Goal: Task Accomplishment & Management: Manage account settings

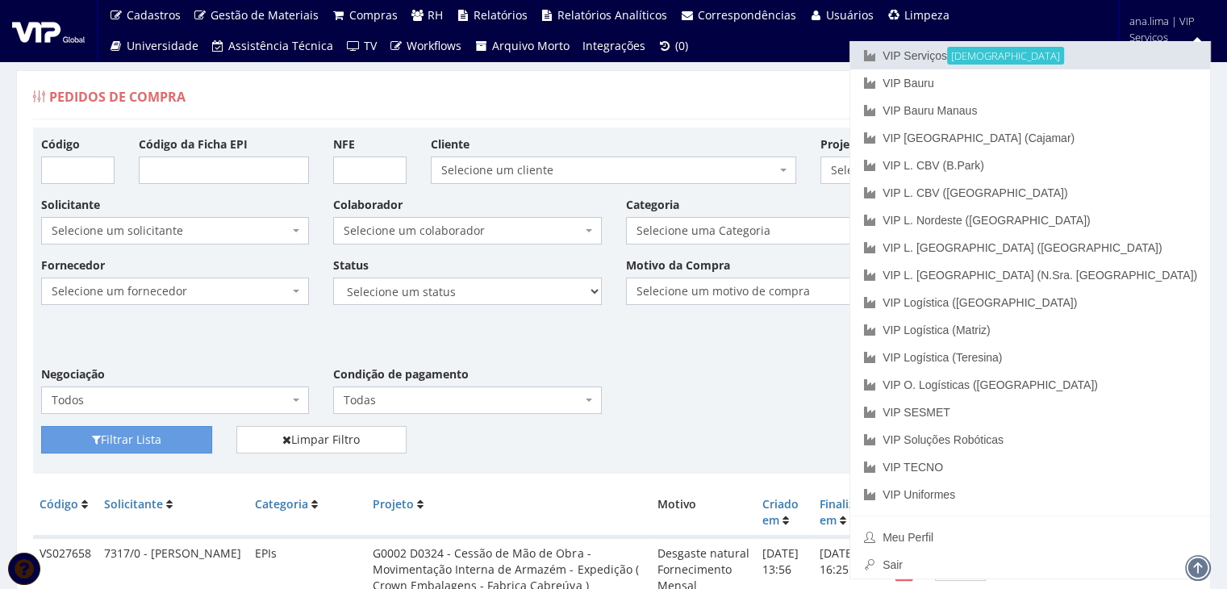
drag, startPoint x: 1064, startPoint y: 49, endPoint x: 885, endPoint y: 102, distance: 187.5
click at [1064, 50] on link "VIP Serviços Ativa" at bounding box center [1030, 55] width 360 height 27
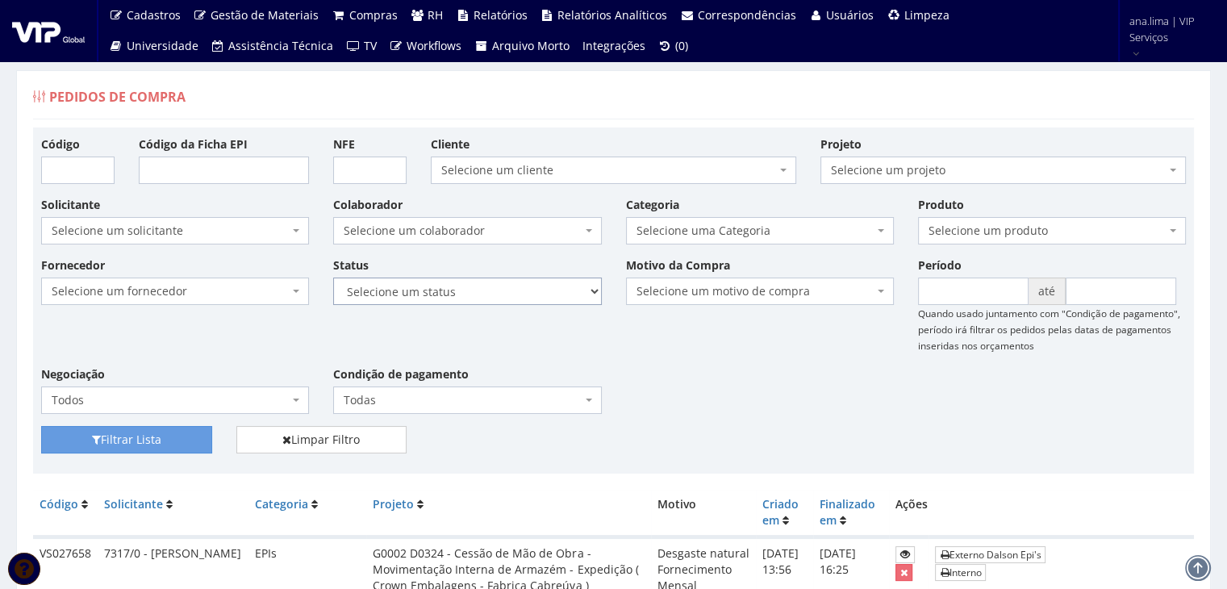
click at [468, 294] on select "Selecione um status Cancelado Aguardando Aprovação Diretoria Pedido Aprovado Ag…" at bounding box center [467, 290] width 268 height 27
click at [902, 455] on div "Filtrar Lista Limpar Filtro" at bounding box center [613, 446] width 1169 height 40
click at [524, 310] on div "Fornecedor Selecione um fornecedor ******** ******** 1000 MARCAS BRASIL 123 MIL…" at bounding box center [613, 340] width 1169 height 169
drag, startPoint x: 519, startPoint y: 292, endPoint x: 518, endPoint y: 300, distance: 8.1
click at [519, 292] on select "Selecione um status Cancelado Aguardando Aprovação Diretoria Pedido Aprovado Ag…" at bounding box center [467, 290] width 268 height 27
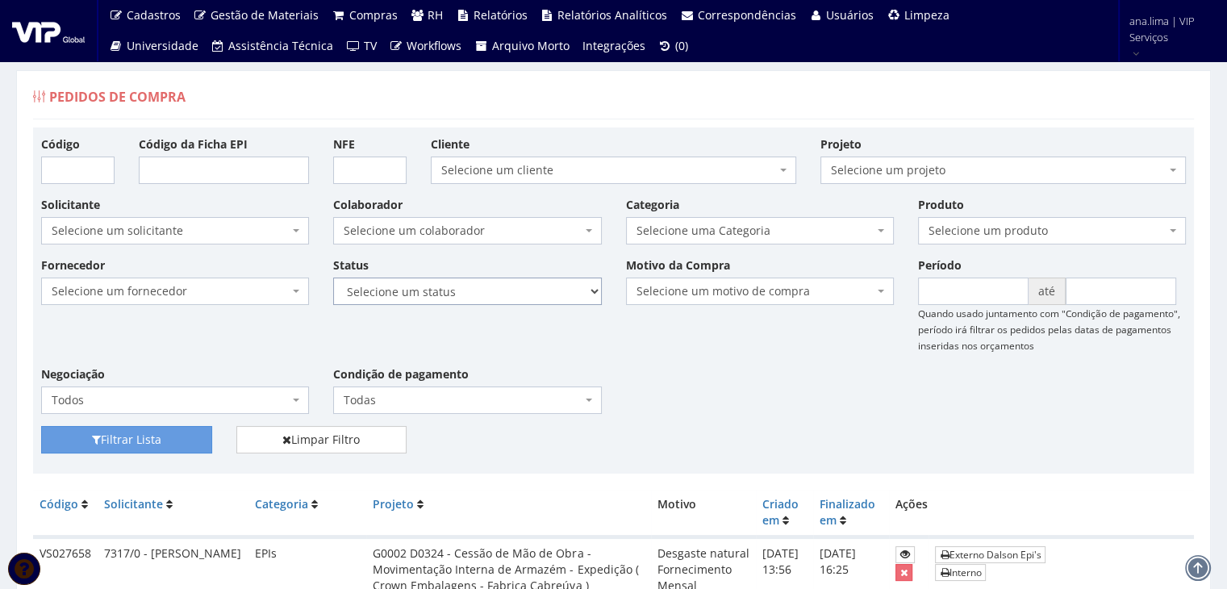
select select "1"
click at [333, 277] on select "Selecione um status Cancelado Aguardando Aprovação Diretoria Pedido Aprovado Ag…" at bounding box center [467, 290] width 268 height 27
click at [132, 446] on button "Filtrar Lista" at bounding box center [126, 439] width 171 height 27
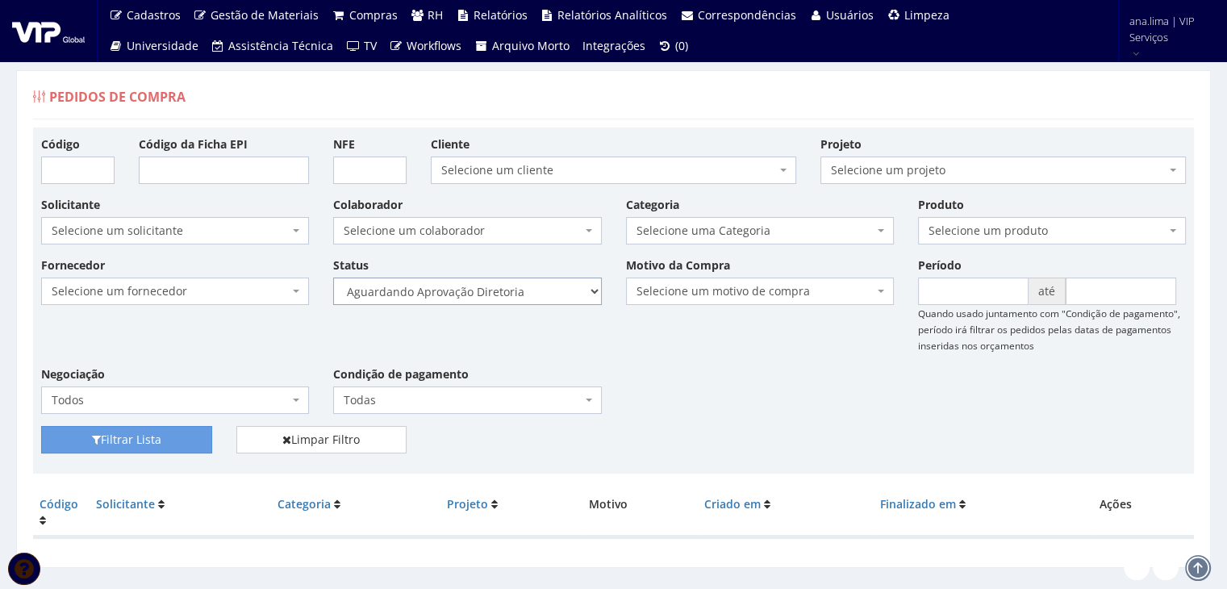
click at [504, 290] on select "Selecione um status Cancelado Aguardando Aprovação Diretoria Pedido Aprovado Ag…" at bounding box center [467, 290] width 268 height 27
select select "4"
click at [333, 277] on select "Selecione um status Cancelado Aguardando Aprovação Diretoria Pedido Aprovado Ag…" at bounding box center [467, 290] width 268 height 27
drag, startPoint x: 113, startPoint y: 440, endPoint x: 181, endPoint y: 430, distance: 68.4
click at [113, 440] on button "Filtrar Lista" at bounding box center [126, 439] width 171 height 27
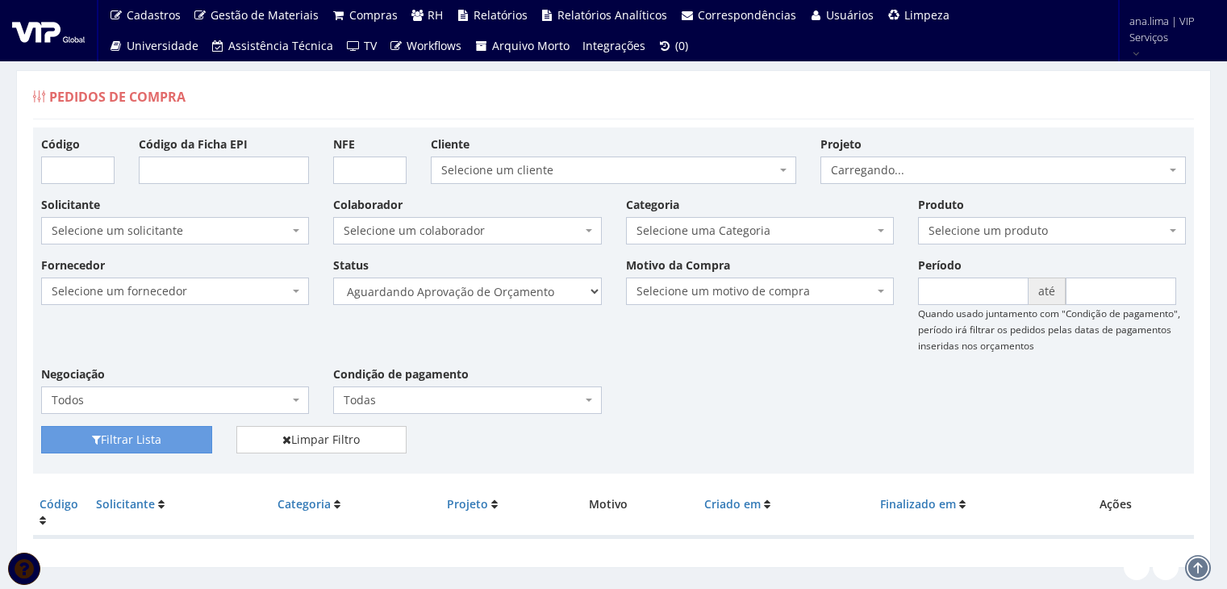
scroll to position [32, 0]
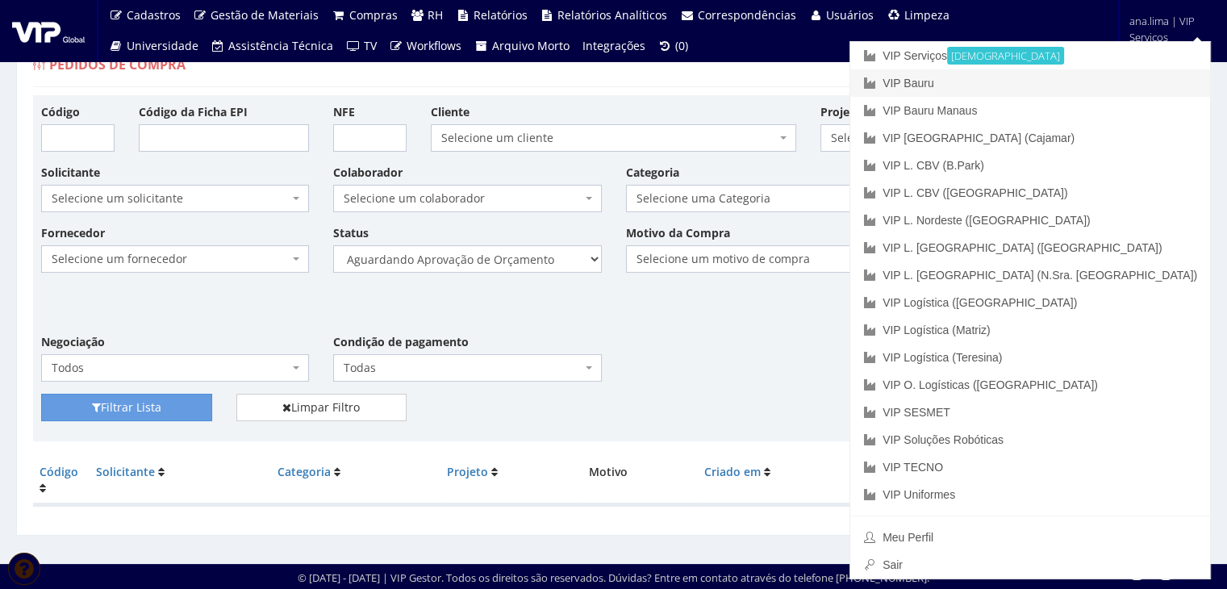
click at [1110, 80] on link "VIP Bauru" at bounding box center [1030, 82] width 360 height 27
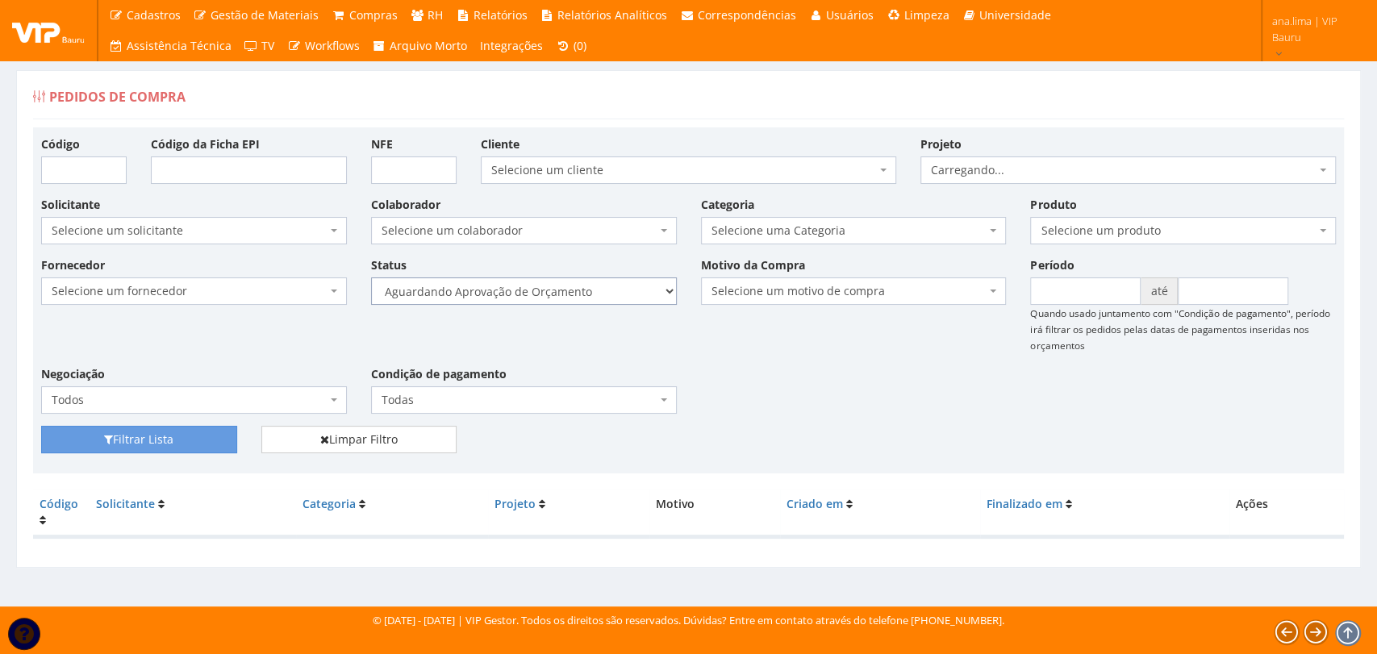
click at [569, 294] on select "Selecione um status Cancelado Aguardando Aprovação Diretoria Pedido Aprovado Ag…" at bounding box center [524, 290] width 306 height 27
select select "1"
click at [371, 277] on select "Selecione um status Cancelado Aguardando Aprovação Diretoria Pedido Aprovado Ag…" at bounding box center [524, 290] width 306 height 27
click at [169, 445] on button "Filtrar Lista" at bounding box center [139, 439] width 196 height 27
click at [570, 293] on select "Selecione um status Cancelado Aguardando Aprovação Diretoria Pedido Aprovado Ag…" at bounding box center [524, 290] width 306 height 27
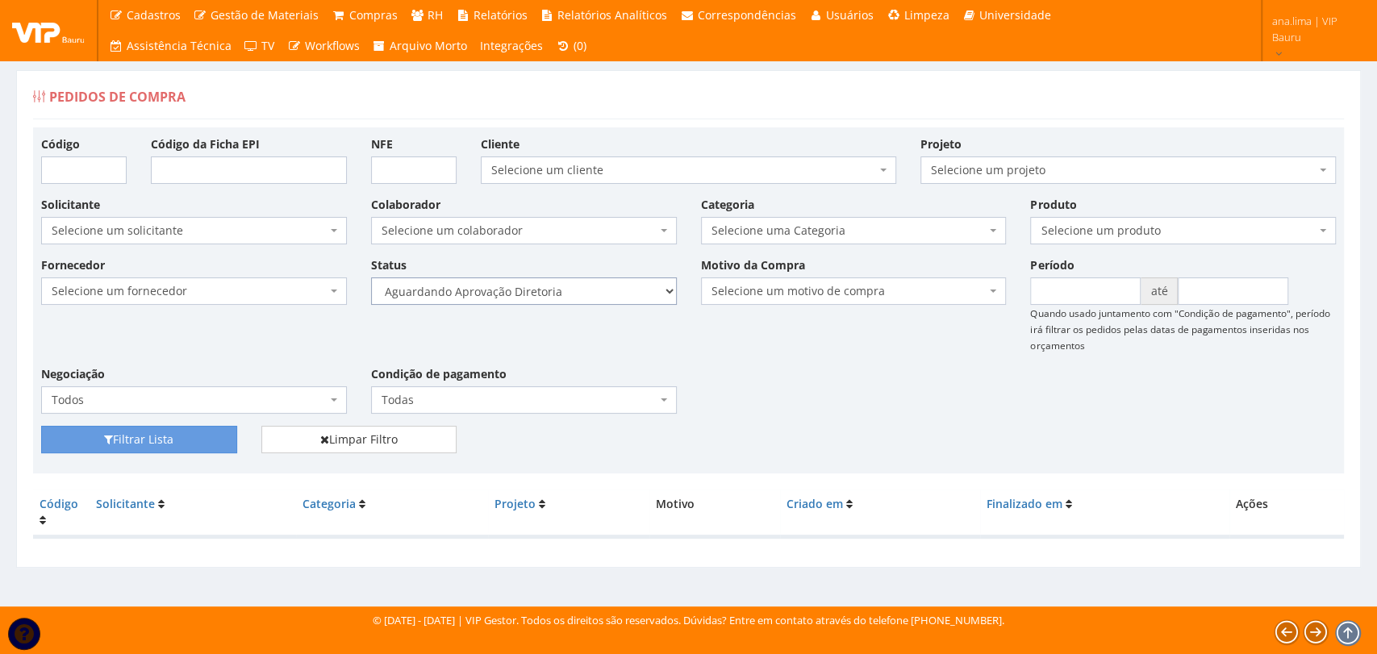
select select "4"
click at [371, 277] on select "Selecione um status Cancelado Aguardando Aprovação Diretoria Pedido Aprovado Ag…" at bounding box center [524, 290] width 306 height 27
click at [227, 439] on button "Filtrar Lista" at bounding box center [139, 439] width 196 height 27
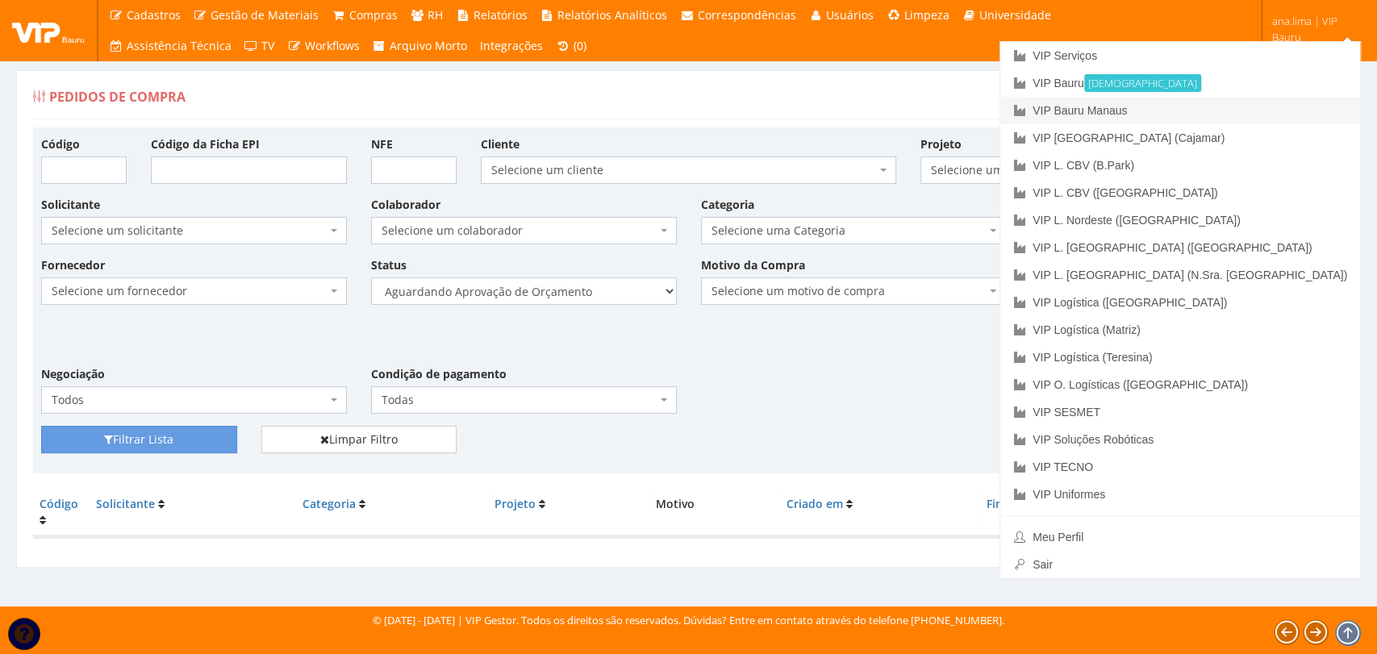
click at [1279, 111] on link "VIP Bauru Manaus" at bounding box center [1180, 110] width 360 height 27
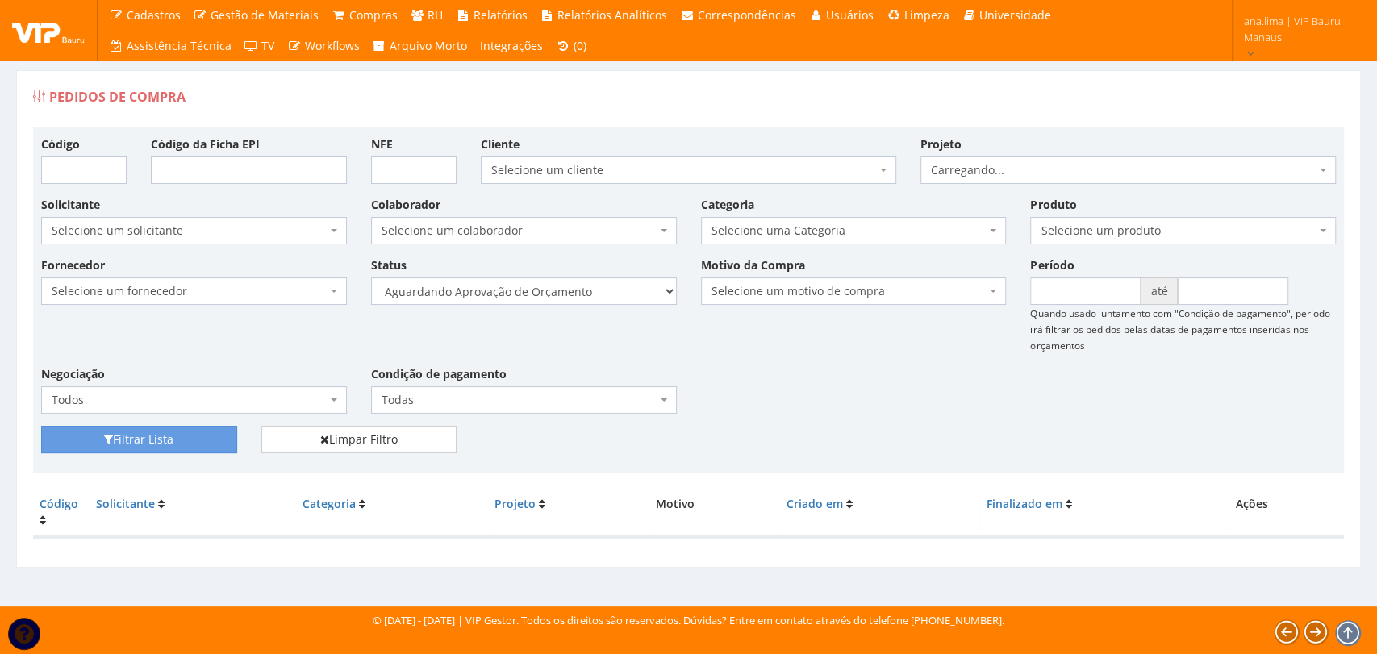
click at [561, 306] on div "Fornecedor Selecione um fornecedor ******** ******** 1000 MARCAS BRASIL 123 MIL…" at bounding box center [688, 340] width 1319 height 169
click at [600, 294] on select "Selecione um status Cancelado Aguardando Aprovação Diretoria Pedido Aprovado Ag…" at bounding box center [524, 290] width 306 height 27
select select "1"
click at [371, 277] on select "Selecione um status Cancelado Aguardando Aprovação Diretoria Pedido Aprovado Ag…" at bounding box center [524, 290] width 306 height 27
click at [201, 434] on button "Filtrar Lista" at bounding box center [139, 439] width 196 height 27
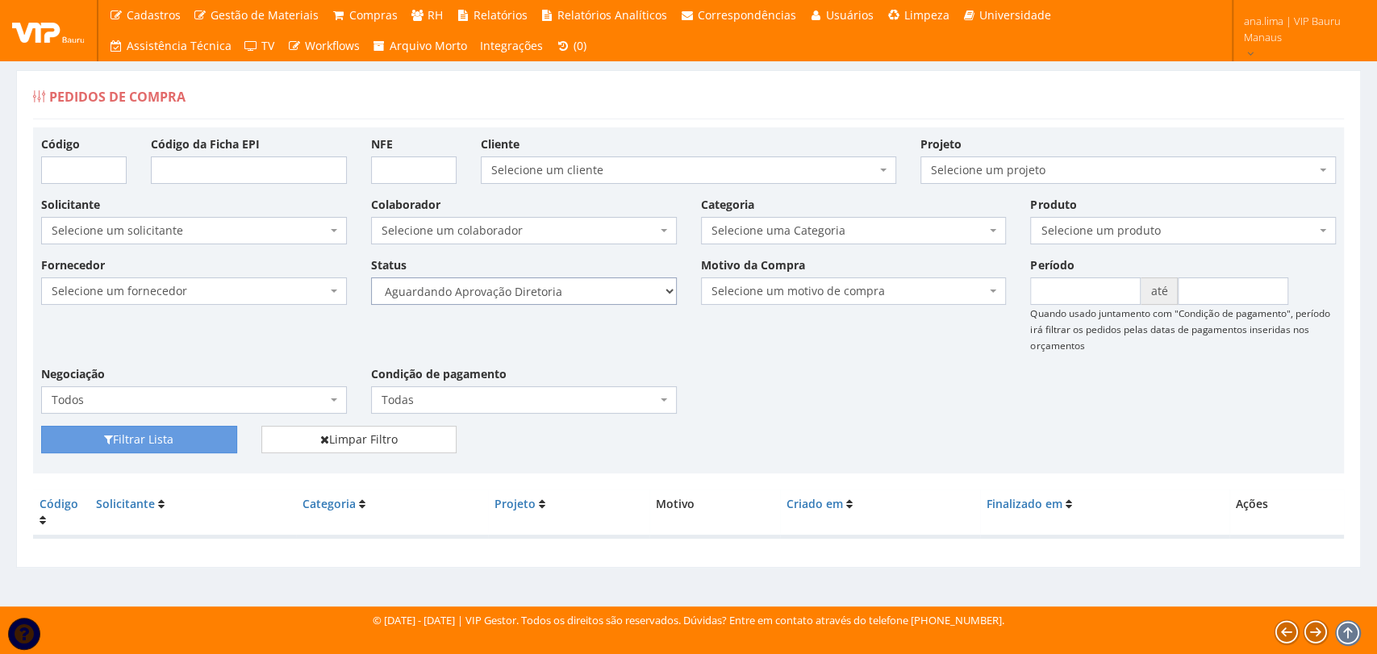
click at [540, 285] on select "Selecione um status Cancelado Aguardando Aprovação Diretoria Pedido Aprovado Ag…" at bounding box center [524, 290] width 306 height 27
select select "4"
click at [371, 277] on select "Selecione um status Cancelado Aguardando Aprovação Diretoria Pedido Aprovado Ag…" at bounding box center [524, 290] width 306 height 27
click at [198, 433] on button "Filtrar Lista" at bounding box center [139, 439] width 196 height 27
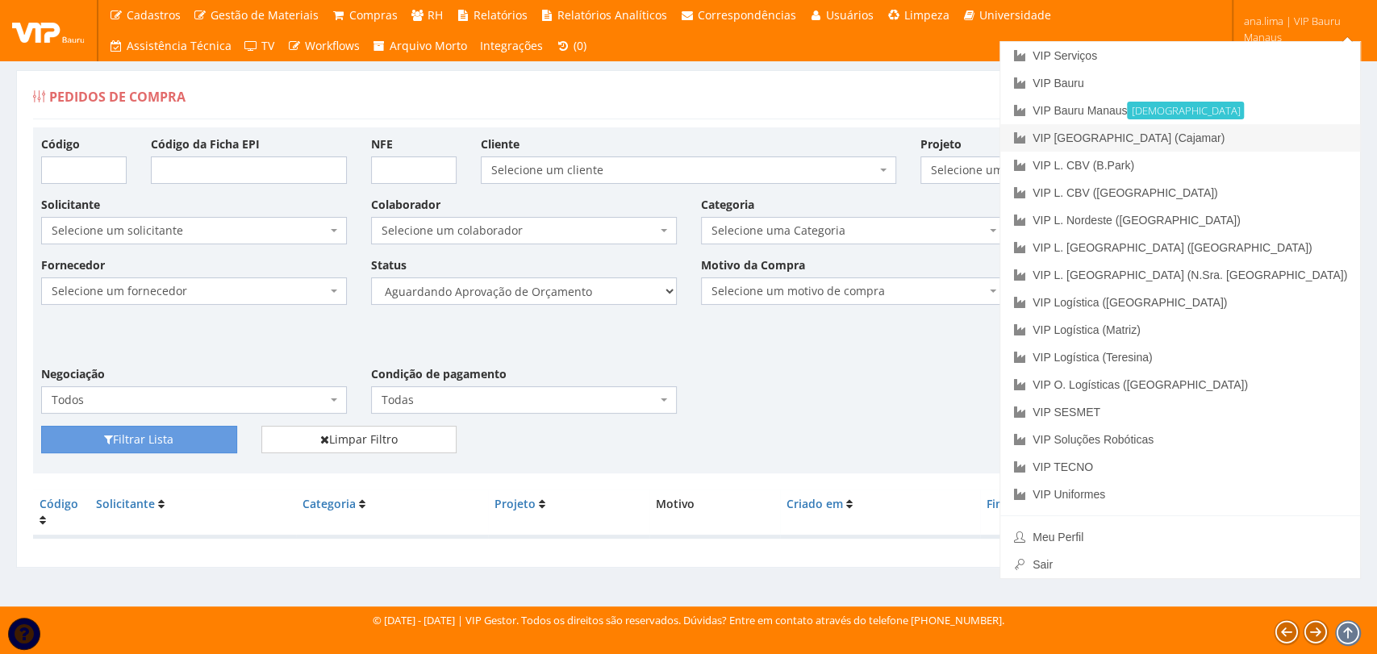
click at [1274, 136] on link "VIP [GEOGRAPHIC_DATA] (Cajamar)" at bounding box center [1180, 137] width 360 height 27
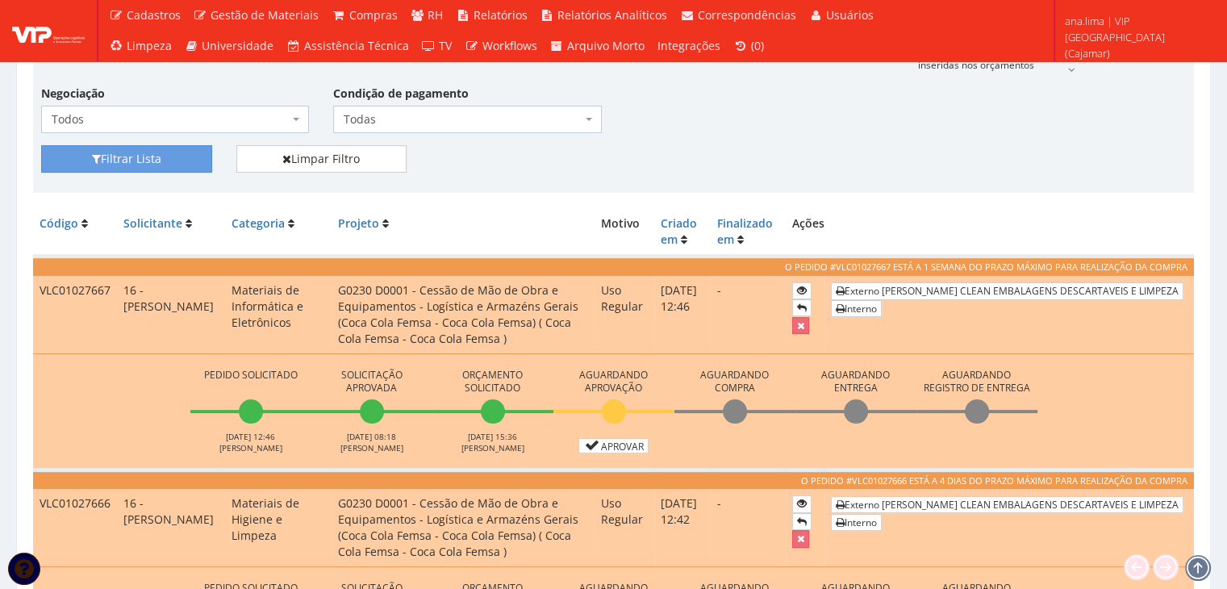
scroll to position [265, 0]
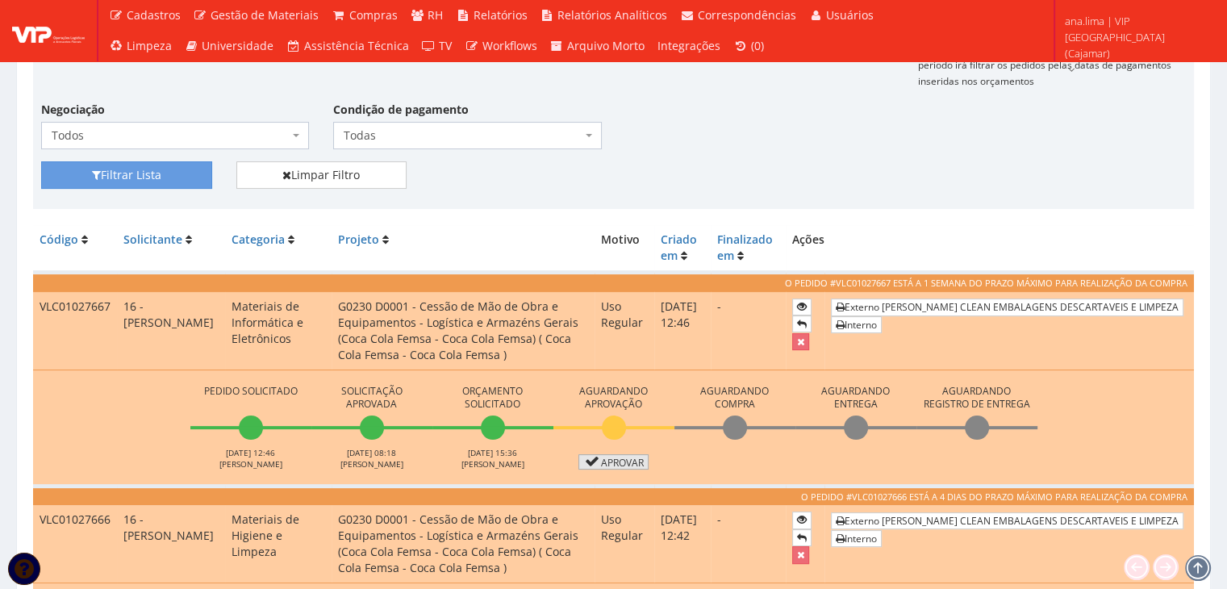
click at [606, 465] on link "Aprovar" at bounding box center [613, 461] width 71 height 15
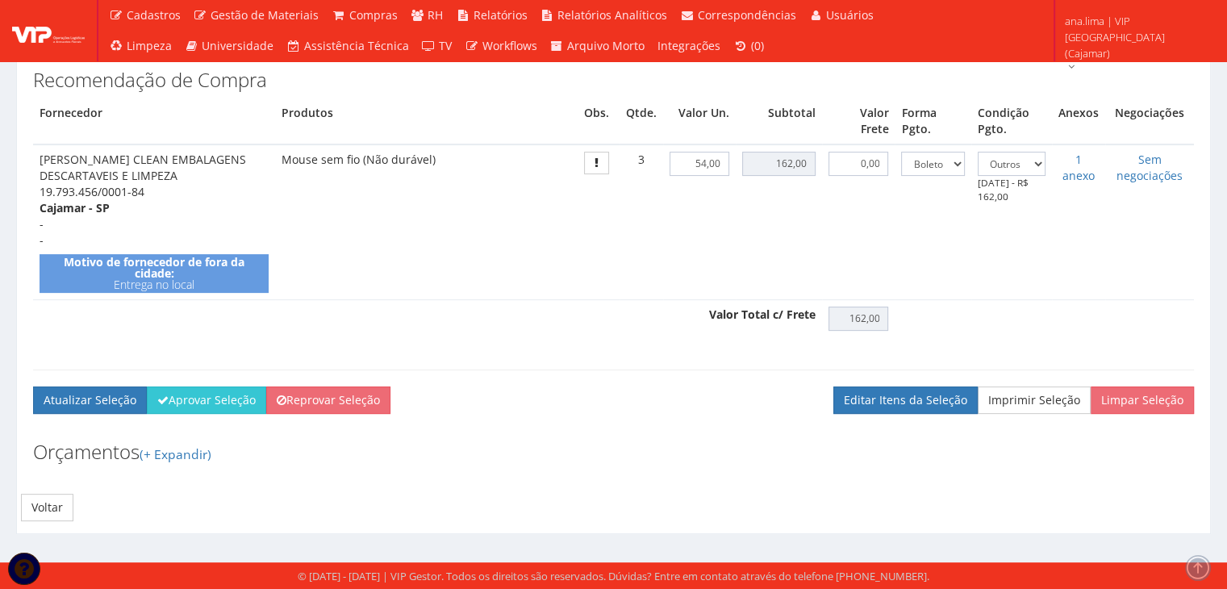
scroll to position [403, 0]
click at [210, 414] on button "Aprovar Seleção" at bounding box center [206, 399] width 119 height 27
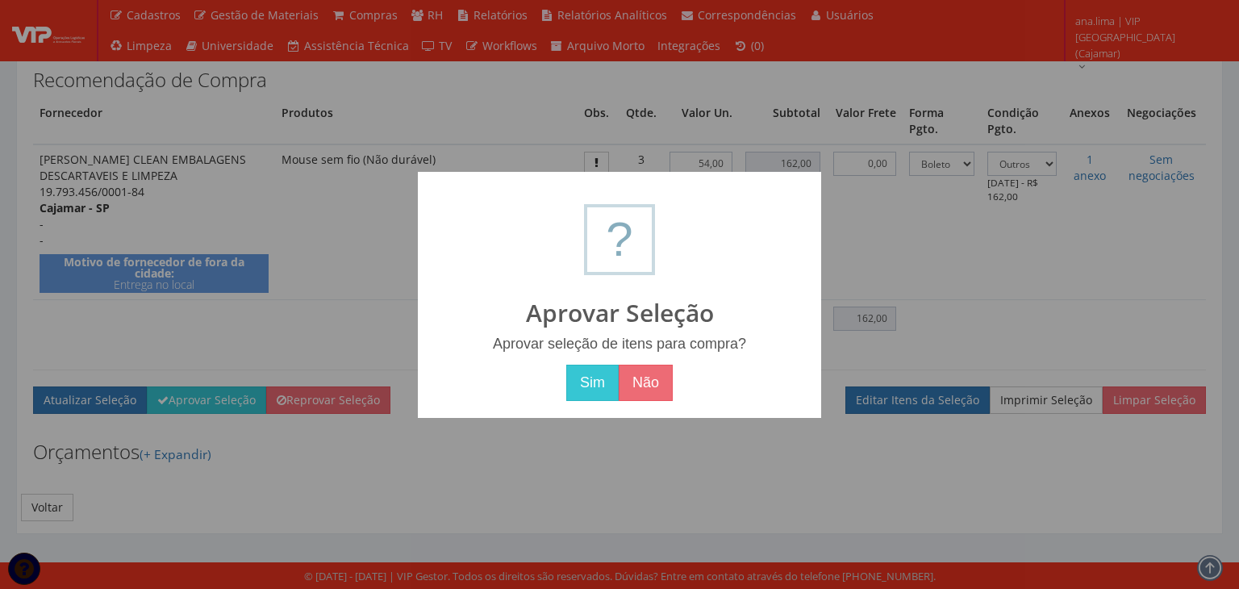
drag, startPoint x: 582, startPoint y: 382, endPoint x: 518, endPoint y: 398, distance: 66.3
click at [581, 385] on button "Sim" at bounding box center [592, 383] width 52 height 37
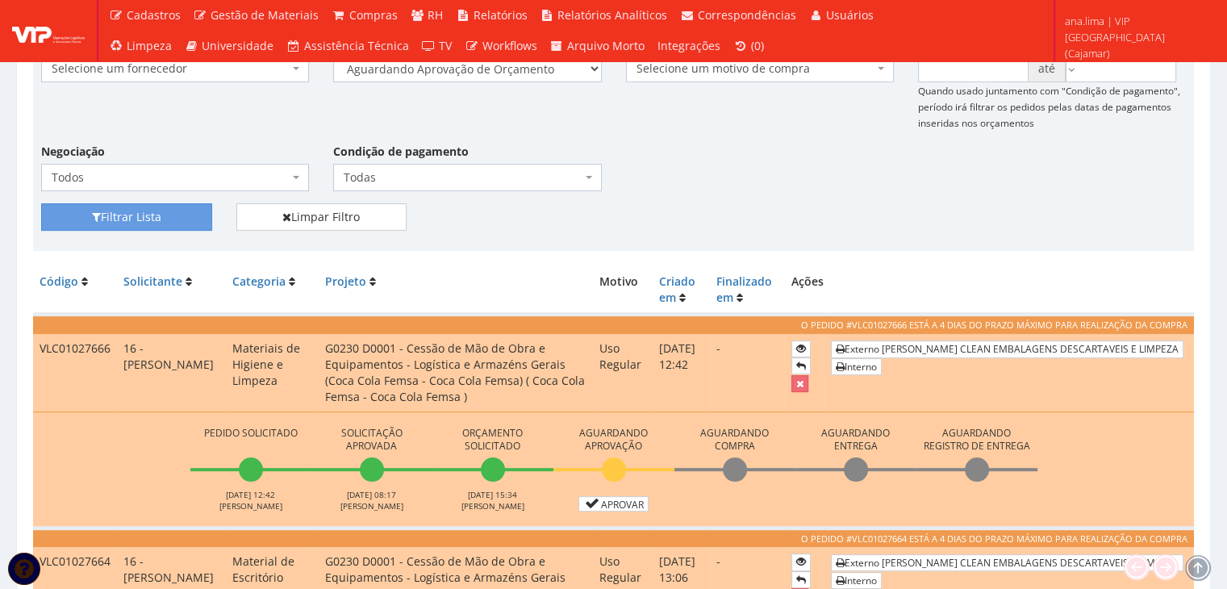
scroll to position [323, 0]
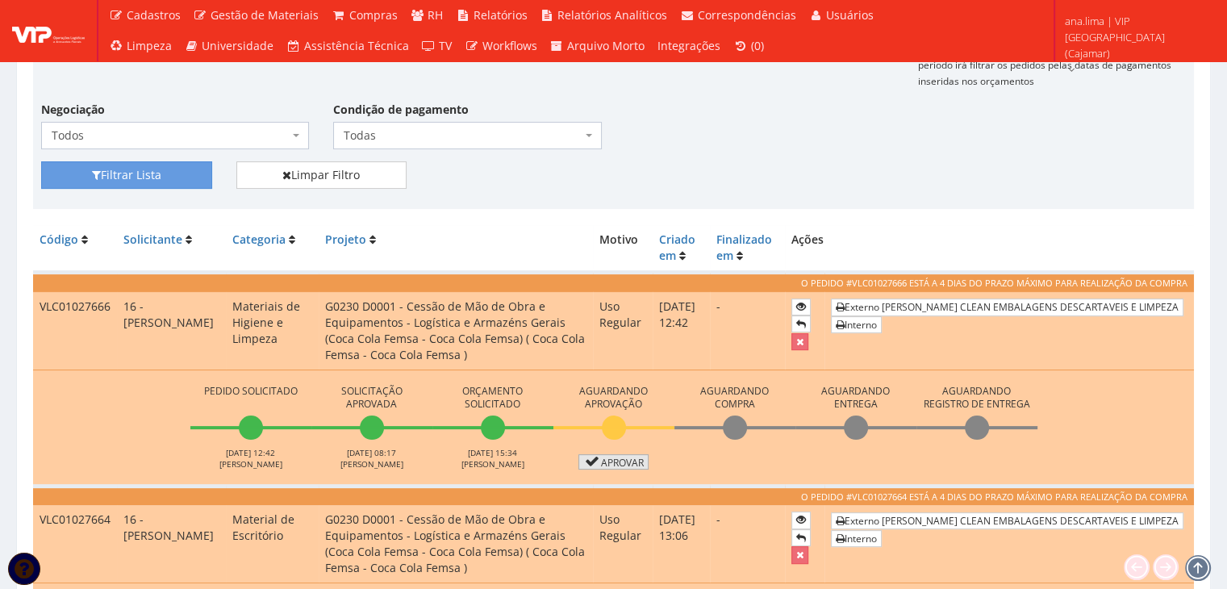
drag, startPoint x: 593, startPoint y: 459, endPoint x: 503, endPoint y: 443, distance: 91.0
click at [593, 459] on icon at bounding box center [592, 461] width 19 height 11
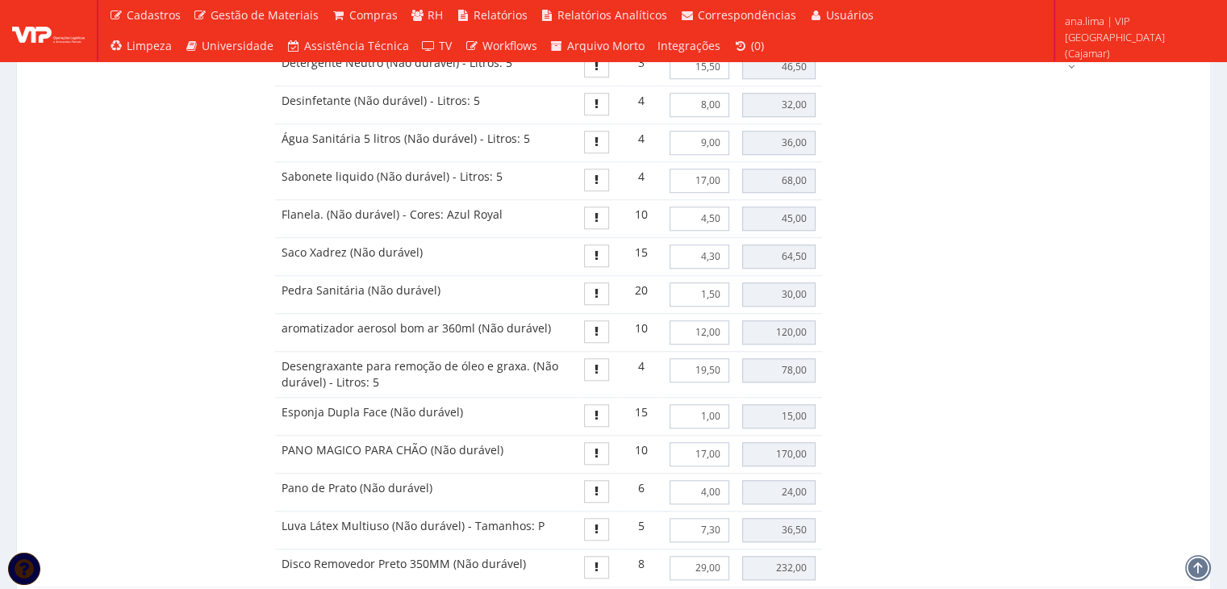
scroll to position [1839, 0]
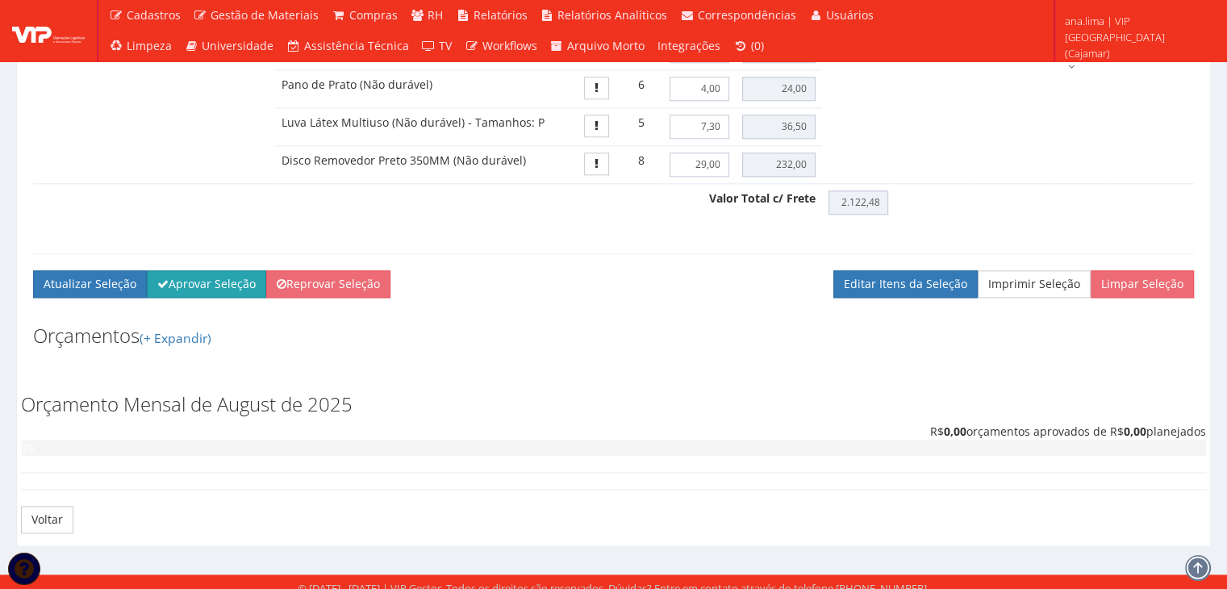
click at [200, 271] on button "Aprovar Seleção" at bounding box center [206, 283] width 119 height 27
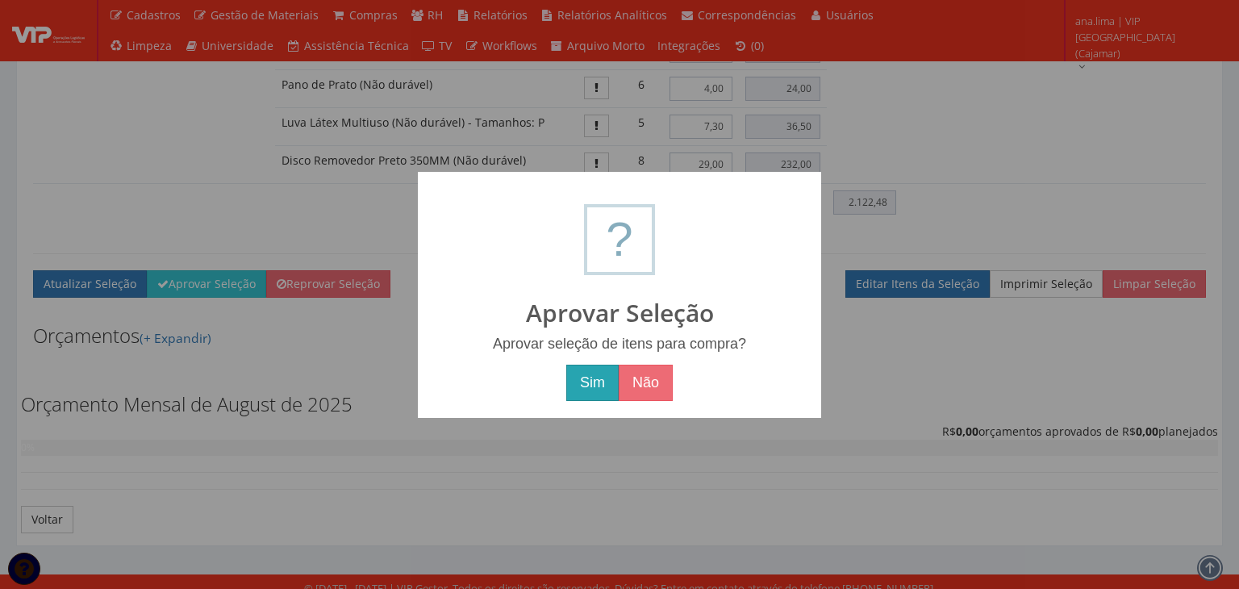
drag, startPoint x: 590, startPoint y: 382, endPoint x: 388, endPoint y: 397, distance: 202.9
click at [583, 385] on button "Sim" at bounding box center [592, 383] width 52 height 37
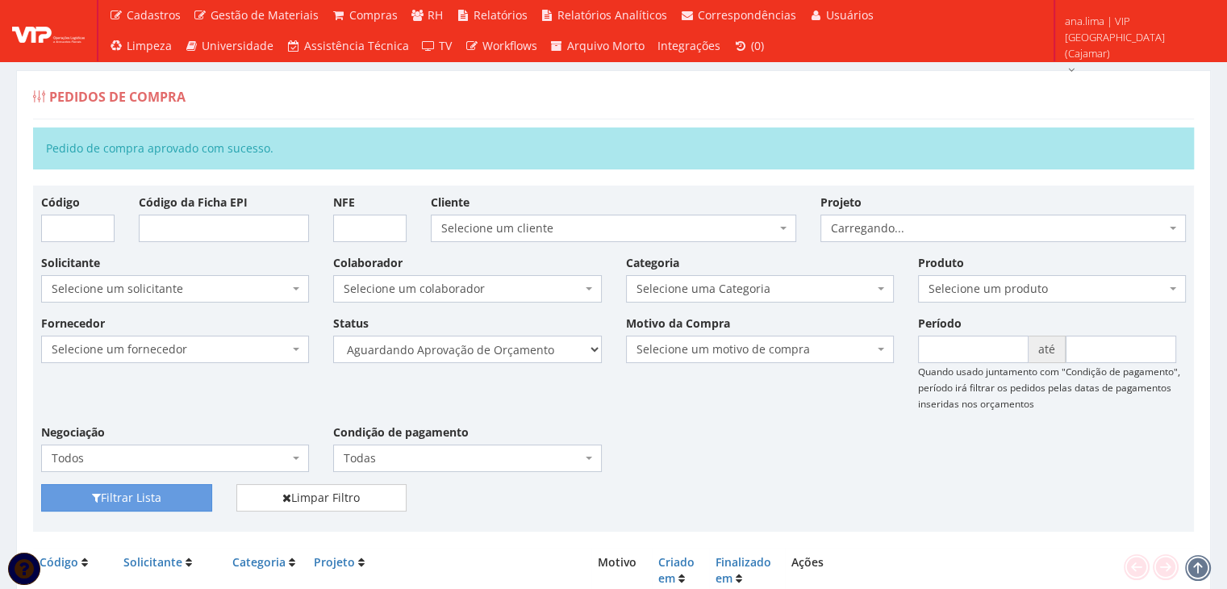
scroll to position [286, 0]
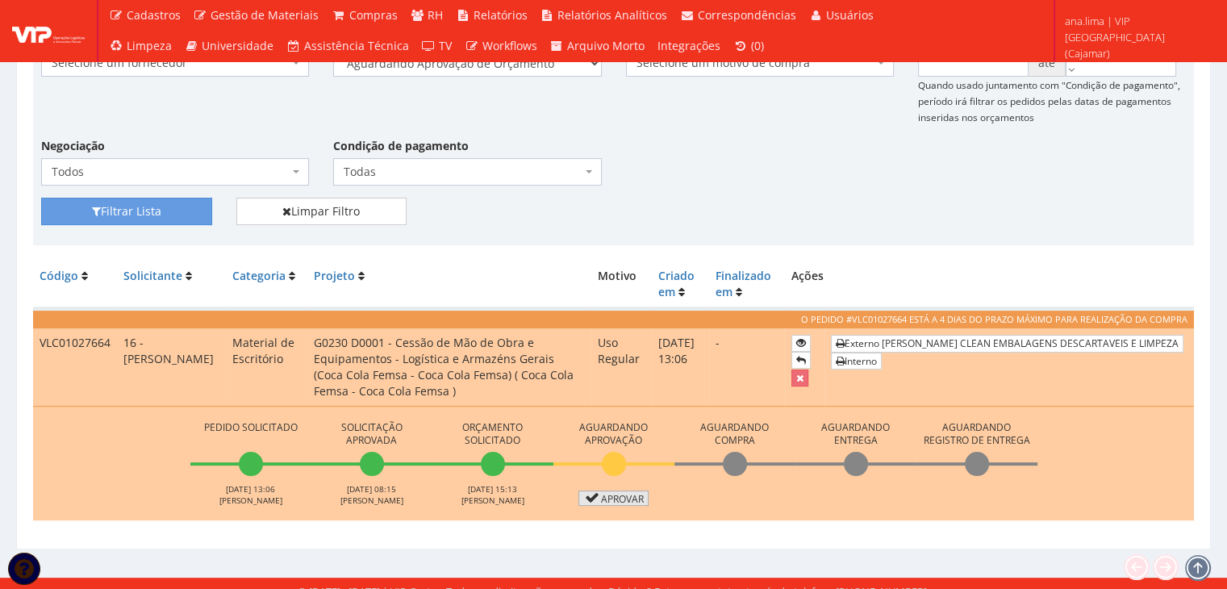
drag, startPoint x: 626, startPoint y: 485, endPoint x: 352, endPoint y: 481, distance: 274.2
click at [626, 490] on link "Aprovar" at bounding box center [613, 497] width 71 height 15
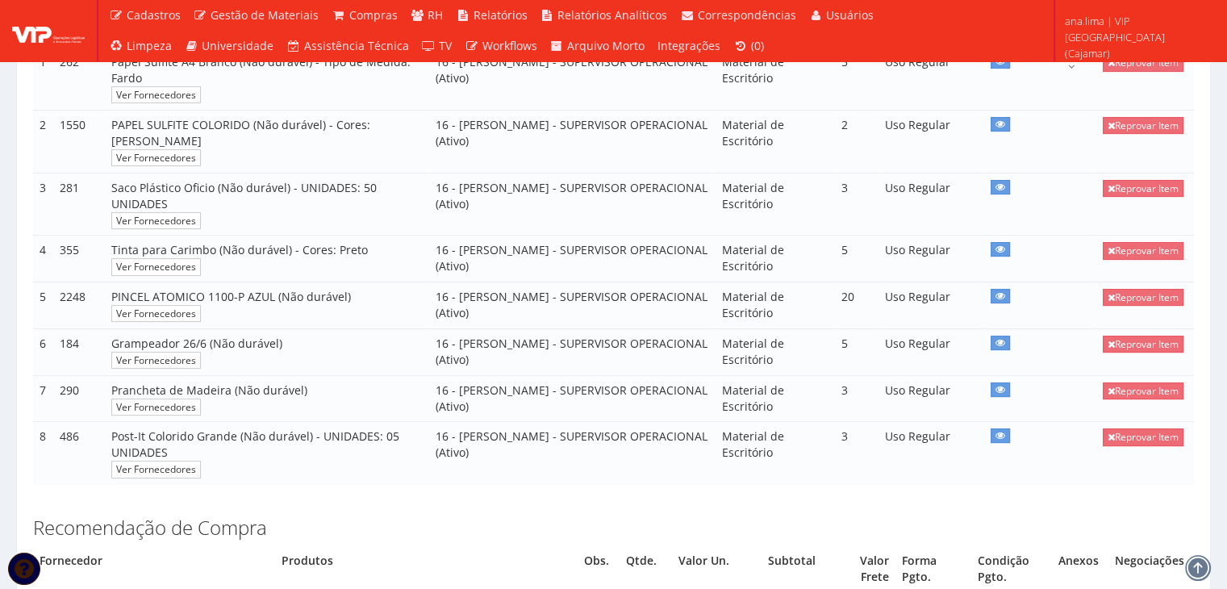
scroll to position [323, 0]
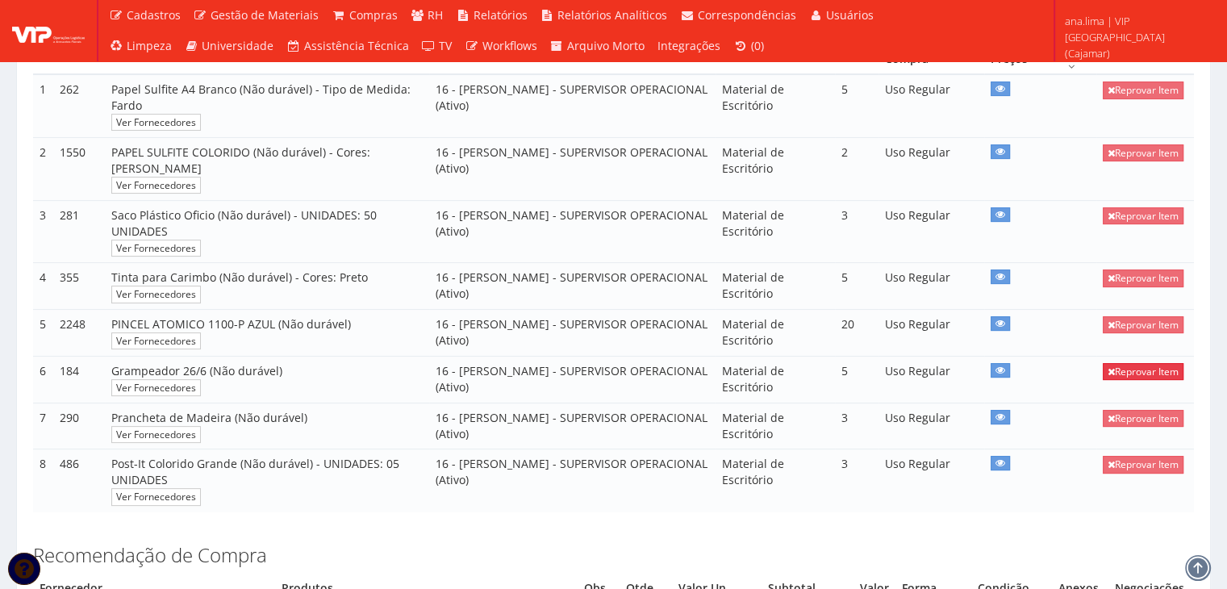
click at [1163, 363] on link "Reprovar Item" at bounding box center [1142, 371] width 81 height 17
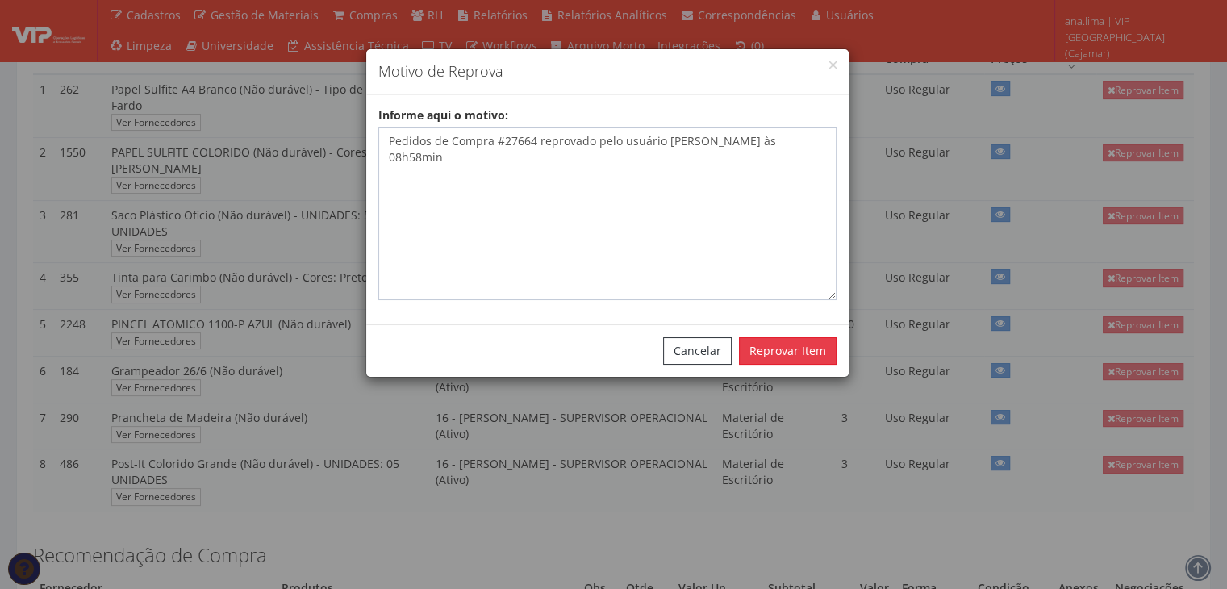
click at [785, 346] on button "Reprovar Item" at bounding box center [788, 350] width 98 height 27
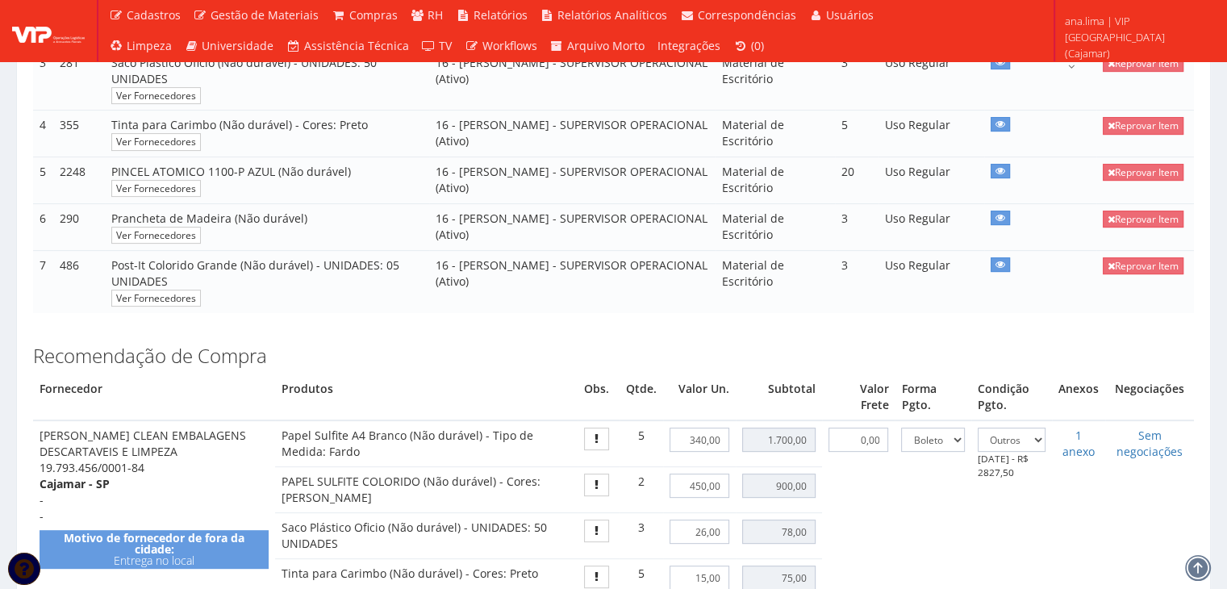
scroll to position [484, 0]
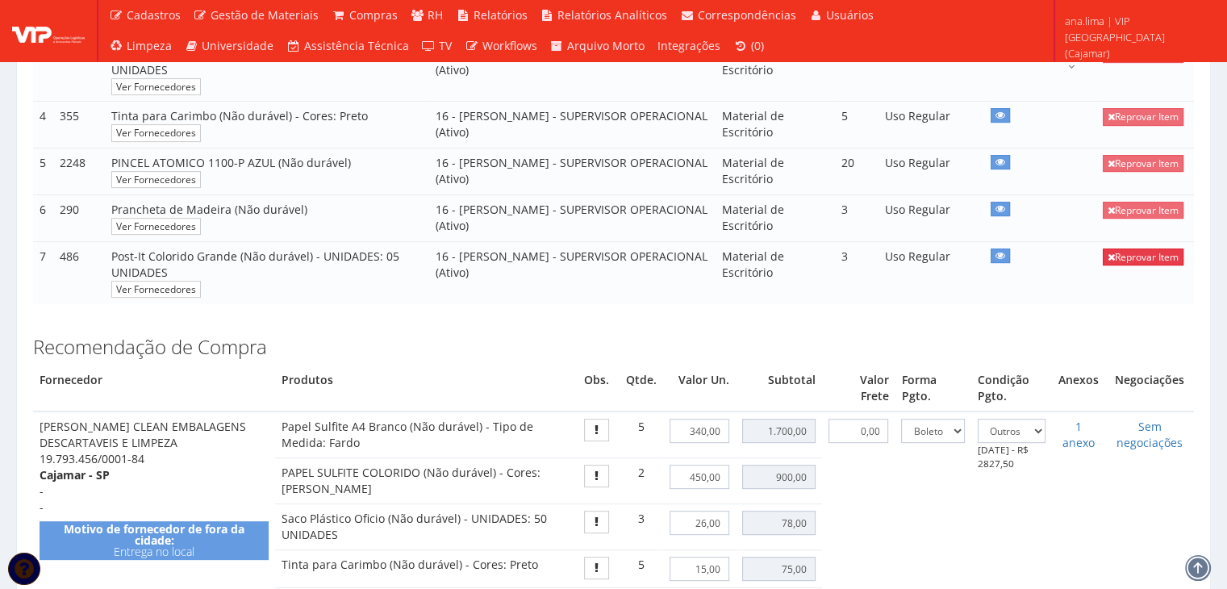
click at [1123, 248] on link "Reprovar Item" at bounding box center [1142, 256] width 81 height 17
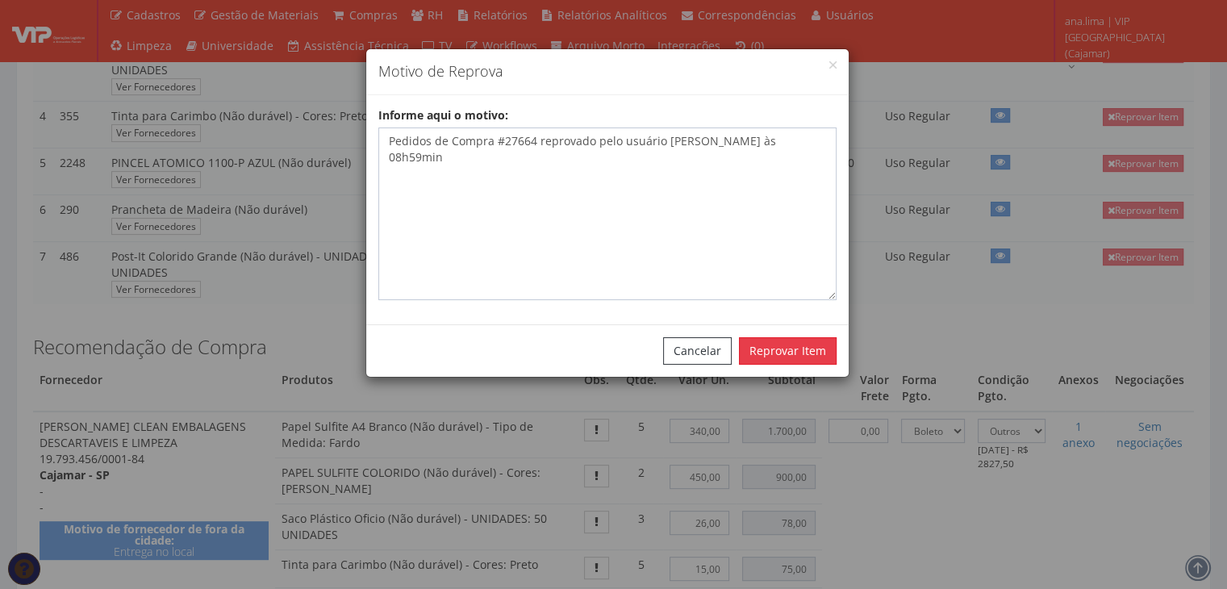
click at [793, 341] on button "Reprovar Item" at bounding box center [788, 350] width 98 height 27
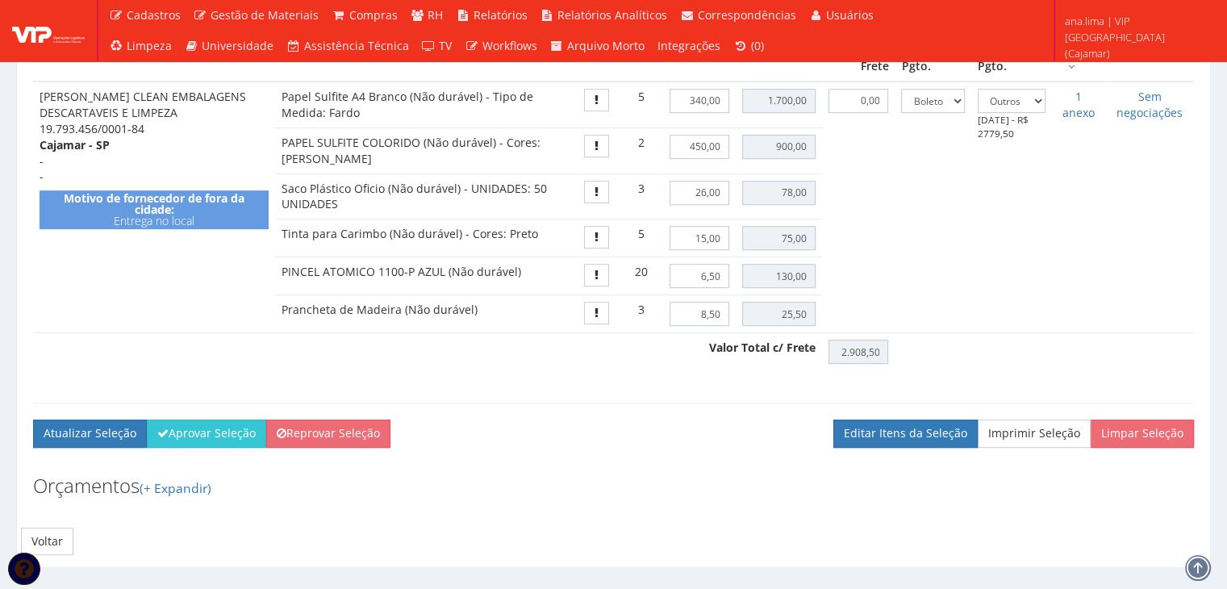
scroll to position [756, 0]
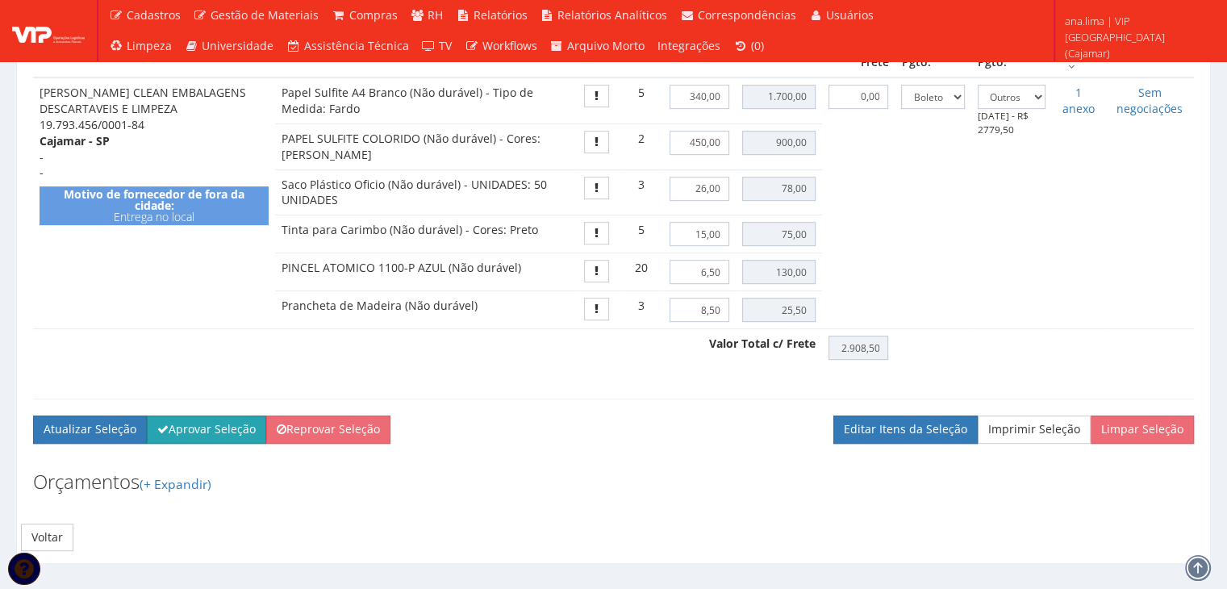
click at [216, 415] on button "Aprovar Seleção" at bounding box center [206, 428] width 119 height 27
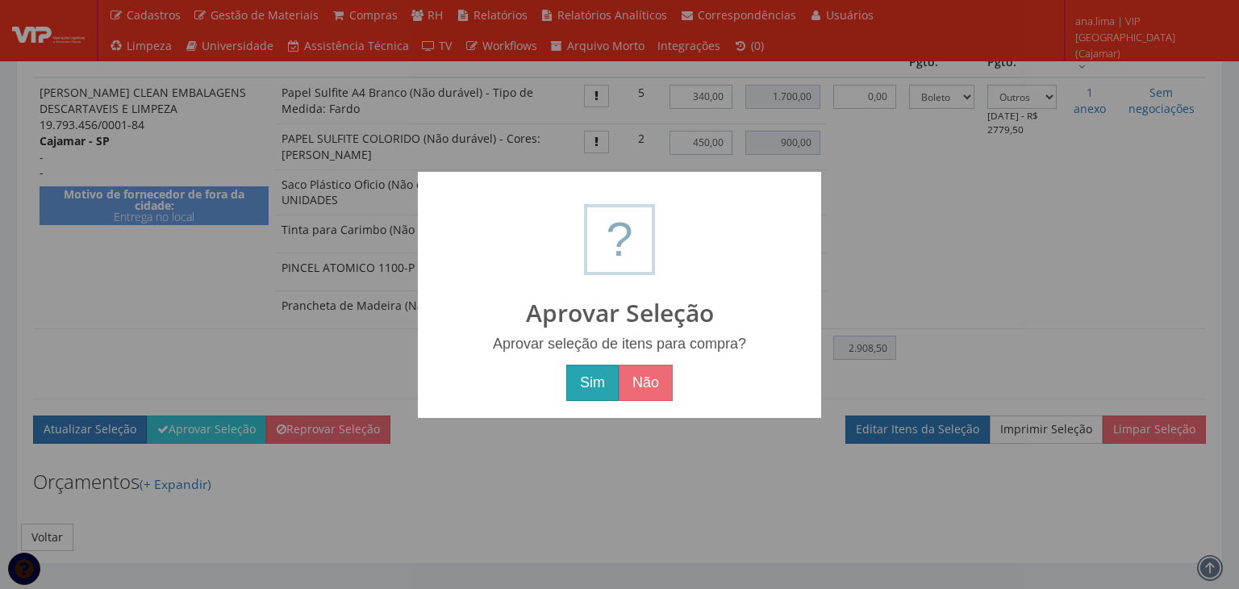
click at [590, 386] on button "Sim" at bounding box center [592, 383] width 52 height 37
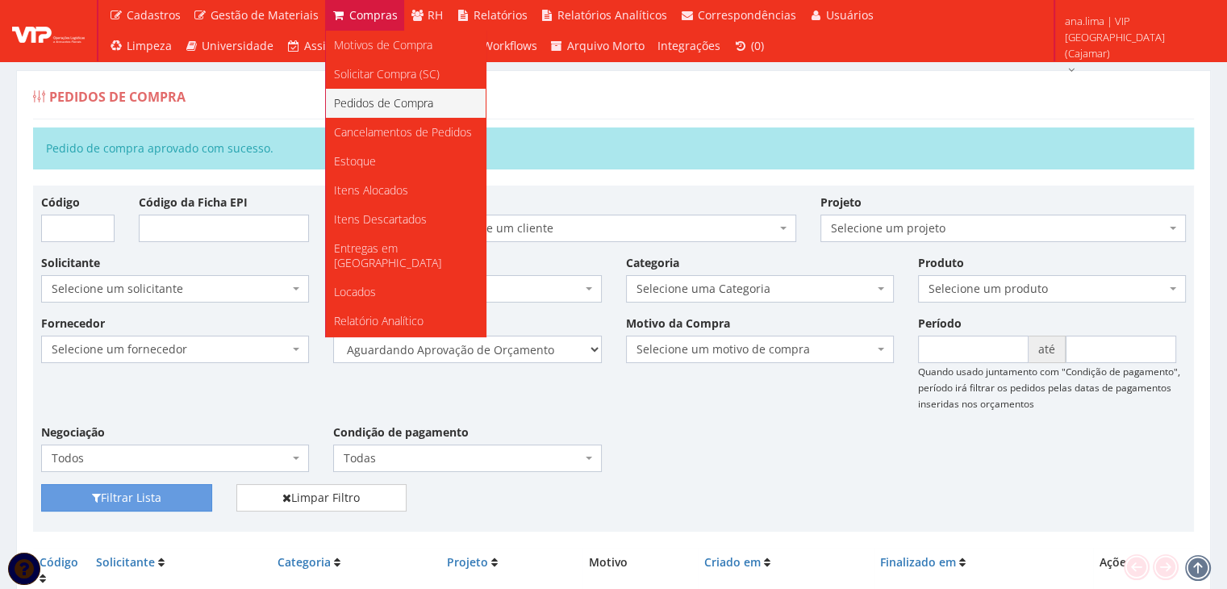
click at [387, 108] on span "Pedidos de Compra" at bounding box center [383, 102] width 99 height 15
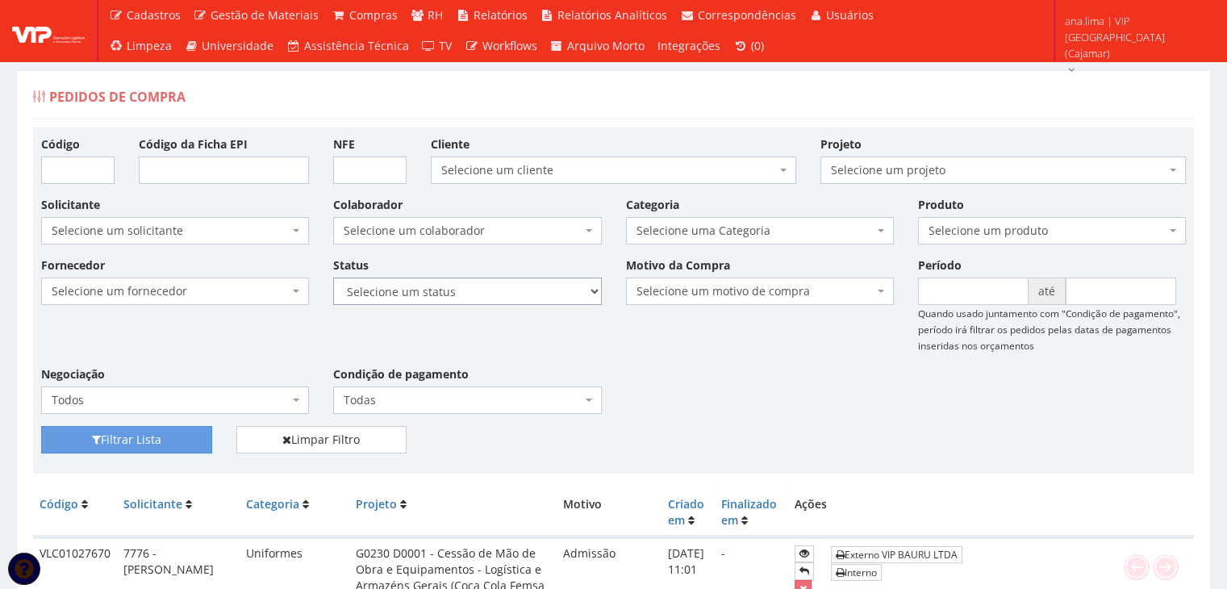
click at [465, 291] on select "Selecione um status Cancelado Aguardando Aprovação Diretoria Pedido Aprovado Ag…" at bounding box center [467, 290] width 268 height 27
select select "5"
click at [333, 277] on select "Selecione um status Cancelado Aguardando Aprovação Diretoria Pedido Aprovado Ag…" at bounding box center [467, 290] width 268 height 27
click at [173, 444] on button "Filtrar Lista" at bounding box center [126, 439] width 171 height 27
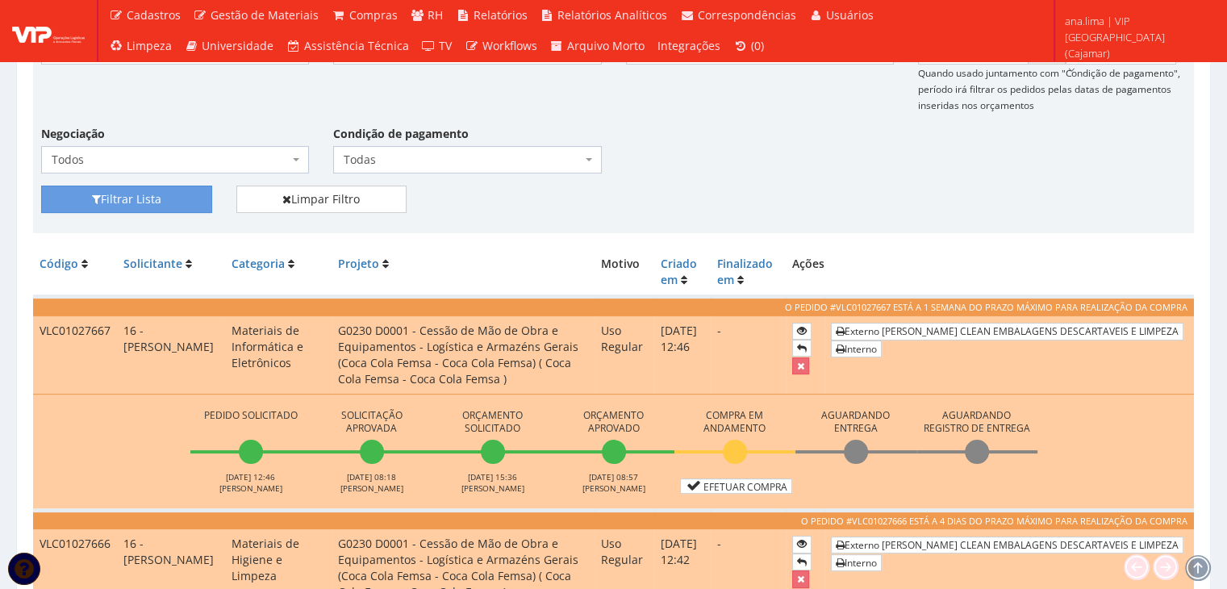
scroll to position [242, 0]
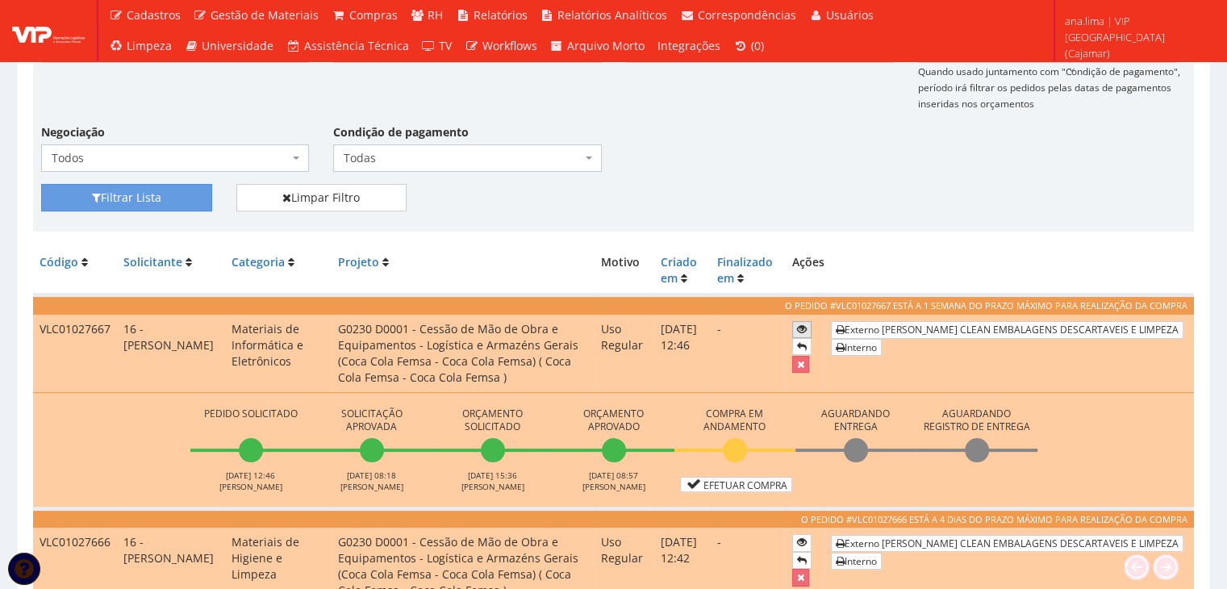
click at [806, 327] on icon at bounding box center [802, 328] width 10 height 11
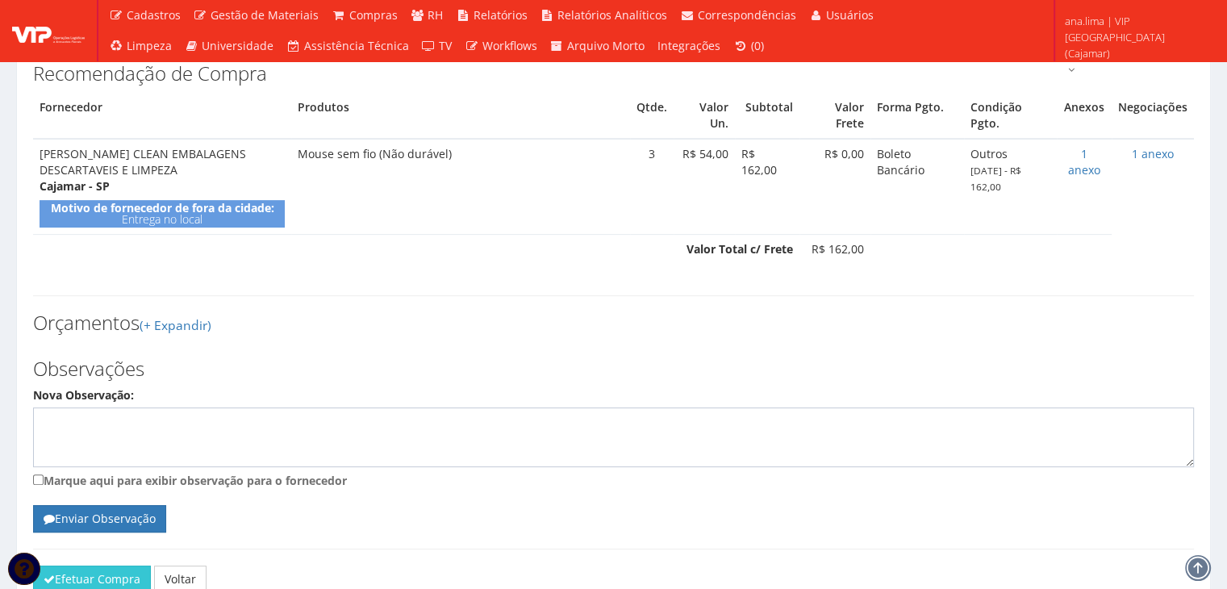
scroll to position [558, 0]
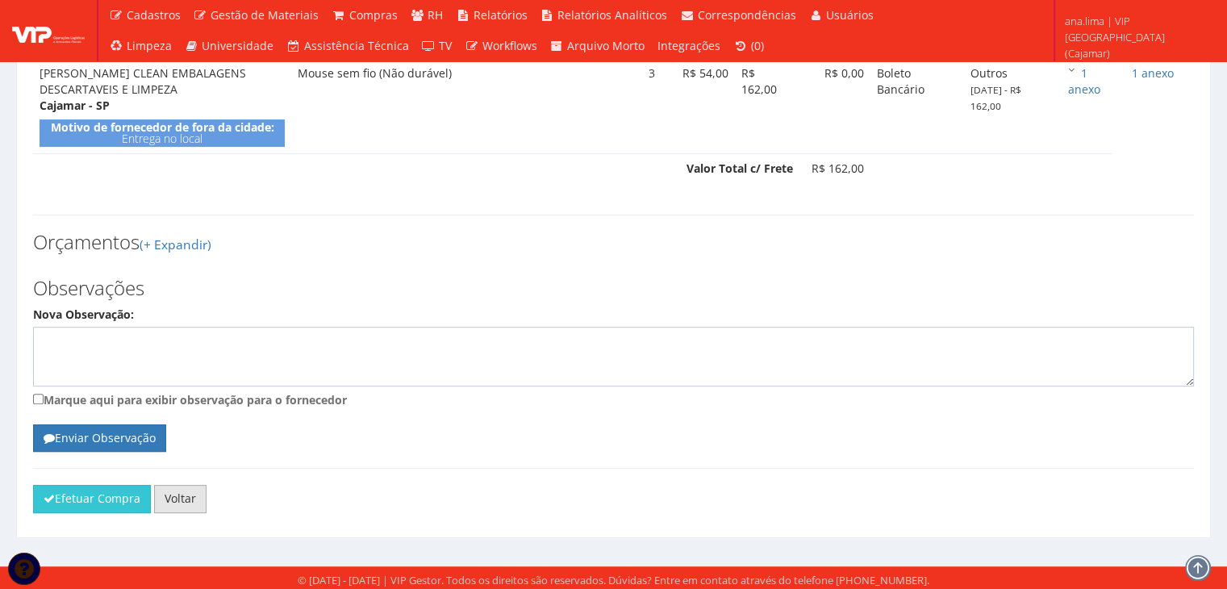
click at [183, 500] on link "Voltar" at bounding box center [180, 498] width 52 height 27
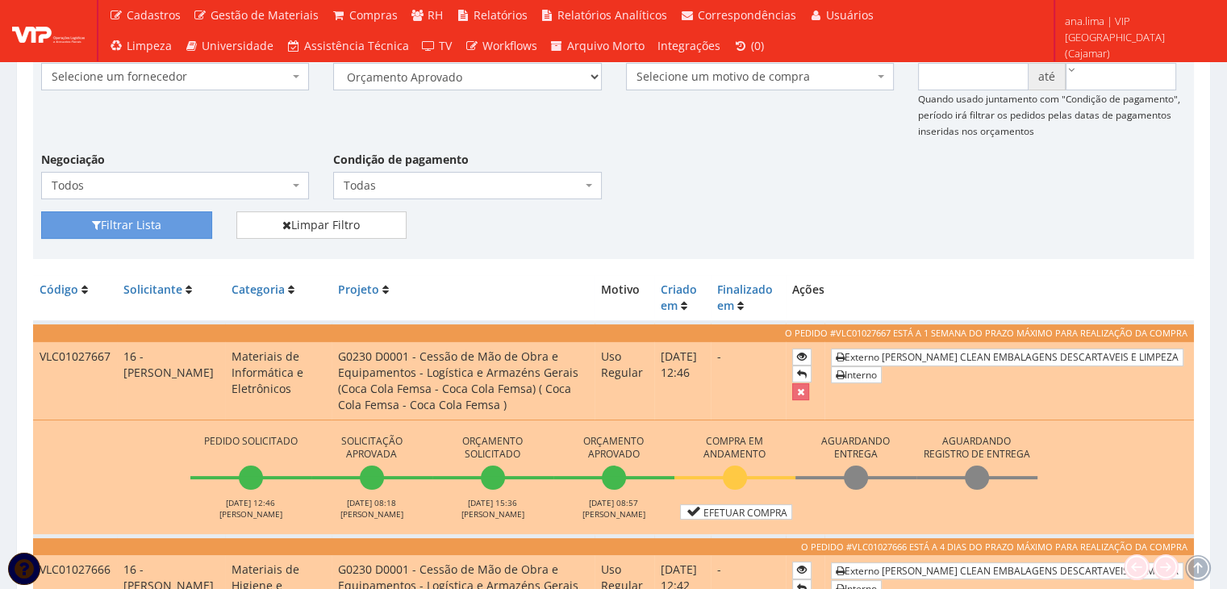
scroll to position [242, 0]
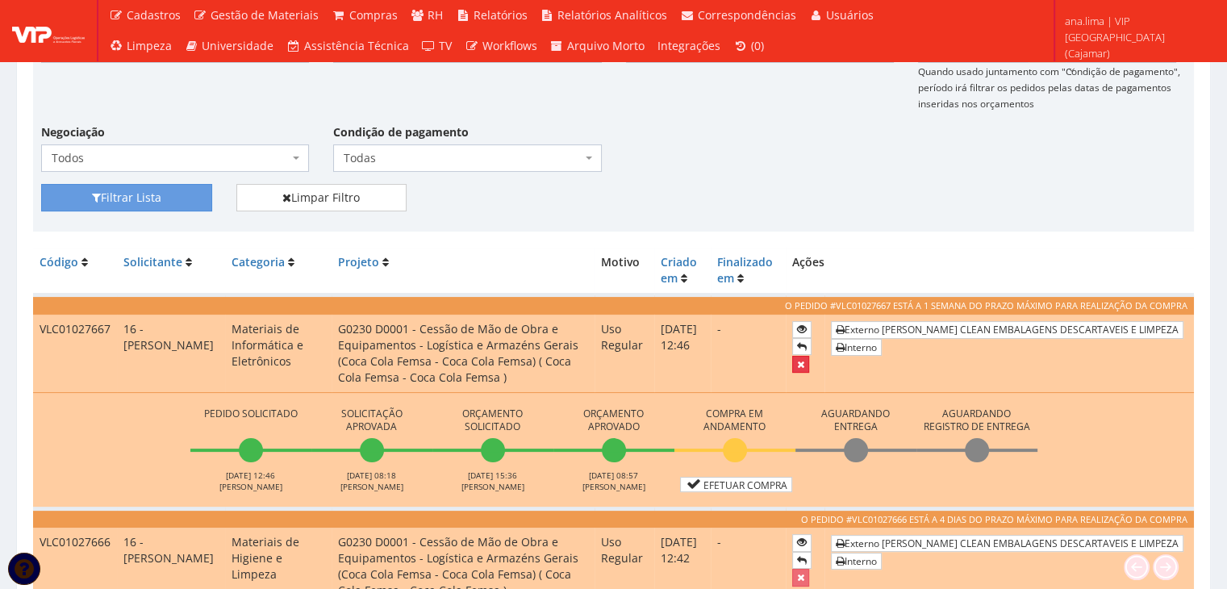
click at [804, 362] on icon "submit" at bounding box center [800, 364] width 7 height 11
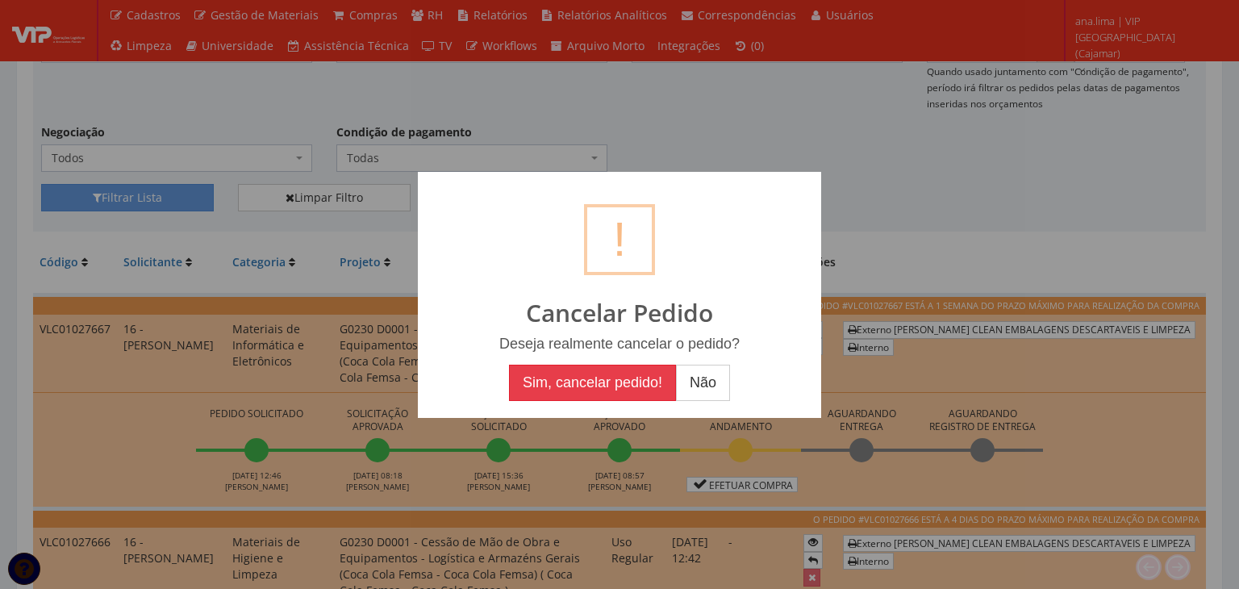
click at [597, 378] on button "Sim, cancelar pedido!" at bounding box center [592, 383] width 167 height 37
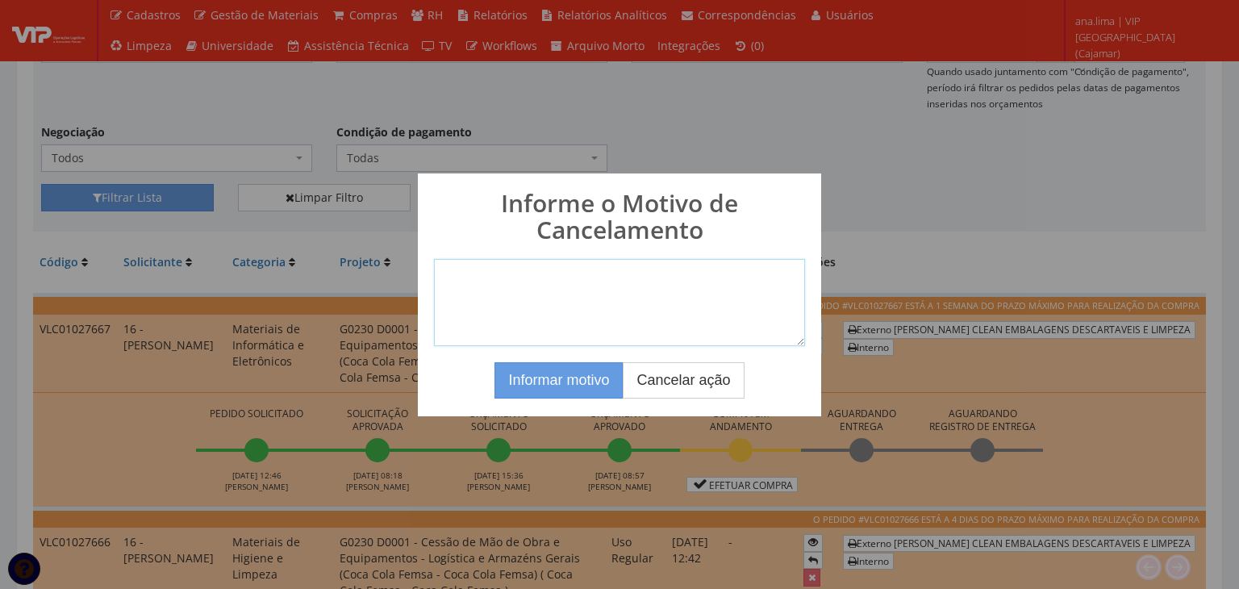
click at [627, 276] on textarea at bounding box center [619, 302] width 371 height 87
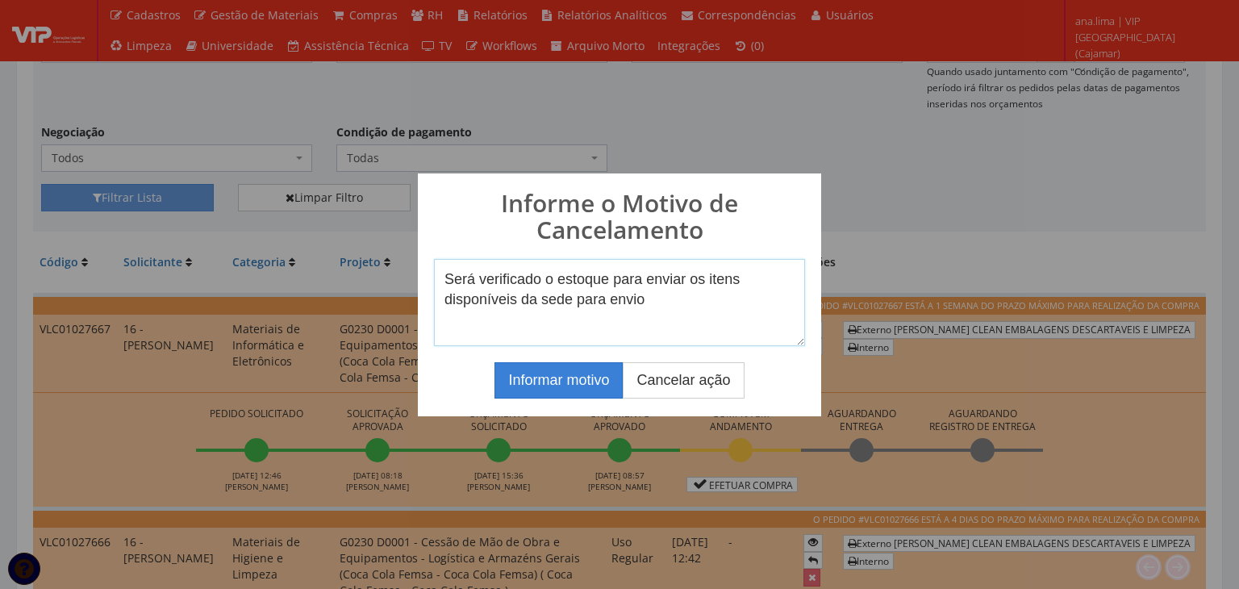
type textarea "Será verificado o estoque para enviar os itens disponíveis da sede para envio"
click at [577, 390] on button "Informar motivo" at bounding box center [558, 380] width 128 height 37
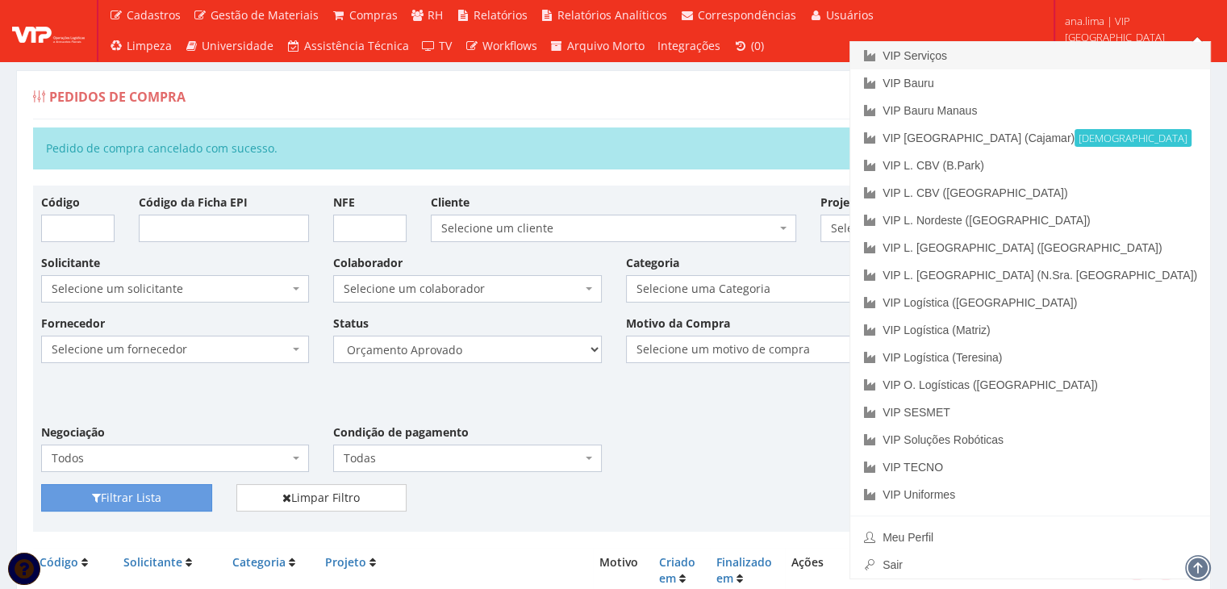
click at [1084, 56] on link "VIP Serviços" at bounding box center [1030, 55] width 360 height 27
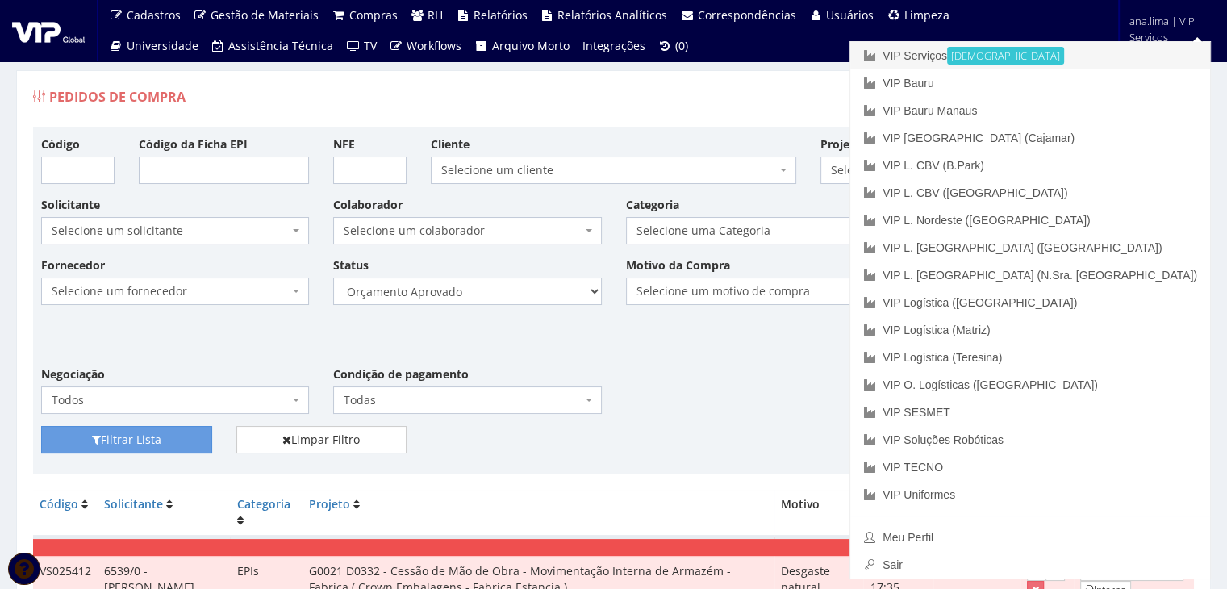
click at [1060, 59] on link "VIP Serviços Ativa" at bounding box center [1030, 55] width 360 height 27
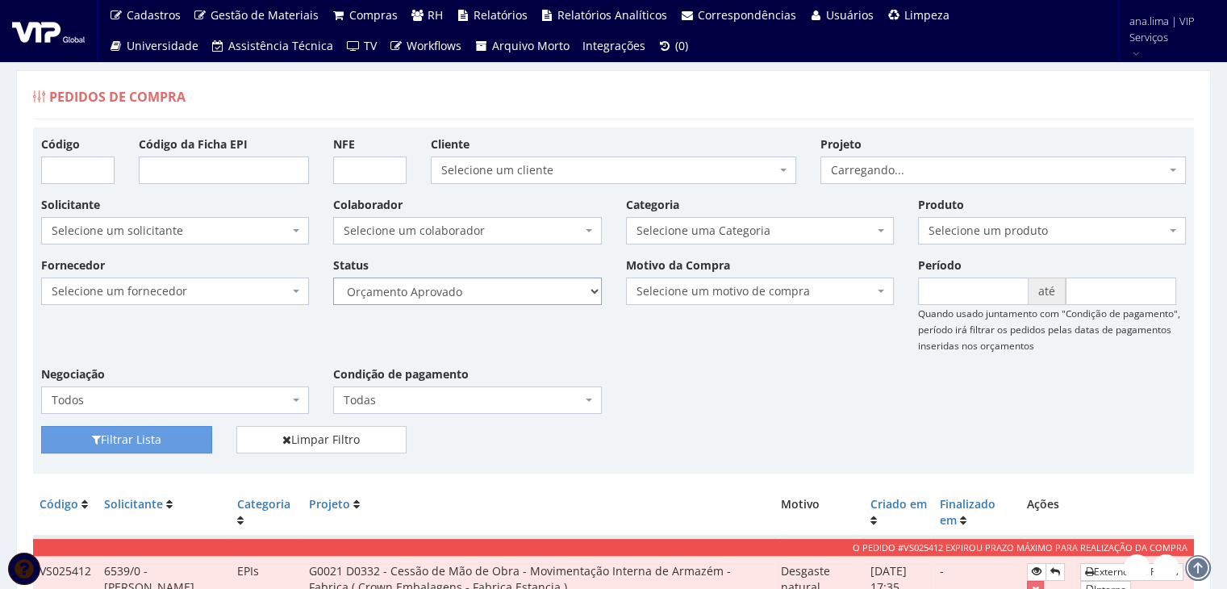
click at [448, 292] on select "Selecione um status Cancelado Aguardando Aprovação Diretoria Pedido Aprovado Ag…" at bounding box center [467, 290] width 268 height 27
select select "1"
click at [333, 277] on select "Selecione um status Cancelado Aguardando Aprovação Diretoria Pedido Aprovado Ag…" at bounding box center [467, 290] width 268 height 27
click at [118, 443] on button "Filtrar Lista" at bounding box center [126, 439] width 171 height 27
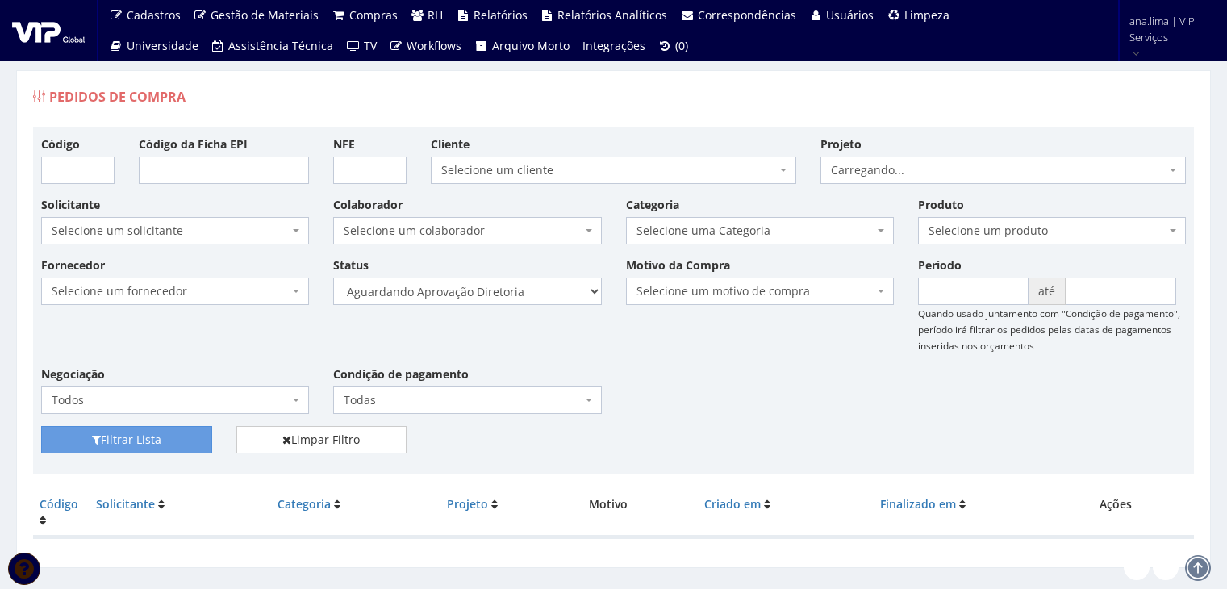
scroll to position [32, 0]
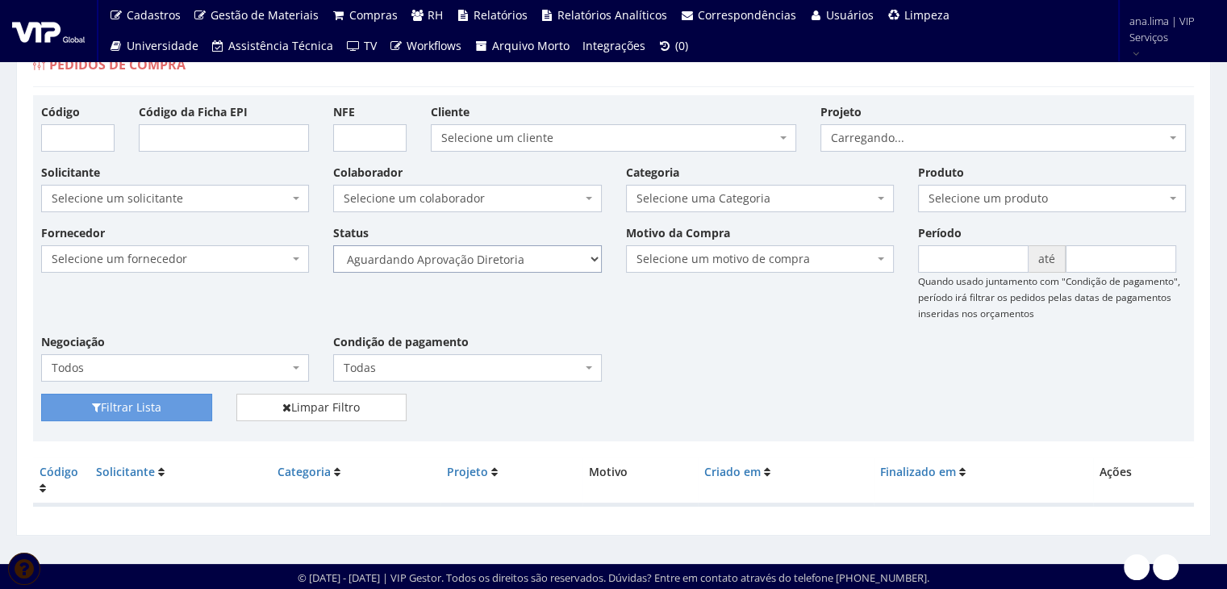
click at [507, 252] on select "Selecione um status Cancelado Aguardando Aprovação Diretoria Pedido Aprovado Ag…" at bounding box center [467, 258] width 268 height 27
click at [507, 262] on select "Selecione um status Cancelado Aguardando Aprovação Diretoria Pedido Aprovado Ag…" at bounding box center [467, 258] width 268 height 27
select select "4"
click at [333, 245] on select "Selecione um status Cancelado Aguardando Aprovação Diretoria Pedido Aprovado Ag…" at bounding box center [467, 258] width 268 height 27
click at [181, 406] on button "Filtrar Lista" at bounding box center [126, 407] width 171 height 27
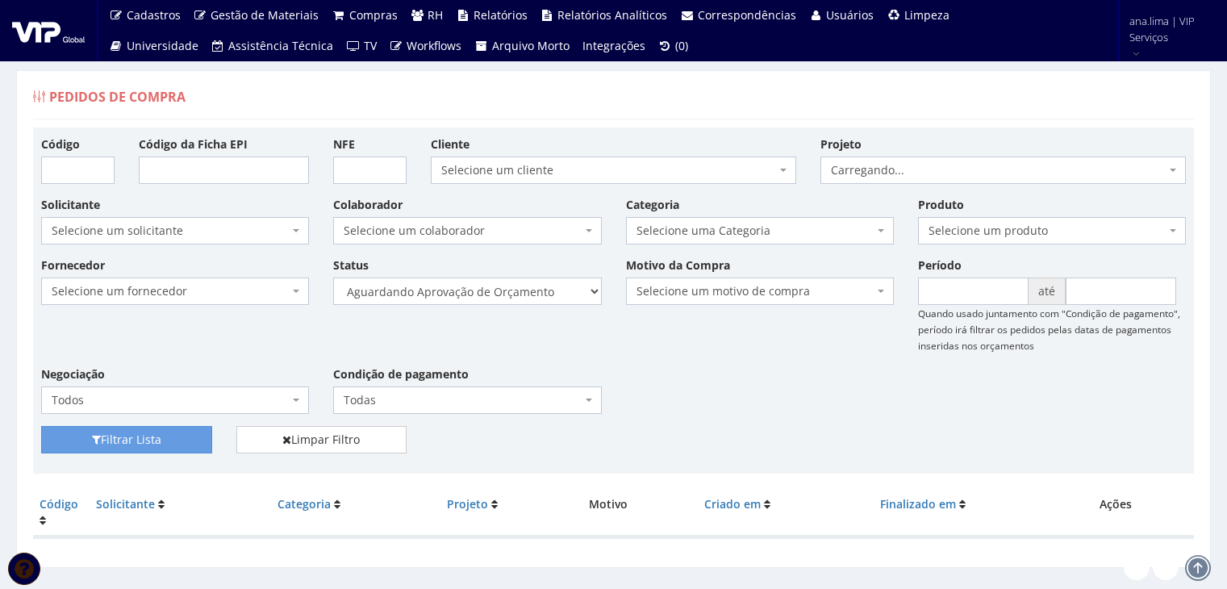
scroll to position [32, 0]
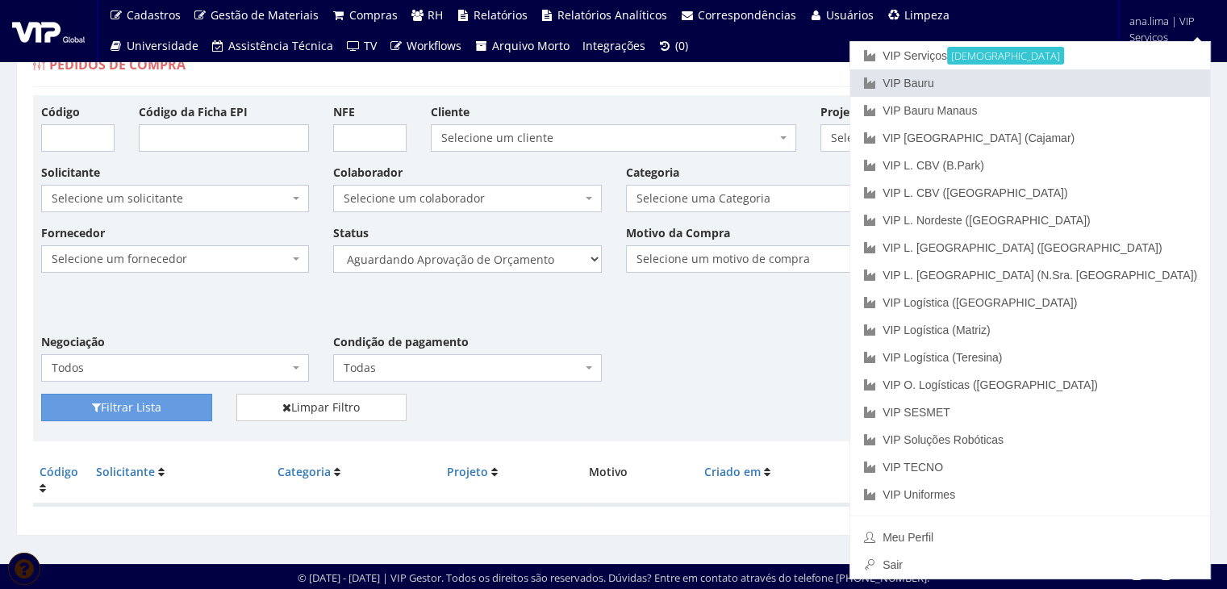
drag, startPoint x: 1135, startPoint y: 77, endPoint x: 961, endPoint y: 147, distance: 187.5
click at [1135, 77] on link "VIP Bauru" at bounding box center [1030, 82] width 360 height 27
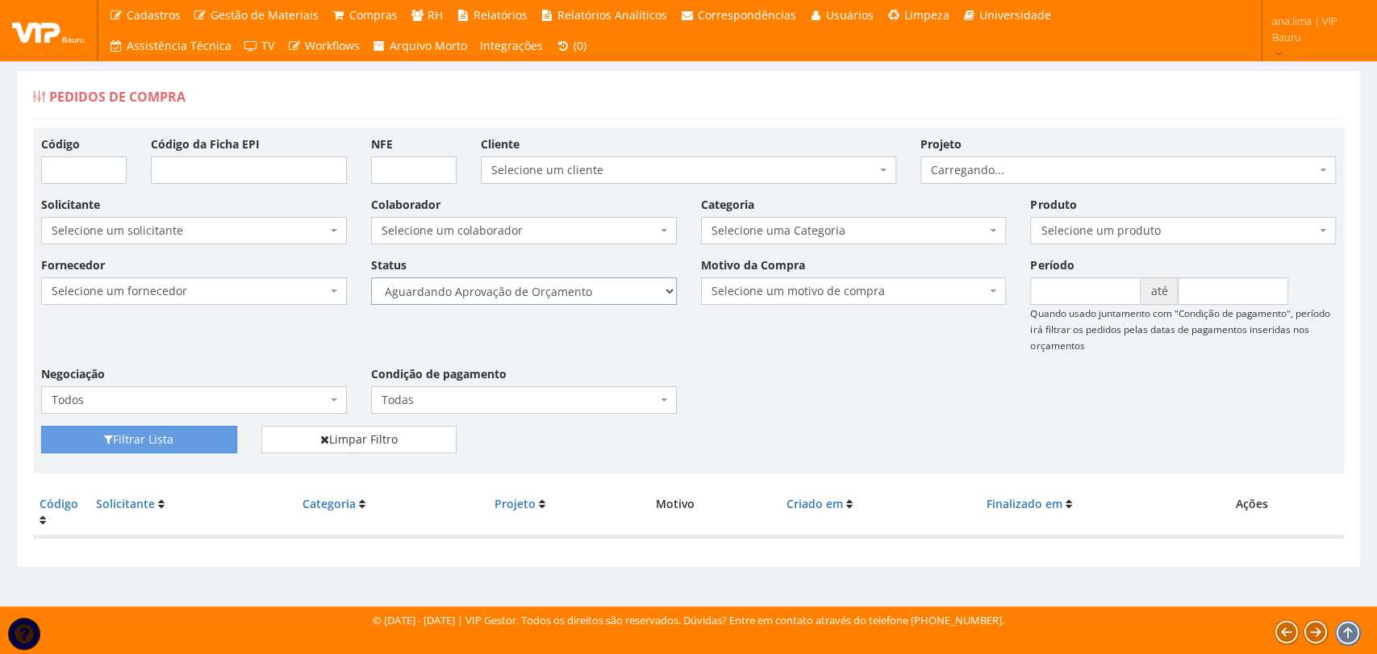
click at [581, 292] on select "Selecione um status Cancelado Aguardando Aprovação Diretoria Pedido Aprovado Ag…" at bounding box center [524, 290] width 306 height 27
select select "1"
click at [371, 277] on select "Selecione um status Cancelado Aguardando Aprovação Diretoria Pedido Aprovado Ag…" at bounding box center [524, 290] width 306 height 27
click at [181, 427] on button "Filtrar Lista" at bounding box center [139, 439] width 196 height 27
click at [532, 277] on select "Selecione um status Cancelado Aguardando Aprovação Diretoria Pedido Aprovado Ag…" at bounding box center [524, 290] width 306 height 27
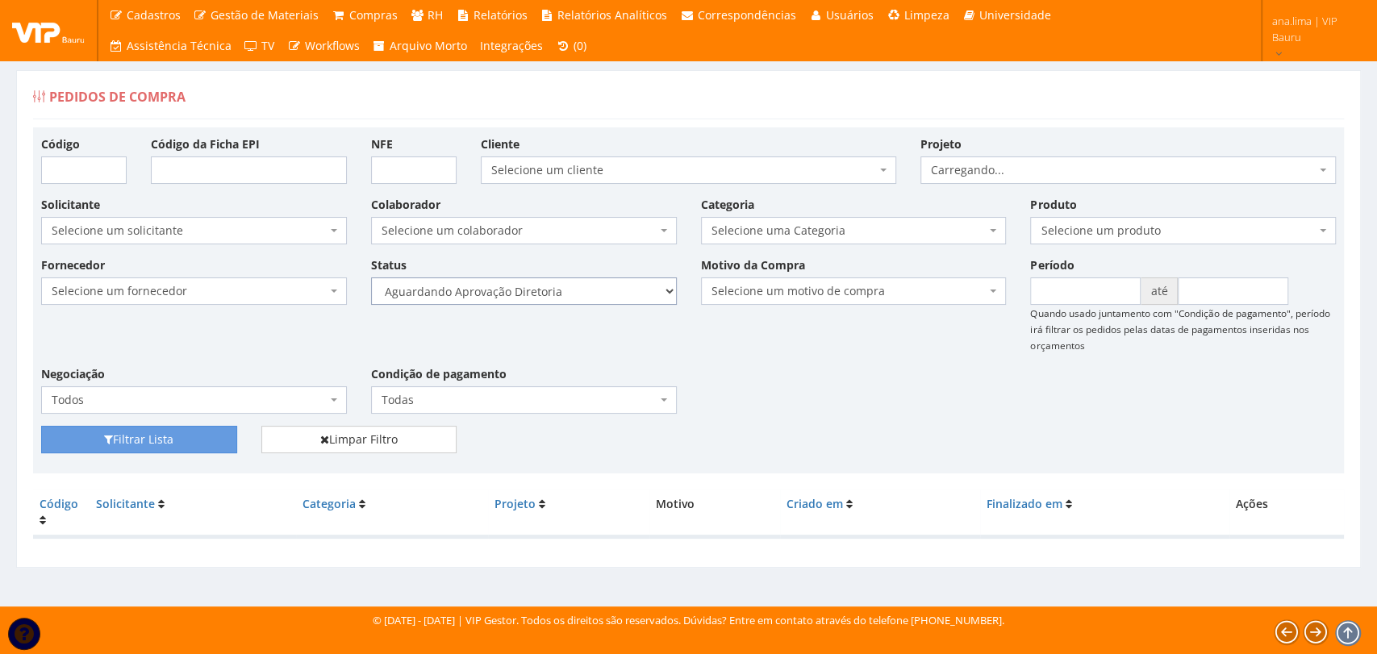
select select "4"
click at [371, 277] on select "Selecione um status Cancelado Aguardando Aprovação Diretoria Pedido Aprovado Ag…" at bounding box center [524, 290] width 306 height 27
click at [198, 434] on button "Filtrar Lista" at bounding box center [139, 439] width 196 height 27
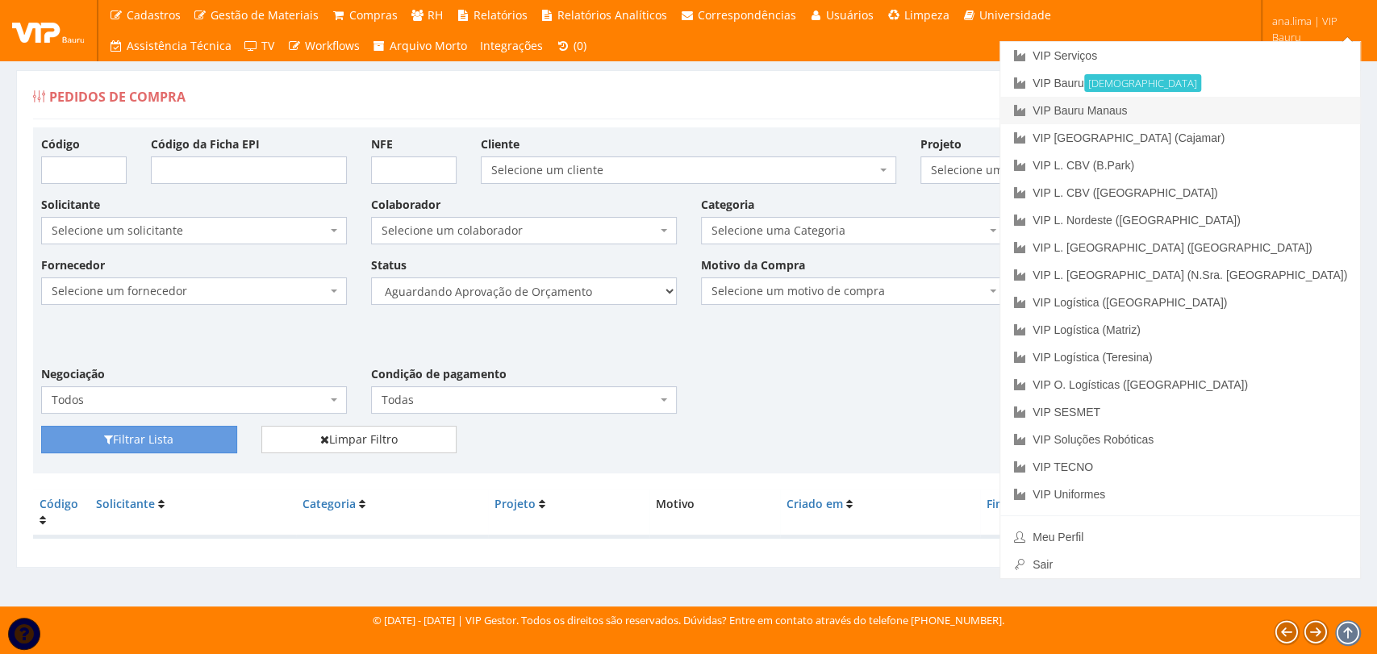
click at [1277, 108] on link "VIP Bauru Manaus" at bounding box center [1180, 110] width 360 height 27
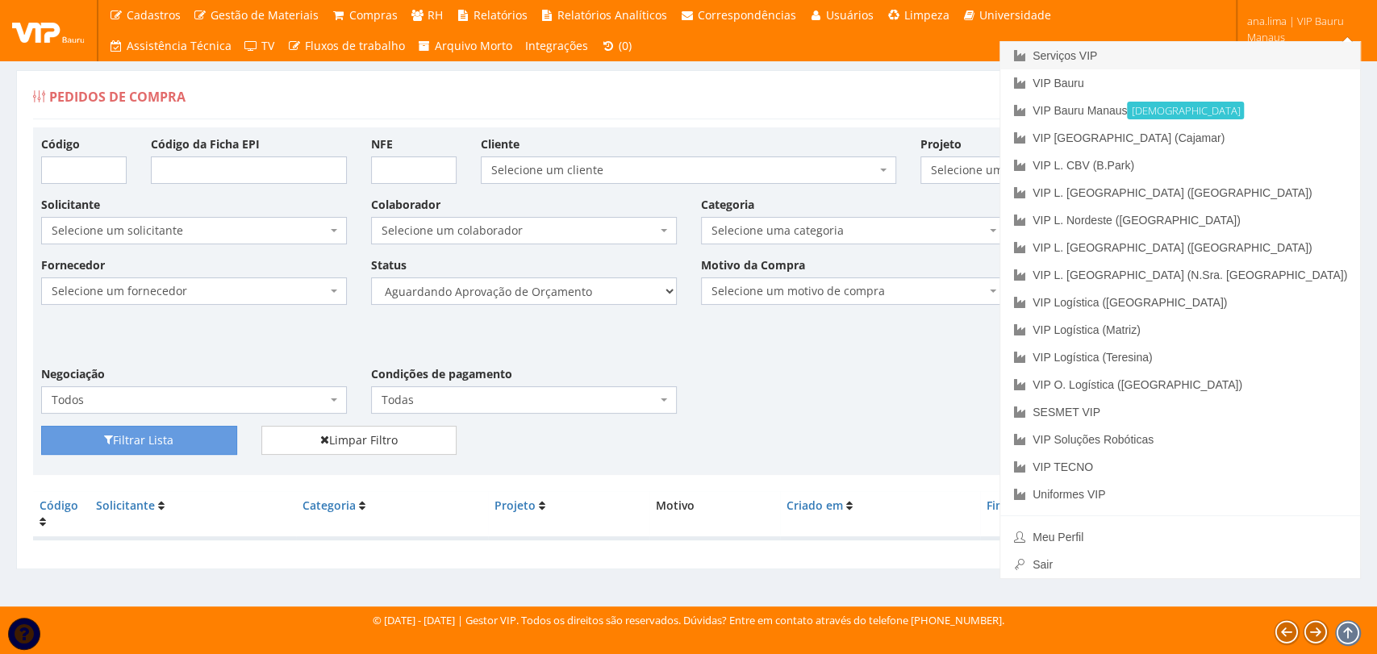
click at [1239, 47] on link "Serviços VIP" at bounding box center [1180, 55] width 360 height 27
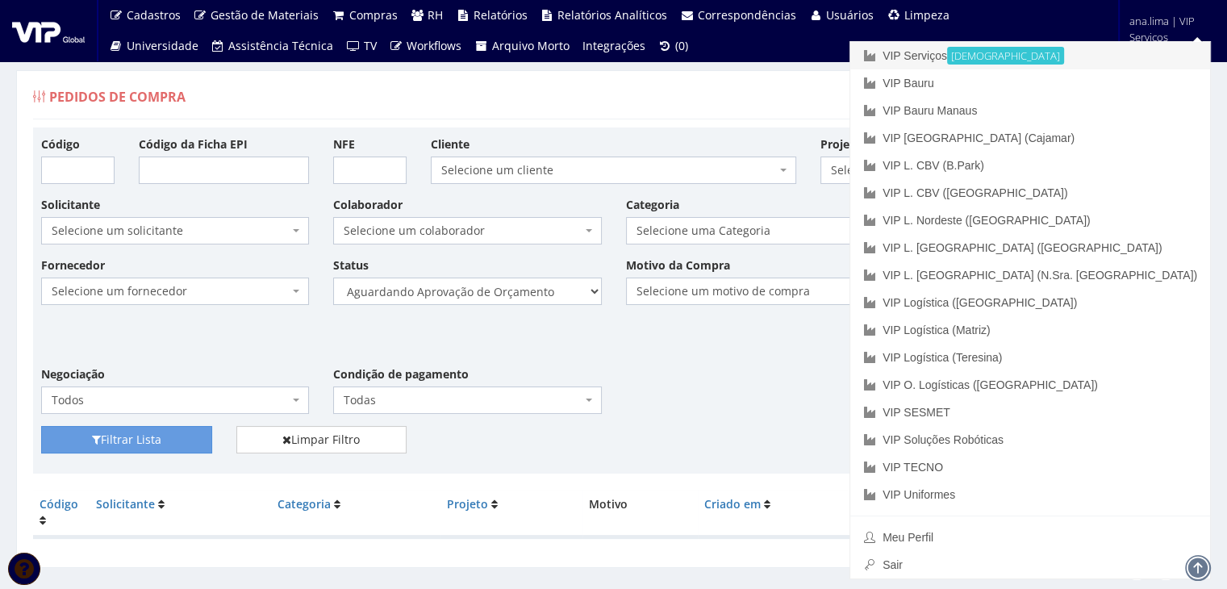
click at [1083, 46] on link "VIP Serviços Ativa" at bounding box center [1030, 55] width 360 height 27
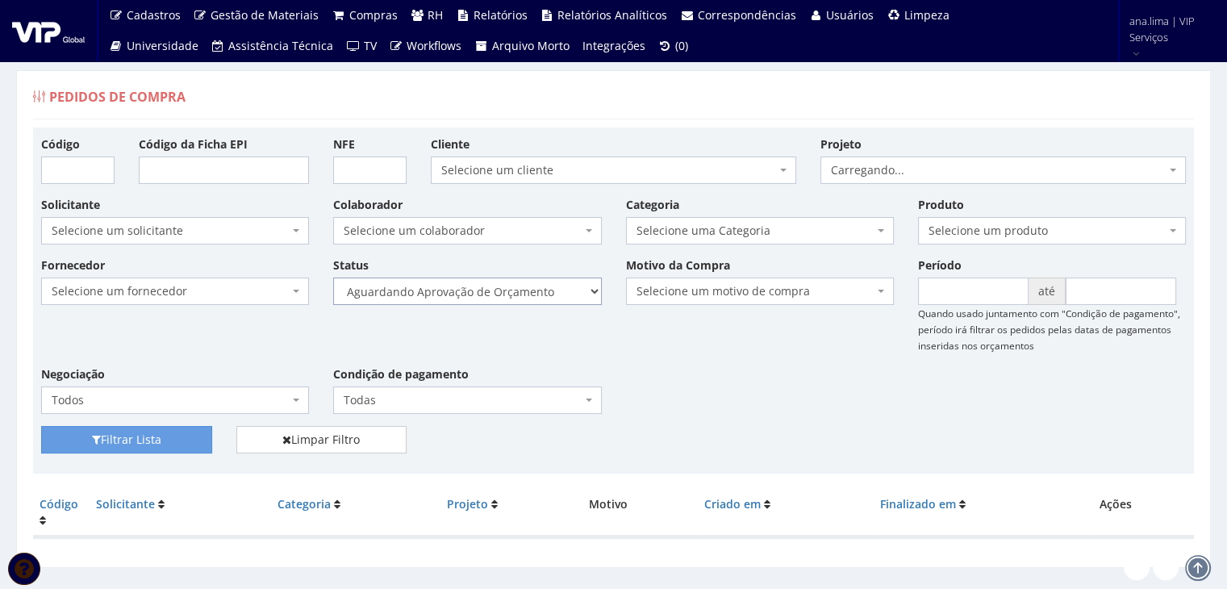
click at [516, 293] on select "Selecione um status Cancelado Aguardando Aprovação Diretoria Pedido Aprovado Ag…" at bounding box center [467, 290] width 268 height 27
select select "2"
click at [333, 277] on select "Selecione um status Cancelado Aguardando Aprovação Diretoria Pedido Aprovado Ag…" at bounding box center [467, 290] width 268 height 27
drag, startPoint x: 183, startPoint y: 430, endPoint x: 477, endPoint y: 385, distance: 297.8
click at [183, 430] on button "Filtrar Lista" at bounding box center [126, 439] width 171 height 27
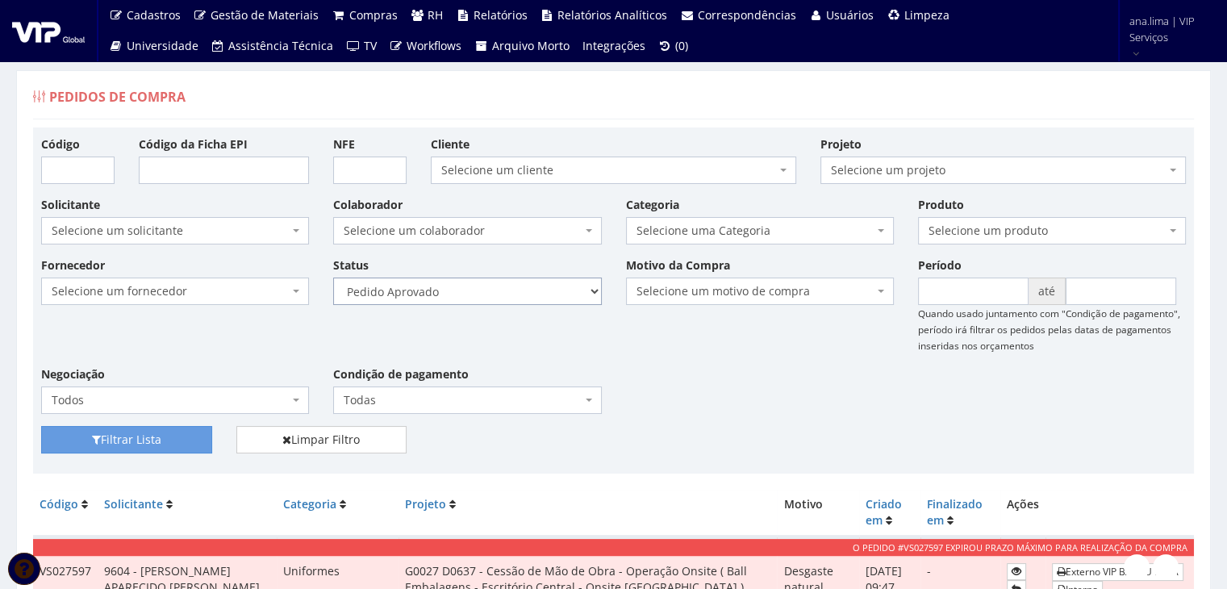
click at [521, 290] on select "Selecione um status Cancelado Aguardando Aprovação Diretoria Pedido Aprovado Ag…" at bounding box center [467, 290] width 268 height 27
select select "1"
click at [333, 277] on select "Selecione um status Cancelado Aguardando Aprovação Diretoria Pedido Aprovado Ag…" at bounding box center [467, 290] width 268 height 27
click at [165, 442] on button "Filtrar Lista" at bounding box center [126, 439] width 171 height 27
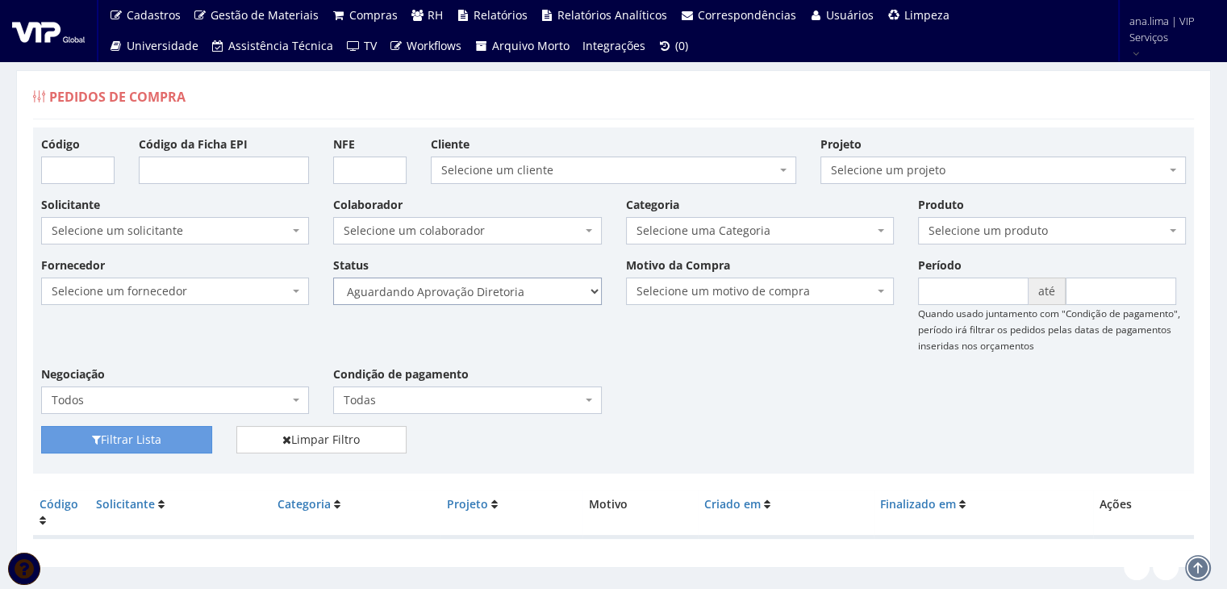
click at [498, 292] on select "Selecione um status Cancelado Aguardando Aprovação Diretoria Pedido Aprovado Ag…" at bounding box center [467, 290] width 268 height 27
select select "4"
click at [333, 277] on select "Selecione um status Cancelado Aguardando Aprovação Diretoria Pedido Aprovado Ag…" at bounding box center [467, 290] width 268 height 27
click at [175, 448] on button "Filtrar Lista" at bounding box center [126, 439] width 171 height 27
click at [419, 296] on select "Selecione um status Cancelado Aguardando Aprovação Diretoria Pedido Aprovado Ag…" at bounding box center [467, 290] width 268 height 27
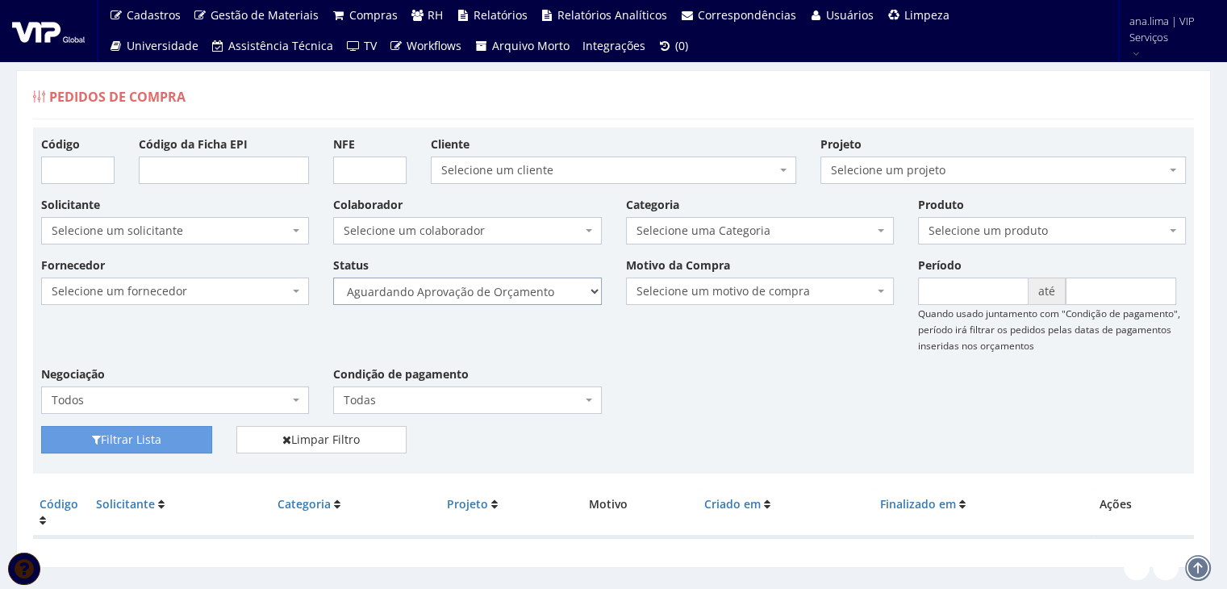
select select "1"
click at [333, 277] on select "Selecione um status Cancelado Aguardando Aprovação Diretoria Pedido Aprovado Ag…" at bounding box center [467, 290] width 268 height 27
click at [148, 428] on button "Filtrar Lista" at bounding box center [126, 439] width 171 height 27
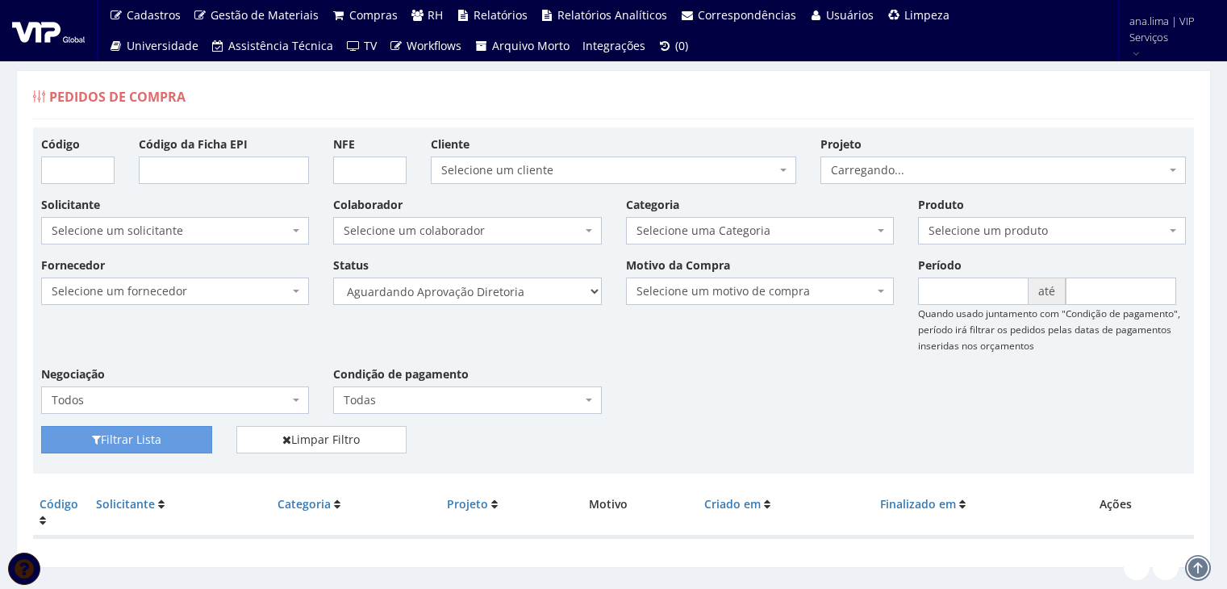
scroll to position [32, 0]
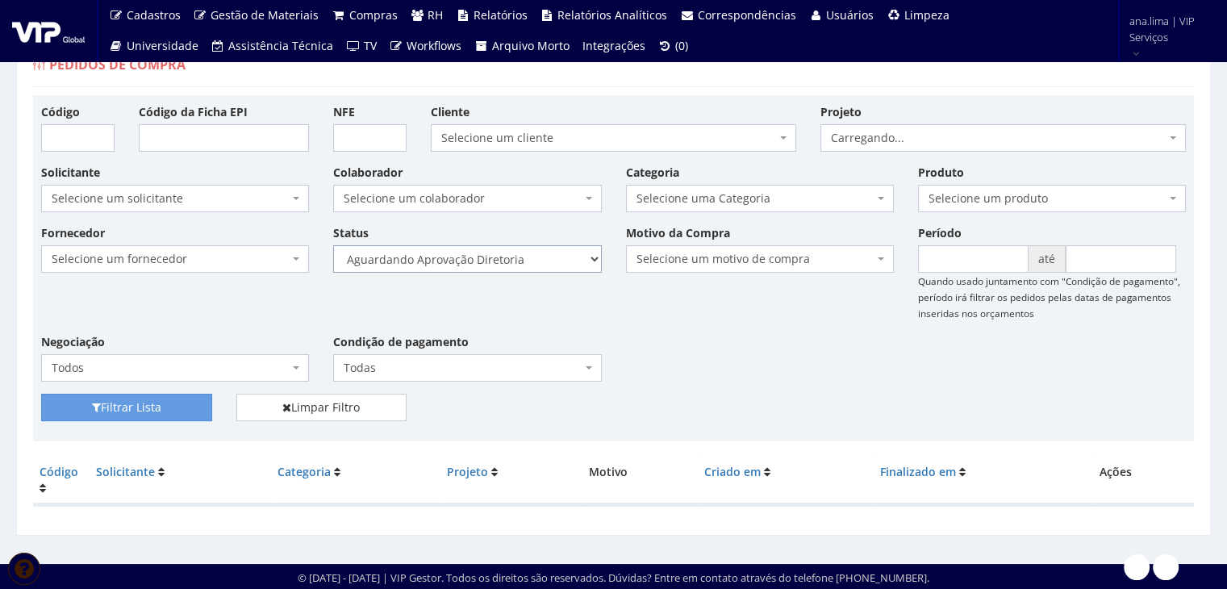
click at [545, 255] on select "Selecione um status Cancelado Aguardando Aprovação Diretoria Pedido Aprovado Ag…" at bounding box center [467, 258] width 268 height 27
select select "4"
click at [333, 245] on select "Selecione um status Cancelado Aguardando Aprovação Diretoria Pedido Aprovado Ag…" at bounding box center [467, 258] width 268 height 27
click at [172, 408] on button "Filtrar Lista" at bounding box center [126, 407] width 171 height 27
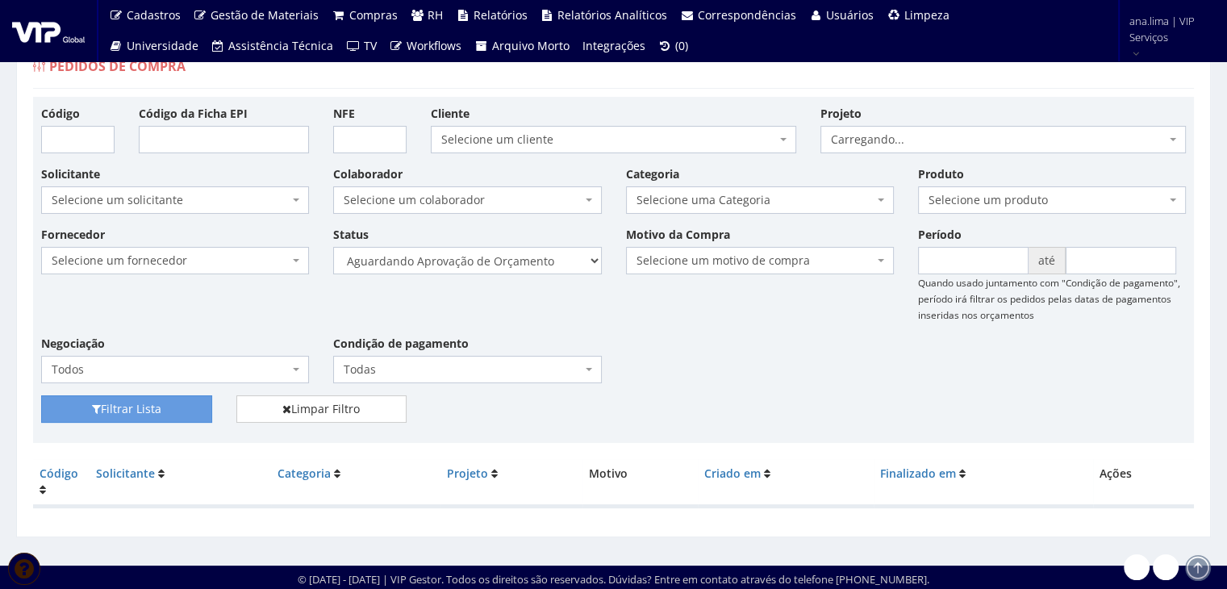
scroll to position [32, 0]
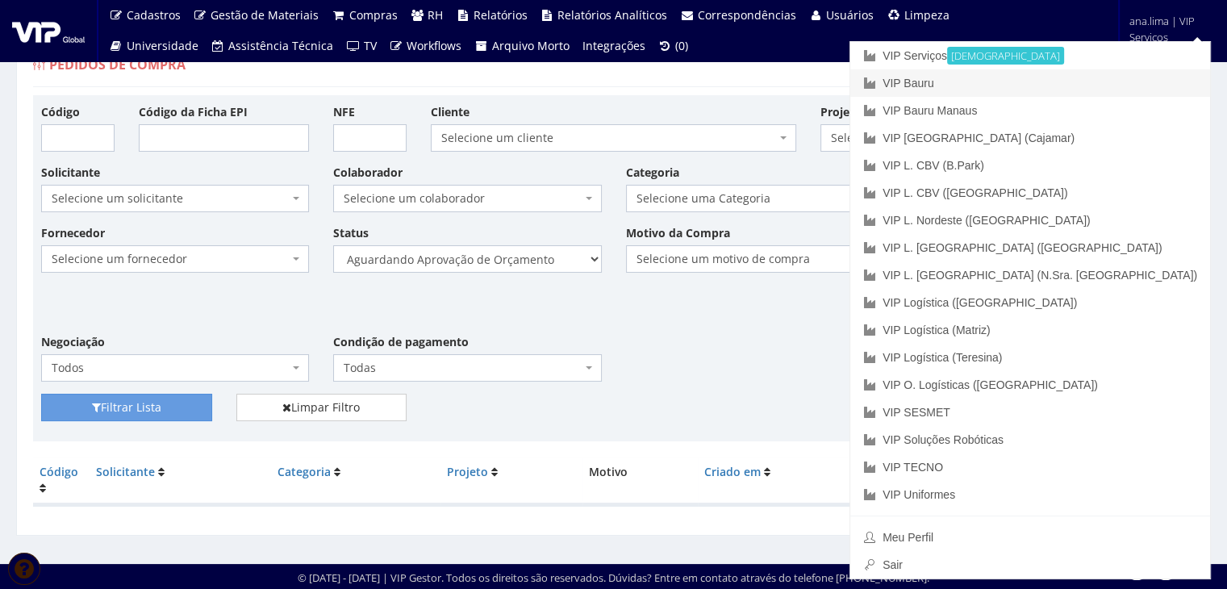
click at [1089, 85] on link "VIP Bauru" at bounding box center [1030, 82] width 360 height 27
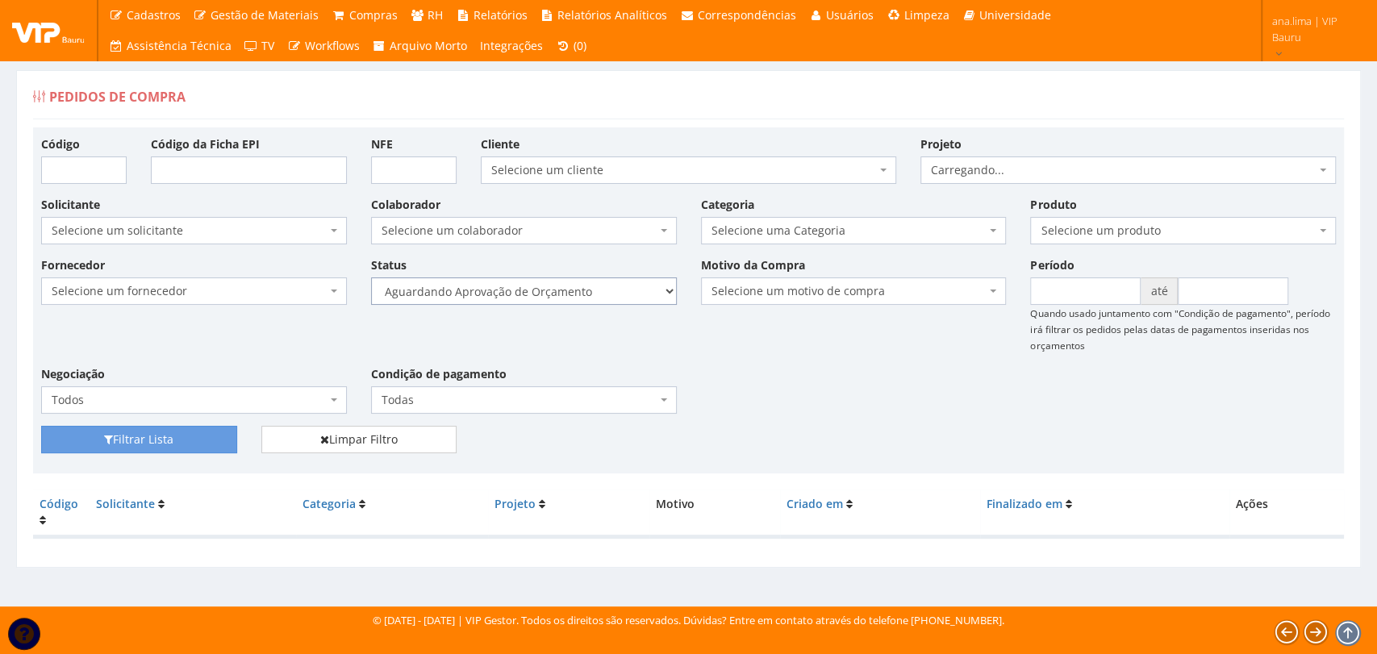
click at [600, 292] on select "Selecione um status Cancelado Aguardando Aprovação Diretoria Pedido Aprovado Ag…" at bounding box center [524, 290] width 306 height 27
select select "1"
click at [371, 277] on select "Selecione um status Cancelado Aguardando Aprovação Diretoria Pedido Aprovado Ag…" at bounding box center [524, 290] width 306 height 27
drag, startPoint x: 118, startPoint y: 441, endPoint x: 327, endPoint y: 423, distance: 210.4
click at [119, 441] on button "Filtrar Lista" at bounding box center [139, 439] width 196 height 27
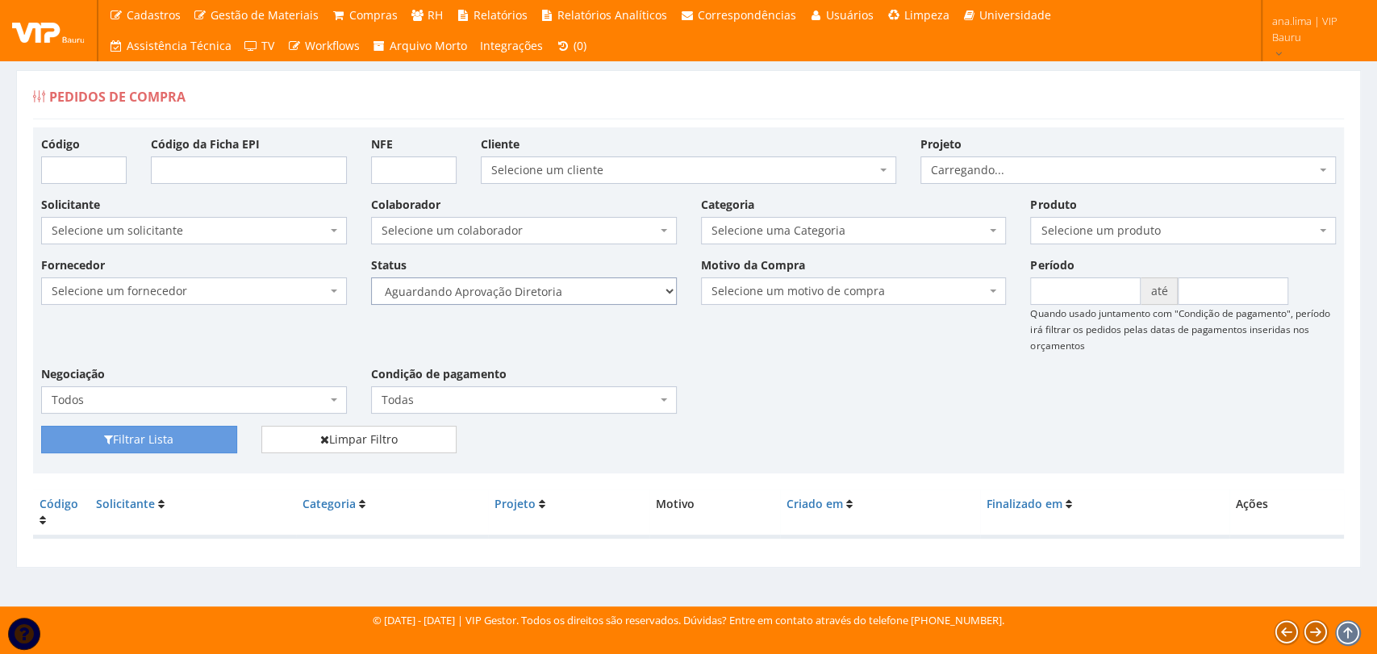
click at [569, 286] on select "Selecione um status Cancelado Aguardando Aprovação Diretoria Pedido Aprovado Ag…" at bounding box center [524, 290] width 306 height 27
click at [573, 295] on select "Selecione um status Cancelado Aguardando Aprovação Diretoria Pedido Aprovado Ag…" at bounding box center [524, 290] width 306 height 27
select select "4"
click at [371, 277] on select "Selecione um status Cancelado Aguardando Aprovação Diretoria Pedido Aprovado Ag…" at bounding box center [524, 290] width 306 height 27
click at [177, 441] on button "Filtrar Lista" at bounding box center [139, 439] width 196 height 27
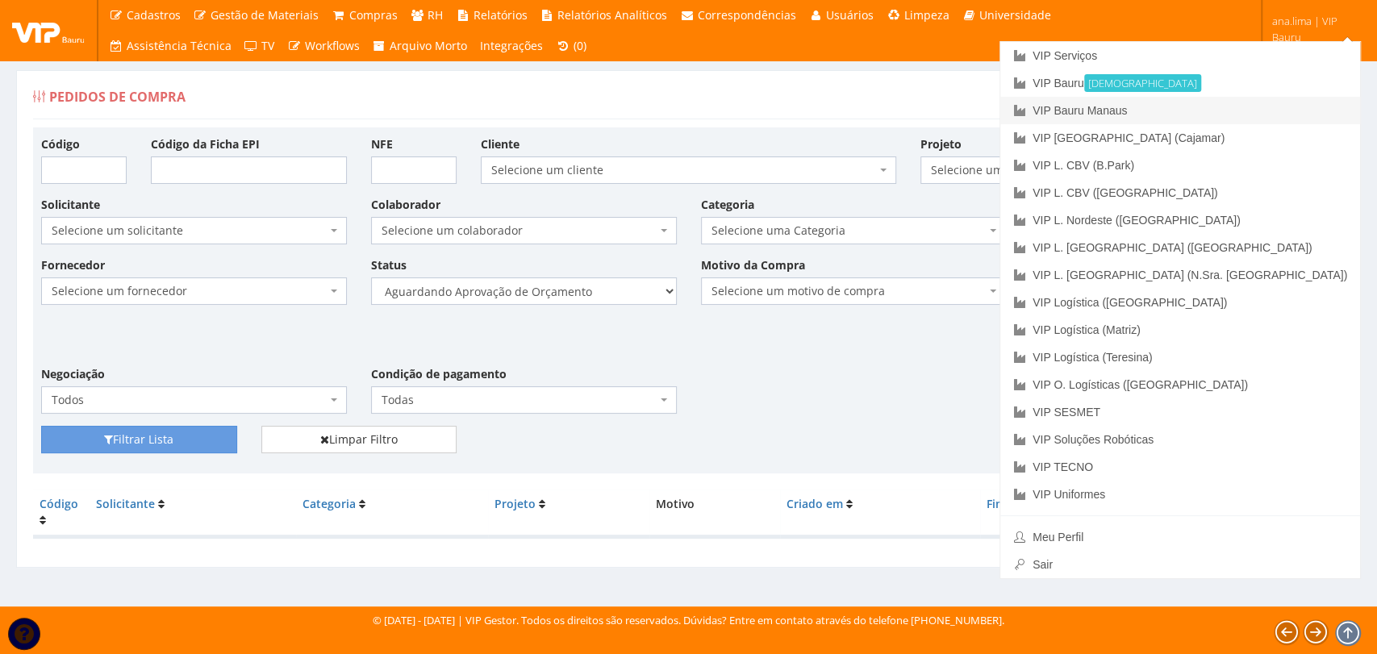
click at [1286, 113] on link "VIP Bauru Manaus" at bounding box center [1180, 110] width 360 height 27
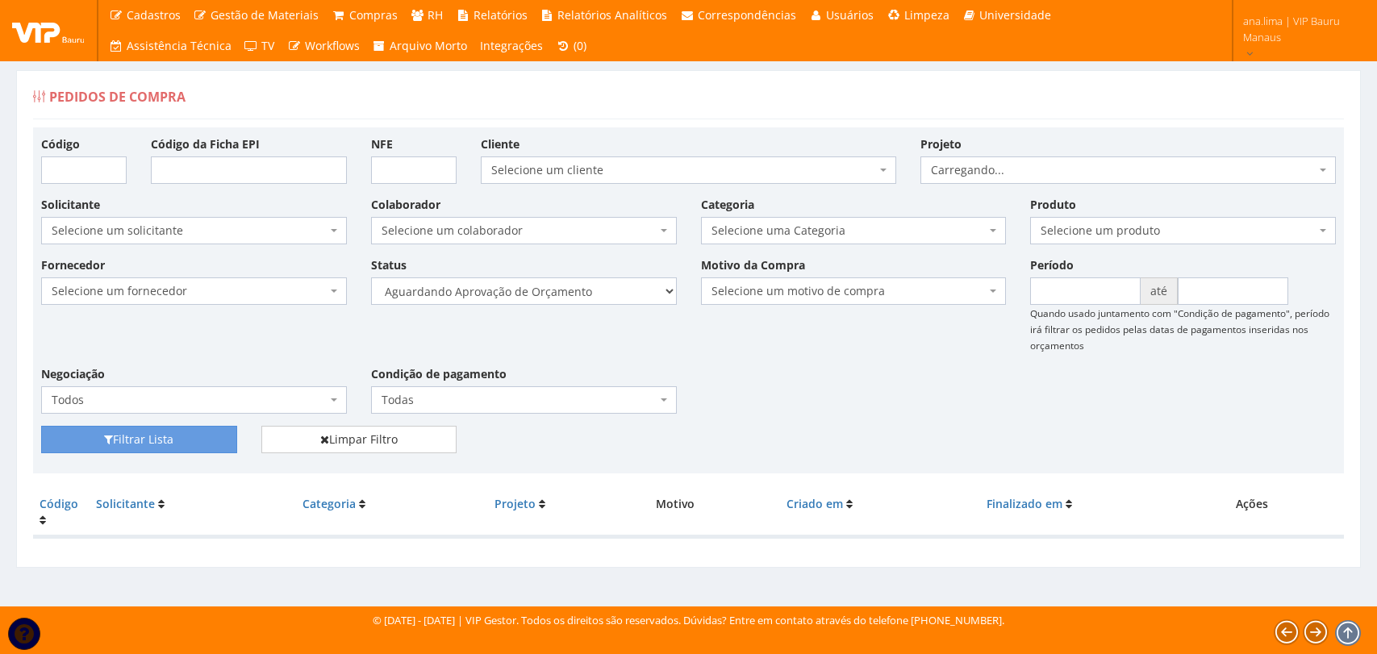
click at [641, 301] on select "Selecione um status Cancelado Aguardando Aprovação Diretoria Pedido Aprovado Ag…" at bounding box center [524, 290] width 306 height 27
select select "1"
click at [371, 277] on select "Selecione um status Cancelado Aguardando Aprovação Diretoria Pedido Aprovado Ag…" at bounding box center [524, 290] width 306 height 27
click at [174, 442] on button "Filtrar Lista" at bounding box center [139, 439] width 196 height 27
click at [579, 291] on select "Selecione um status Cancelado Aguardando Aprovação Diretoria Pedido Aprovado Ag…" at bounding box center [524, 290] width 306 height 27
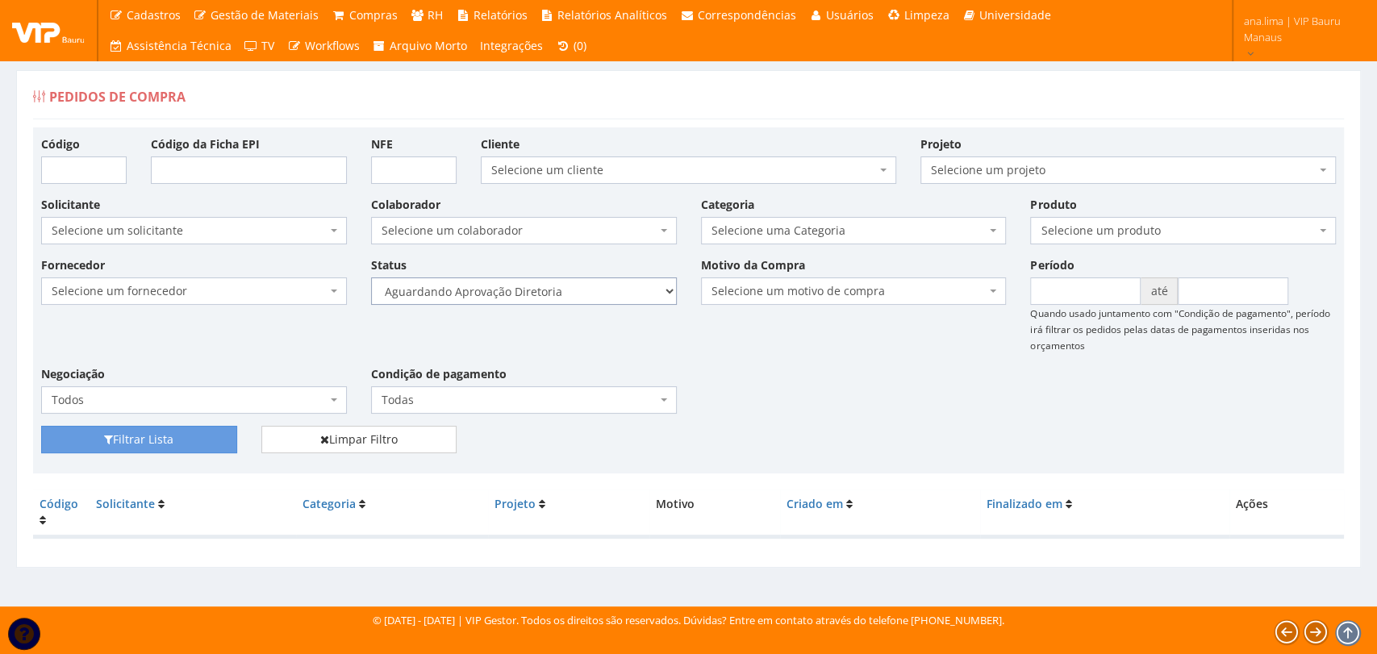
select select "4"
click at [371, 277] on select "Selecione um status Cancelado Aguardando Aprovação Diretoria Pedido Aprovado Ag…" at bounding box center [524, 290] width 306 height 27
click at [193, 434] on button "Filtrar Lista" at bounding box center [139, 439] width 196 height 27
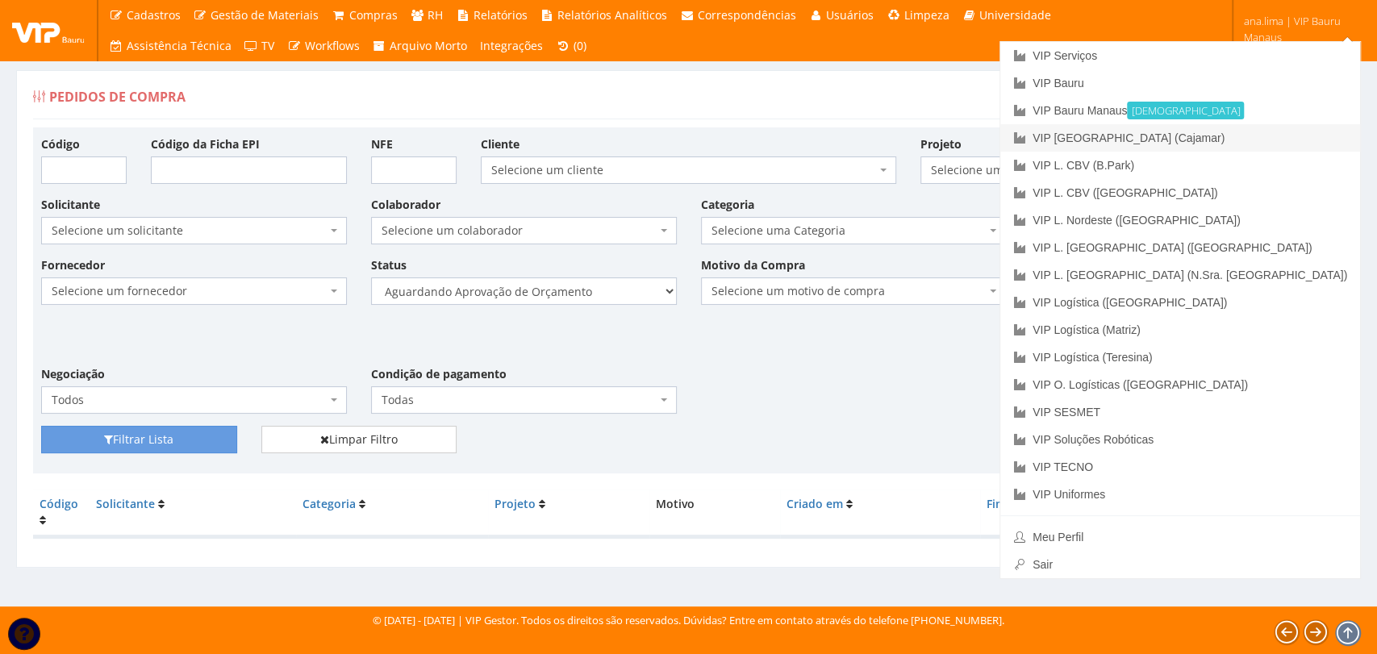
click at [1290, 140] on link "VIP [GEOGRAPHIC_DATA] (Cajamar)" at bounding box center [1180, 137] width 360 height 27
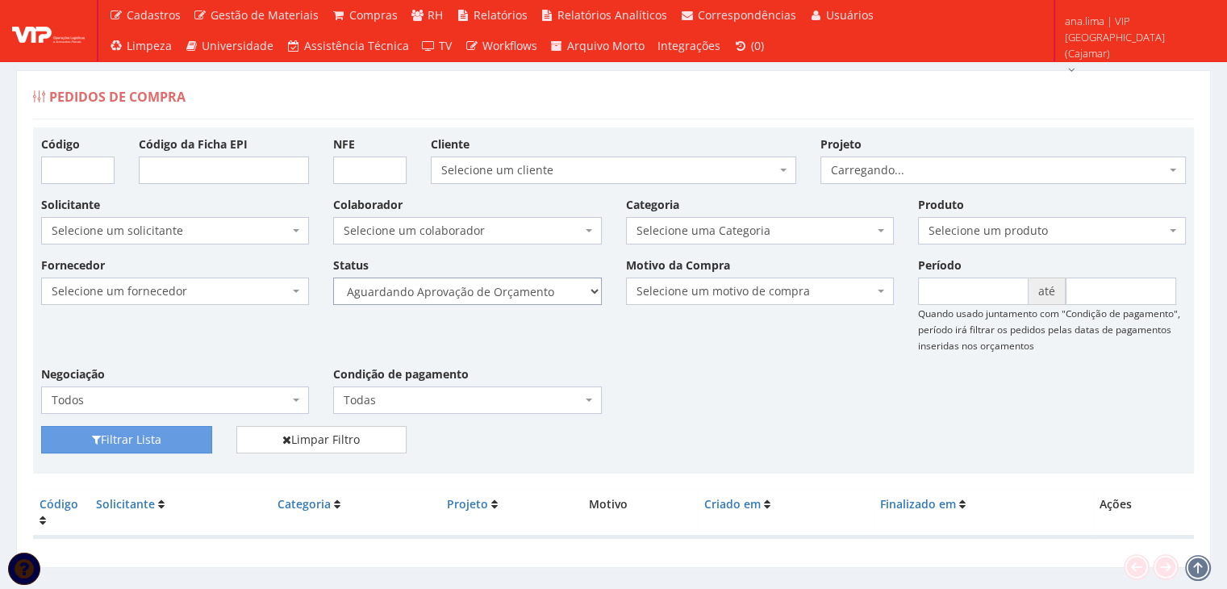
click at [531, 288] on select "Selecione um status Cancelado Aguardando Aprovação Diretoria Pedido Aprovado Ag…" at bounding box center [467, 290] width 268 height 27
select select "1"
click at [333, 277] on select "Selecione um status Cancelado Aguardando Aprovação Diretoria Pedido Aprovado Ag…" at bounding box center [467, 290] width 268 height 27
drag, startPoint x: 168, startPoint y: 430, endPoint x: 281, endPoint y: 410, distance: 114.7
click at [168, 430] on button "Filtrar Lista" at bounding box center [126, 439] width 171 height 27
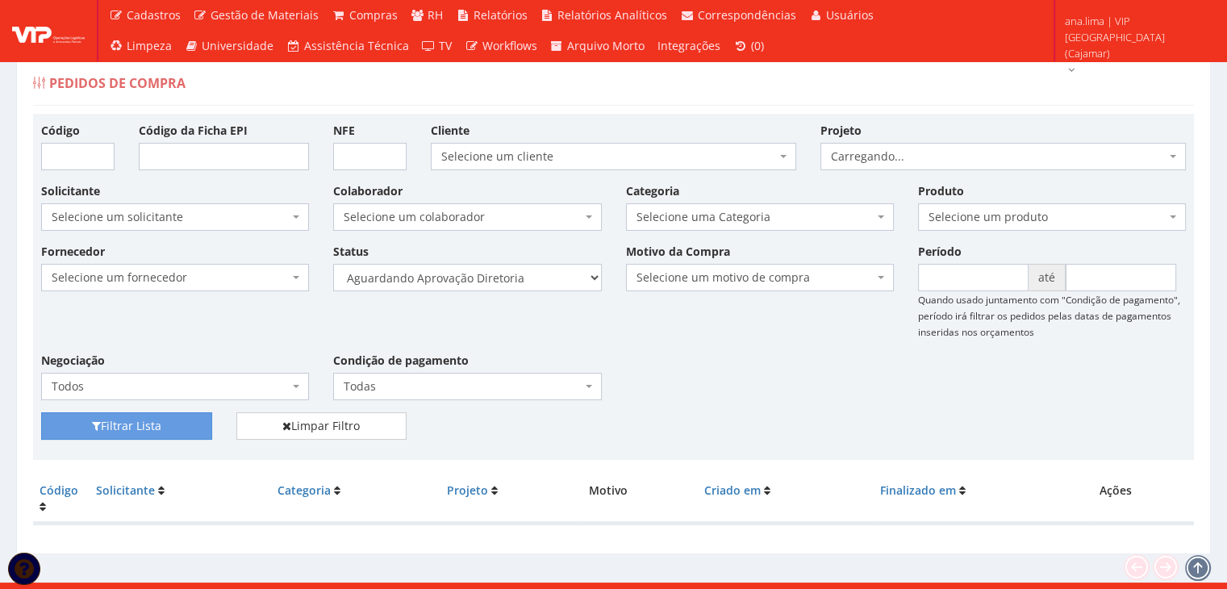
scroll to position [32, 0]
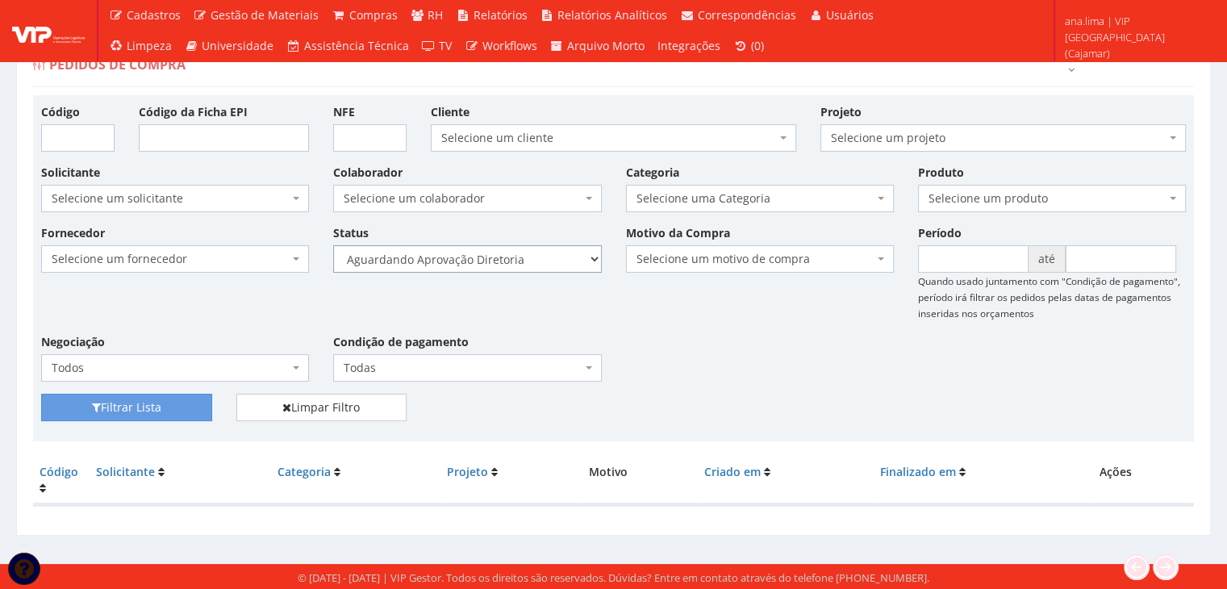
click at [555, 265] on select "Selecione um status Cancelado Aguardando Aprovação Diretoria Pedido Aprovado Ag…" at bounding box center [467, 258] width 268 height 27
click at [333, 245] on select "Selecione um status Cancelado Aguardando Aprovação Diretoria Pedido Aprovado Ag…" at bounding box center [467, 258] width 268 height 27
click at [534, 258] on select "Selecione um status Cancelado Aguardando Aprovação Diretoria Pedido Aprovado Ag…" at bounding box center [467, 258] width 268 height 27
select select "4"
click at [333, 245] on select "Selecione um status Cancelado Aguardando Aprovação Diretoria Pedido Aprovado Ag…" at bounding box center [467, 258] width 268 height 27
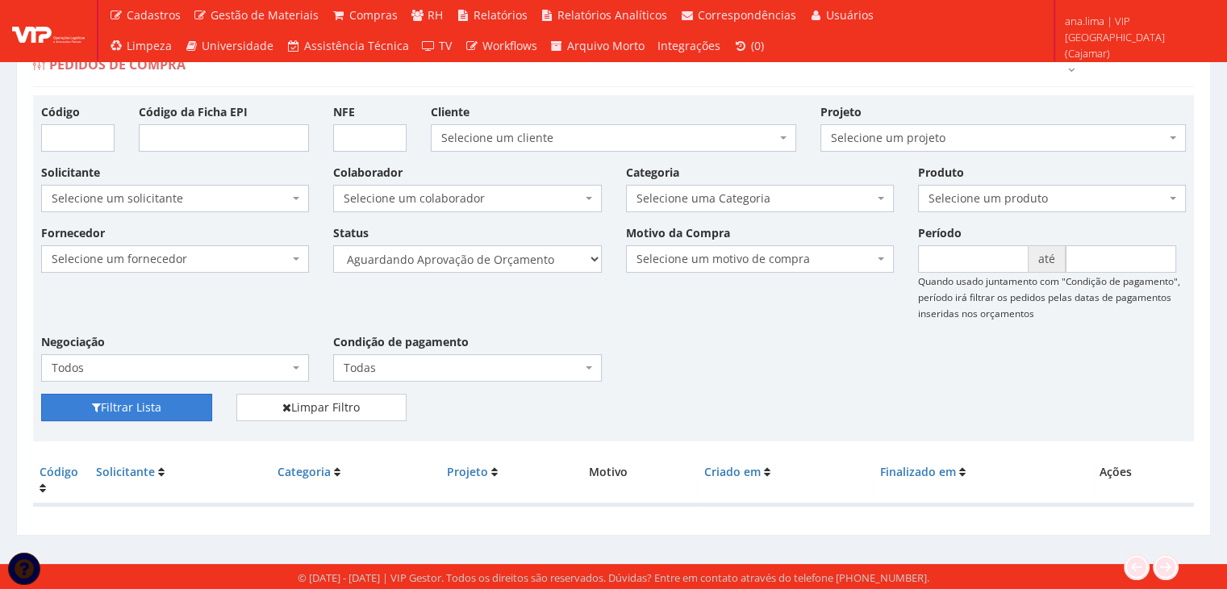
click at [170, 399] on button "Filtrar Lista" at bounding box center [126, 407] width 171 height 27
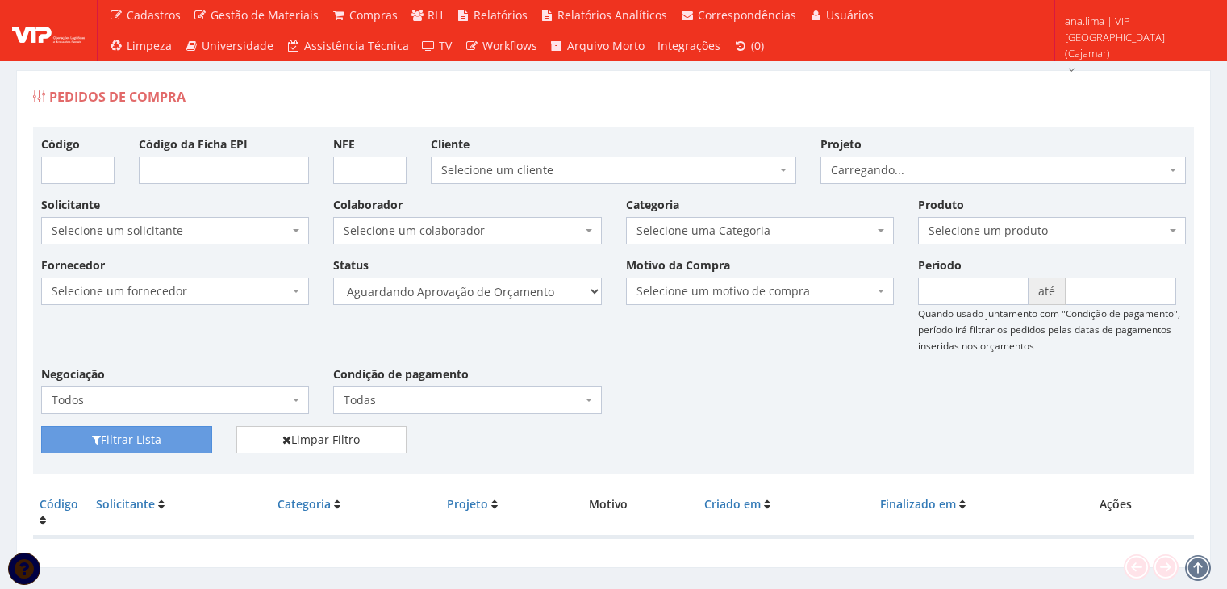
scroll to position [32, 0]
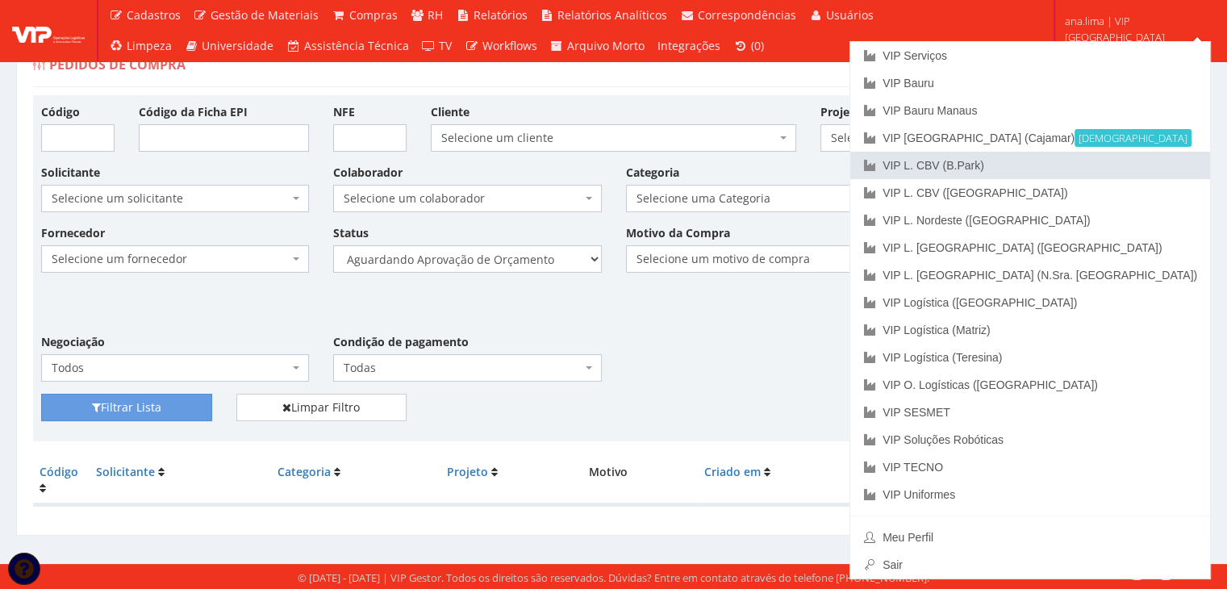
drag, startPoint x: 1147, startPoint y: 160, endPoint x: 1129, endPoint y: 165, distance: 18.2
click at [1147, 160] on link "VIP L. CBV (B.Park)" at bounding box center [1030, 165] width 360 height 27
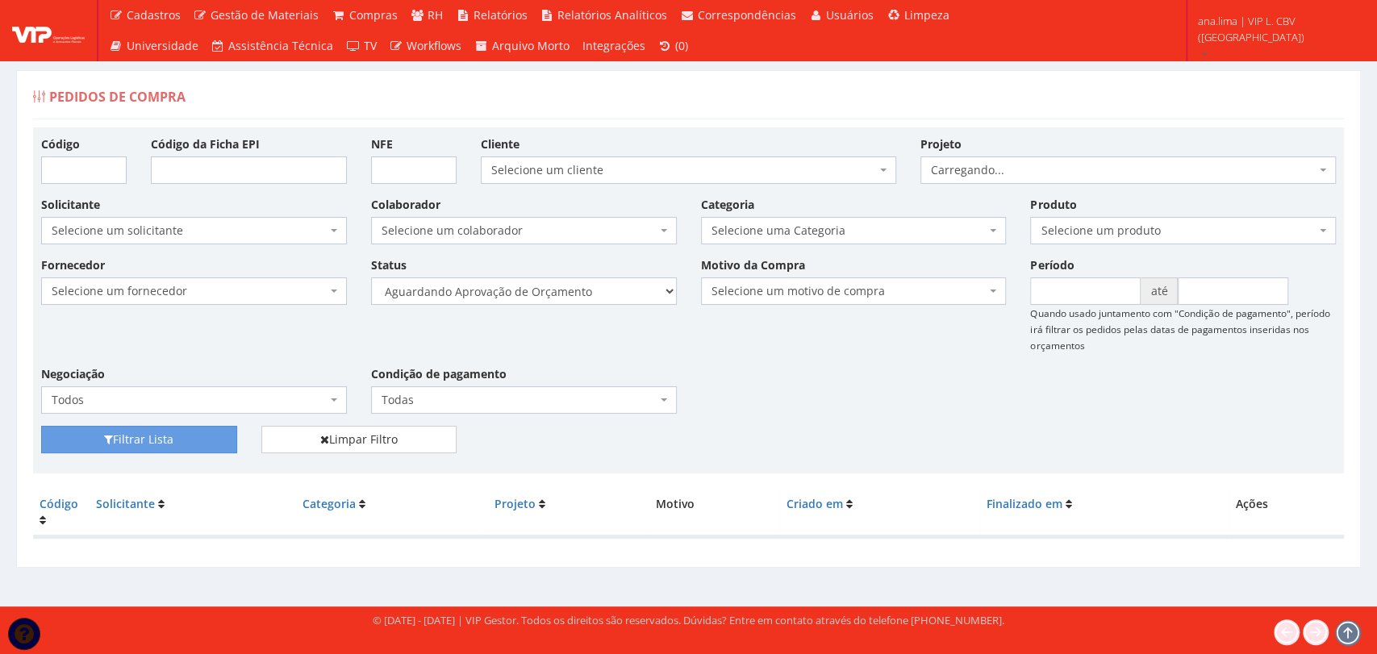
select select "1"
click at [371, 277] on select "Selecione um status Cancelado Aguardando Aprovação Diretoria Pedido Aprovado Ag…" at bounding box center [524, 290] width 306 height 27
drag, startPoint x: 121, startPoint y: 440, endPoint x: 438, endPoint y: 375, distance: 323.6
click at [122, 440] on button "Filtrar Lista" at bounding box center [139, 439] width 196 height 27
drag, startPoint x: 0, startPoint y: 0, endPoint x: 613, endPoint y: 303, distance: 683.8
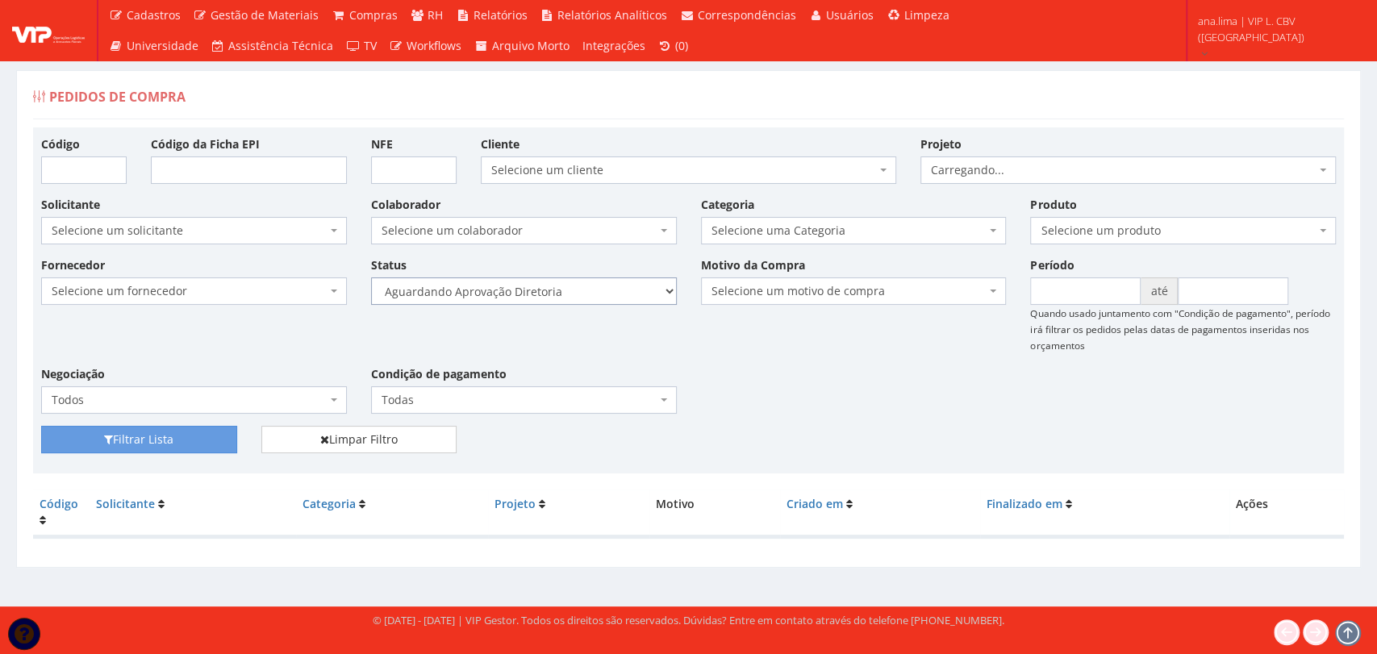
click at [612, 294] on select "Selecione um status Cancelado Aguardando Aprovação Diretoria Pedido Aprovado Ag…" at bounding box center [524, 290] width 306 height 27
select select "4"
click at [371, 277] on select "Selecione um status Cancelado Aguardando Aprovação Diretoria Pedido Aprovado Ag…" at bounding box center [524, 290] width 306 height 27
click at [205, 444] on button "Filtrar Lista" at bounding box center [139, 439] width 196 height 27
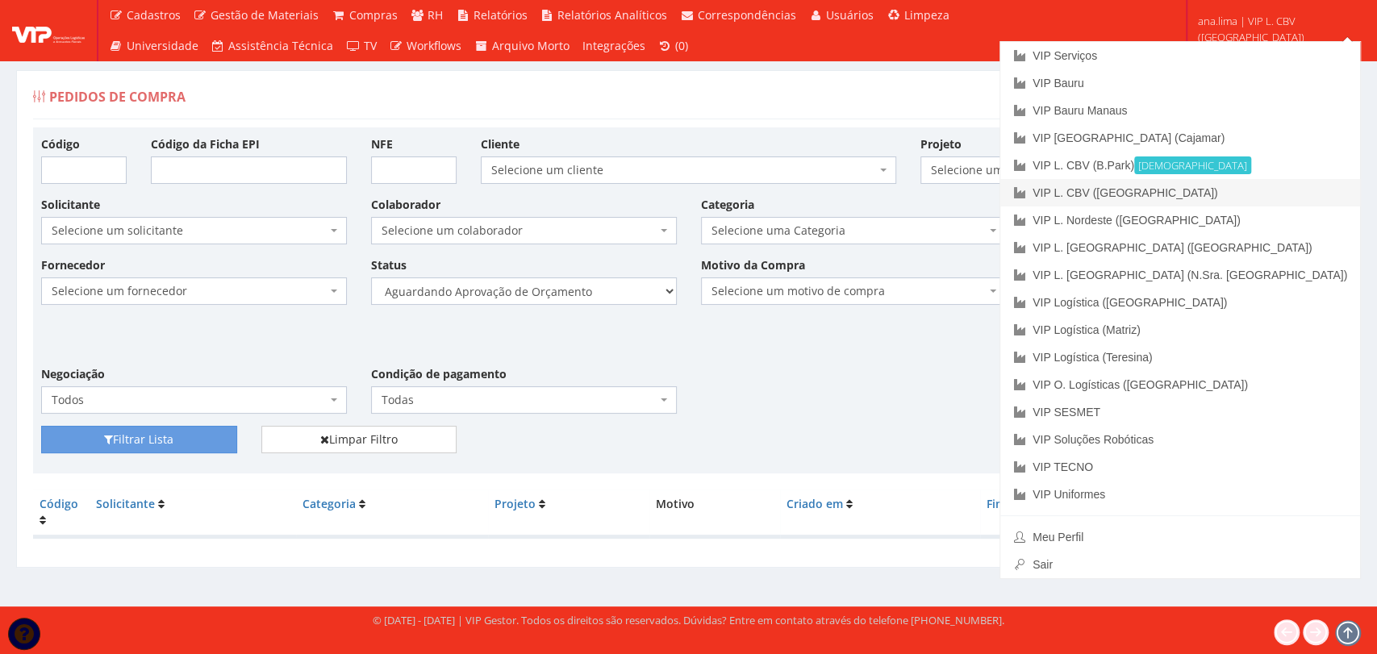
click at [1286, 204] on link "VIP L. CBV ([GEOGRAPHIC_DATA])" at bounding box center [1180, 192] width 360 height 27
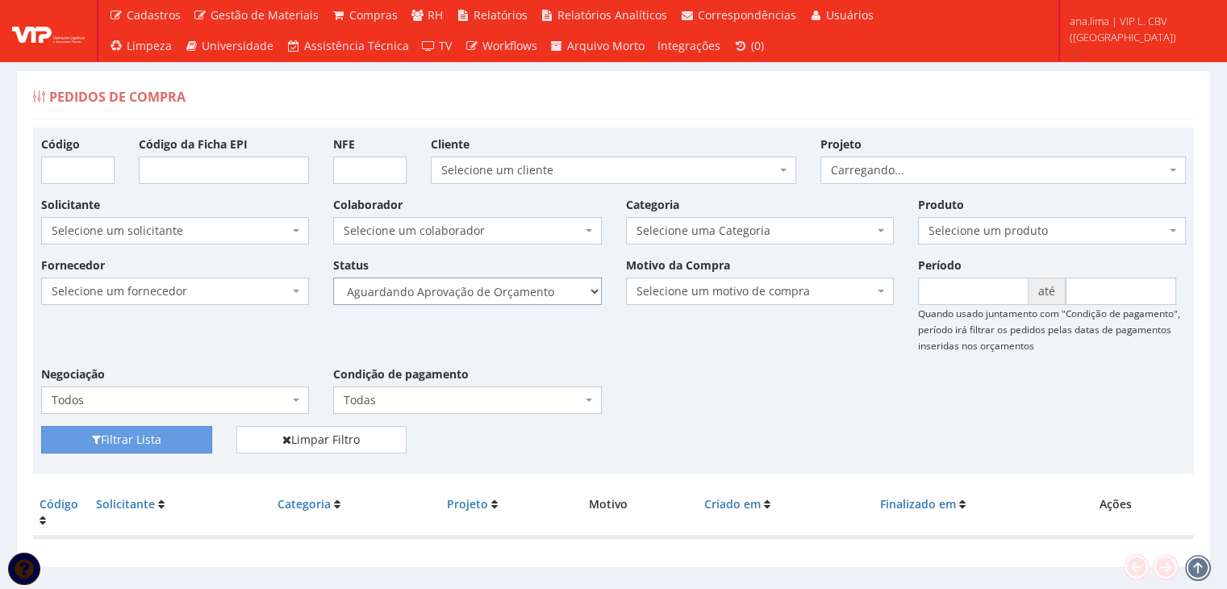
click at [571, 294] on select "Selecione um status Cancelado Aguardando Aprovação Diretoria Pedido Aprovado Ag…" at bounding box center [467, 290] width 268 height 27
select select "1"
click at [333, 277] on select "Selecione um status Cancelado Aguardando Aprovação Diretoria Pedido Aprovado Ag…" at bounding box center [467, 290] width 268 height 27
click at [177, 435] on button "Filtrar Lista" at bounding box center [126, 439] width 171 height 27
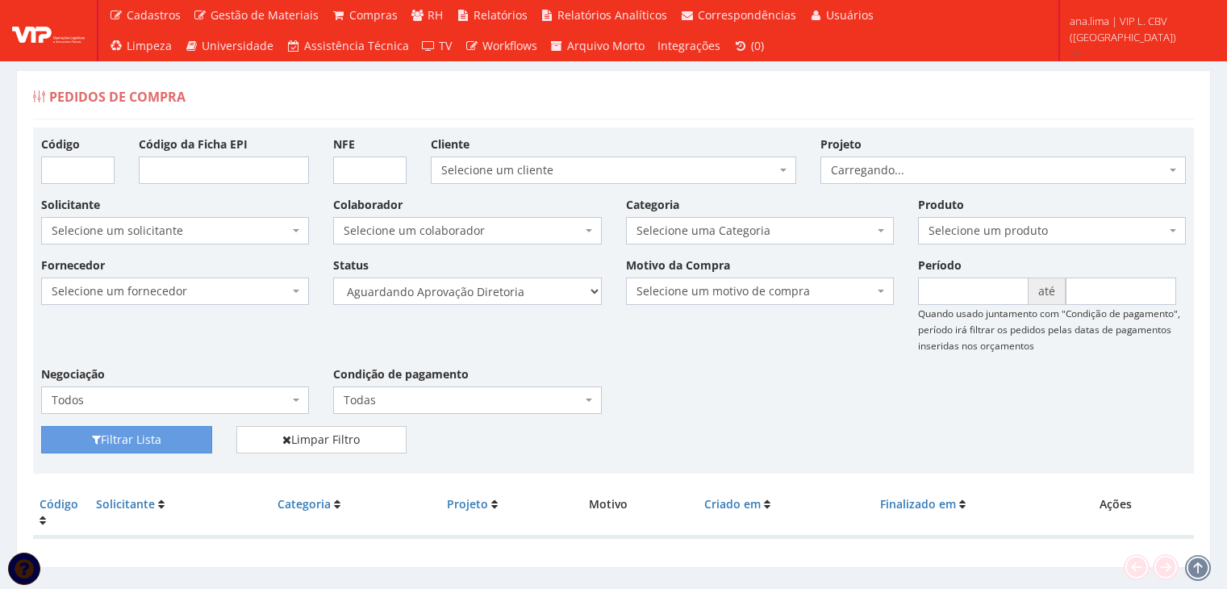
scroll to position [32, 0]
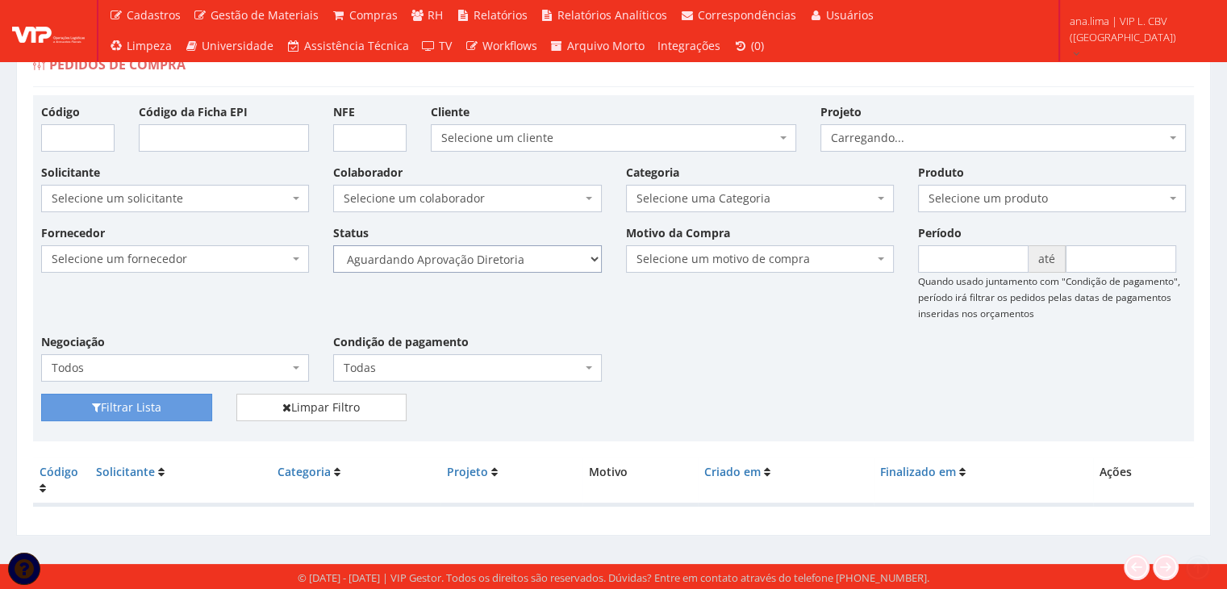
click at [571, 257] on select "Selecione um status Cancelado Aguardando Aprovação Diretoria Pedido Aprovado Ag…" at bounding box center [467, 258] width 268 height 27
click at [574, 256] on select "Selecione um status Cancelado Aguardando Aprovação Diretoria Pedido Aprovado Ag…" at bounding box center [467, 258] width 268 height 27
select select "4"
click at [333, 245] on select "Selecione um status Cancelado Aguardando Aprovação Diretoria Pedido Aprovado Ag…" at bounding box center [467, 258] width 268 height 27
click at [167, 397] on button "Filtrar Lista" at bounding box center [126, 407] width 171 height 27
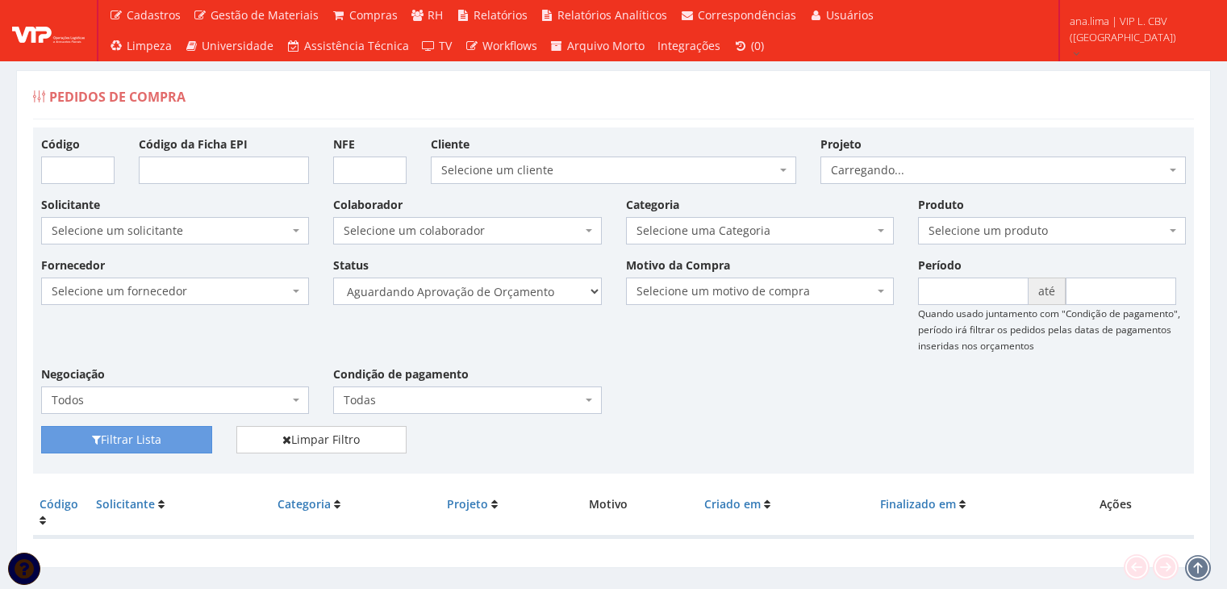
scroll to position [32, 0]
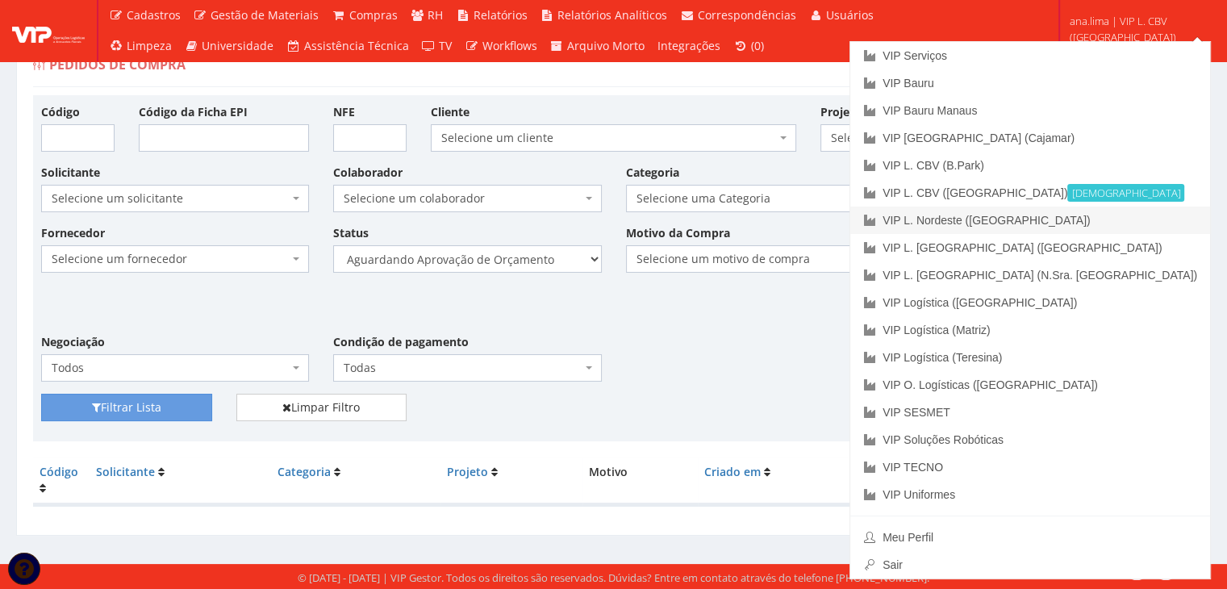
click at [1136, 219] on link "VIP L. Nordeste ([GEOGRAPHIC_DATA])" at bounding box center [1030, 219] width 360 height 27
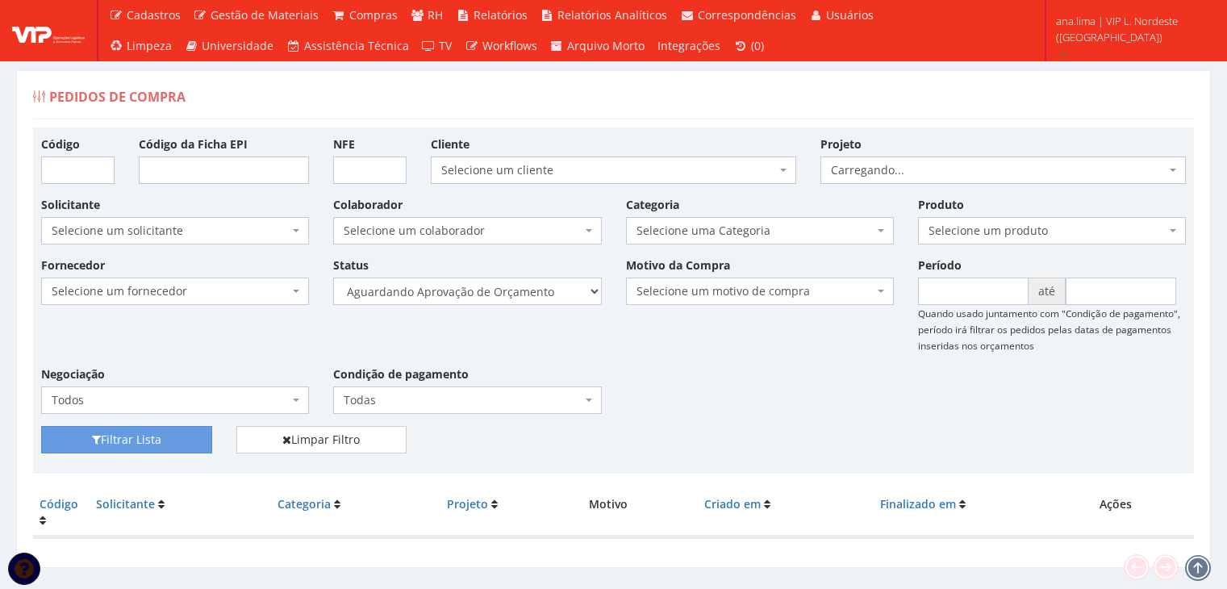
click at [552, 295] on select "Selecione um status Cancelado Aguardando Aprovação Diretoria Pedido Aprovado Ag…" at bounding box center [467, 290] width 268 height 27
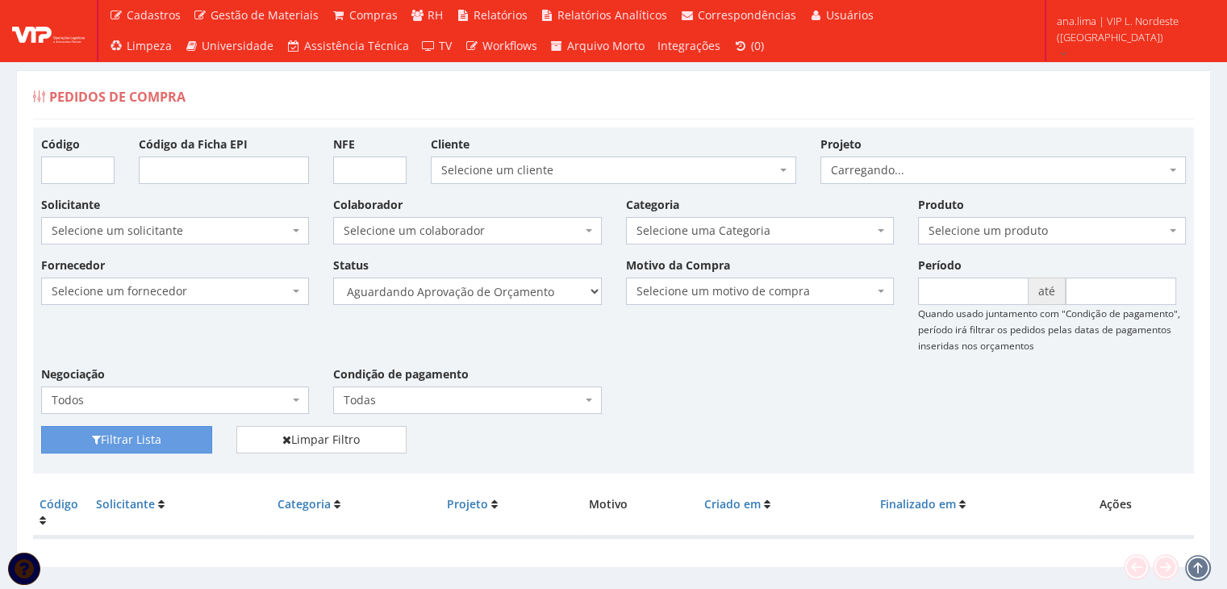
select select "1"
click at [333, 277] on select "Selecione um status Cancelado Aguardando Aprovação Diretoria Pedido Aprovado Ag…" at bounding box center [467, 290] width 268 height 27
click at [185, 444] on button "Filtrar Lista" at bounding box center [126, 439] width 171 height 27
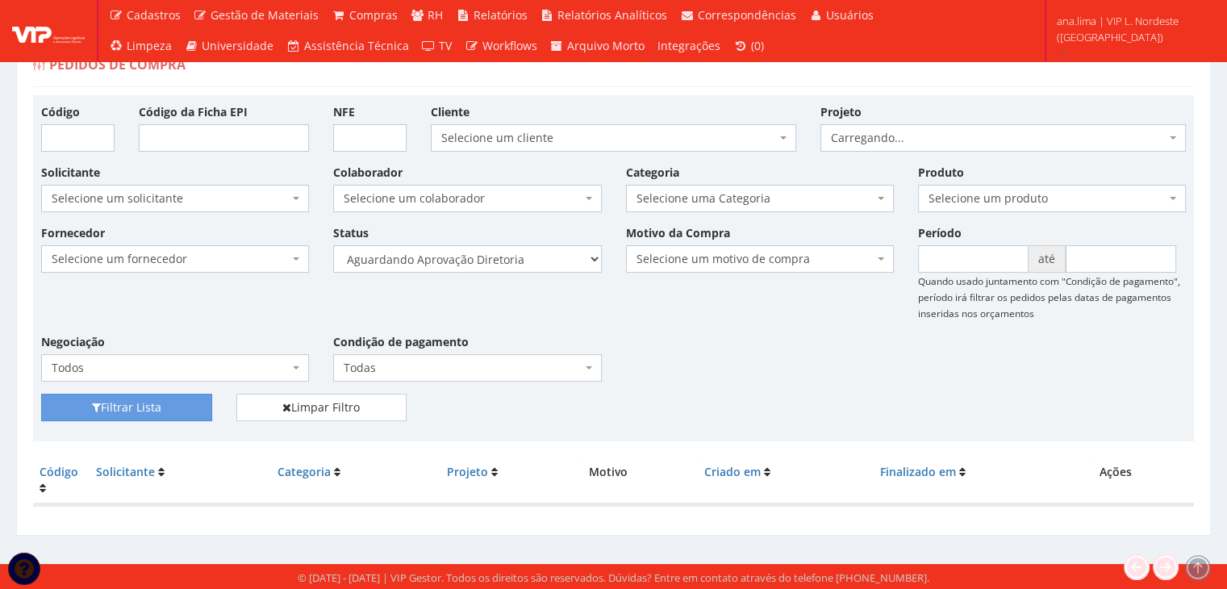
scroll to position [32, 0]
click at [563, 264] on select "Selecione um status Cancelado Aguardando Aprovação Diretoria Pedido Aprovado Ag…" at bounding box center [467, 258] width 268 height 27
select select "4"
click at [333, 245] on select "Selecione um status Cancelado Aguardando Aprovação Diretoria Pedido Aprovado Ag…" at bounding box center [467, 258] width 268 height 27
click at [186, 402] on button "Filtrar Lista" at bounding box center [126, 407] width 171 height 27
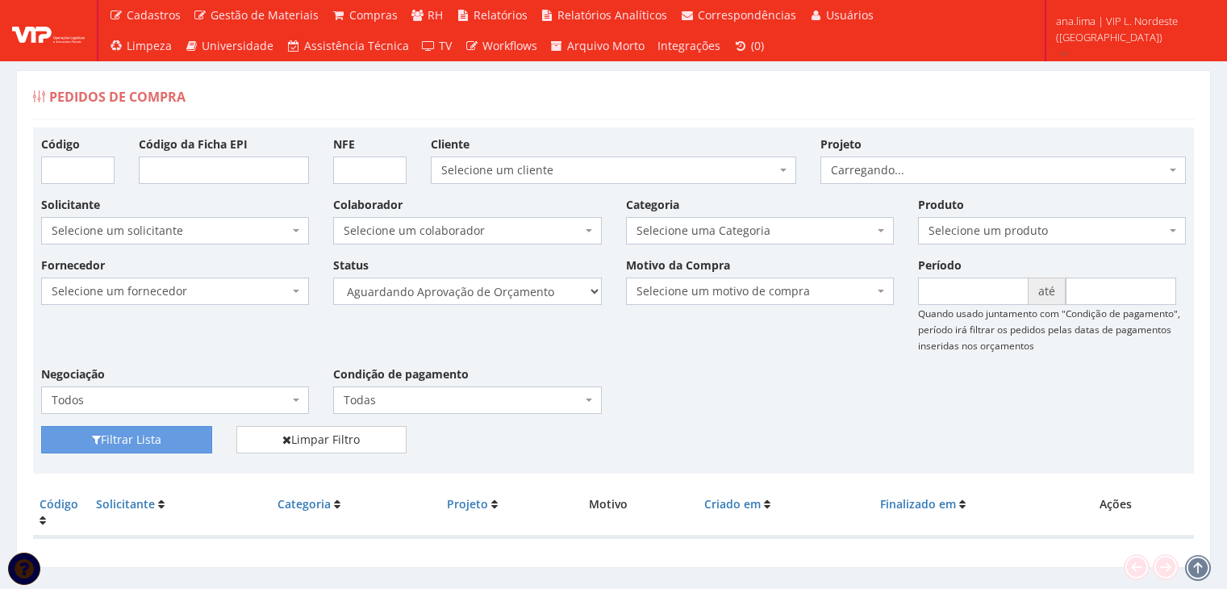
scroll to position [32, 0]
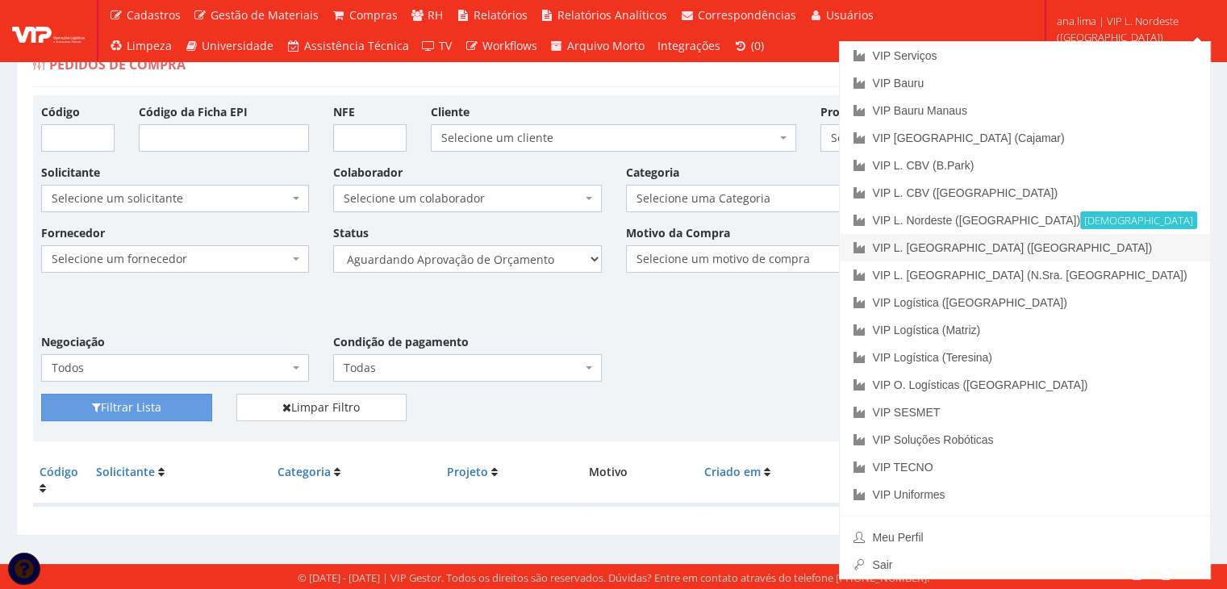
click at [1150, 239] on link "VIP L. [GEOGRAPHIC_DATA] ([GEOGRAPHIC_DATA])" at bounding box center [1025, 247] width 370 height 27
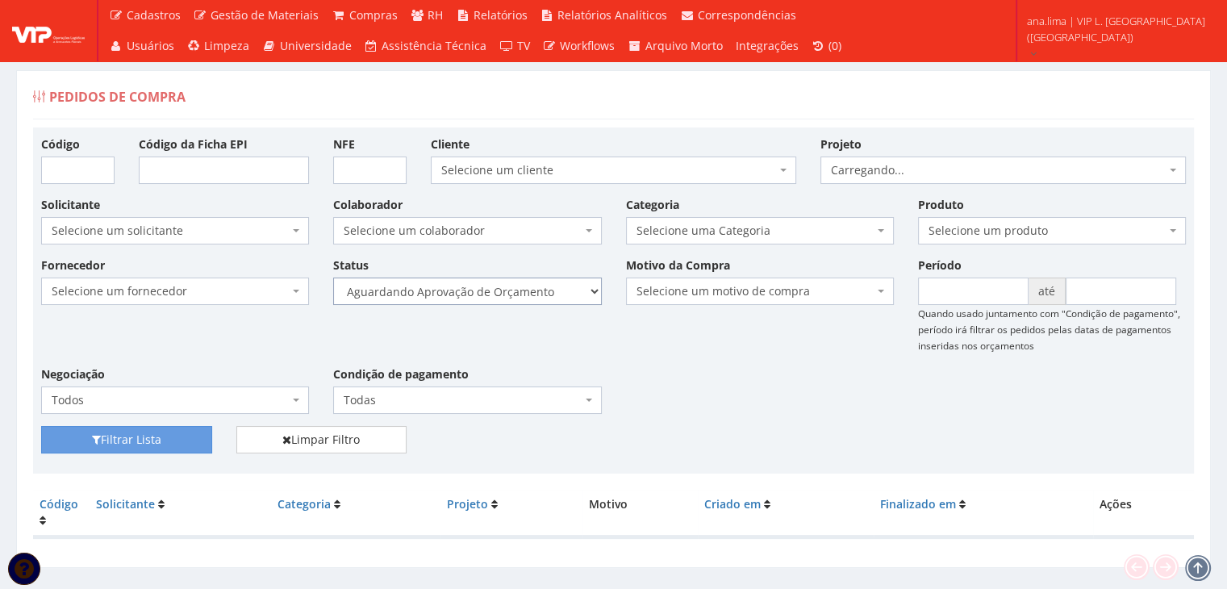
click at [526, 289] on select "Selecione um status Cancelado Aguardando Aprovação Diretoria Pedido Aprovado Ag…" at bounding box center [467, 290] width 268 height 27
select select "1"
click at [333, 277] on select "Selecione um status Cancelado Aguardando Aprovação Diretoria Pedido Aprovado Ag…" at bounding box center [467, 290] width 268 height 27
click at [185, 444] on button "Filtrar Lista" at bounding box center [126, 439] width 171 height 27
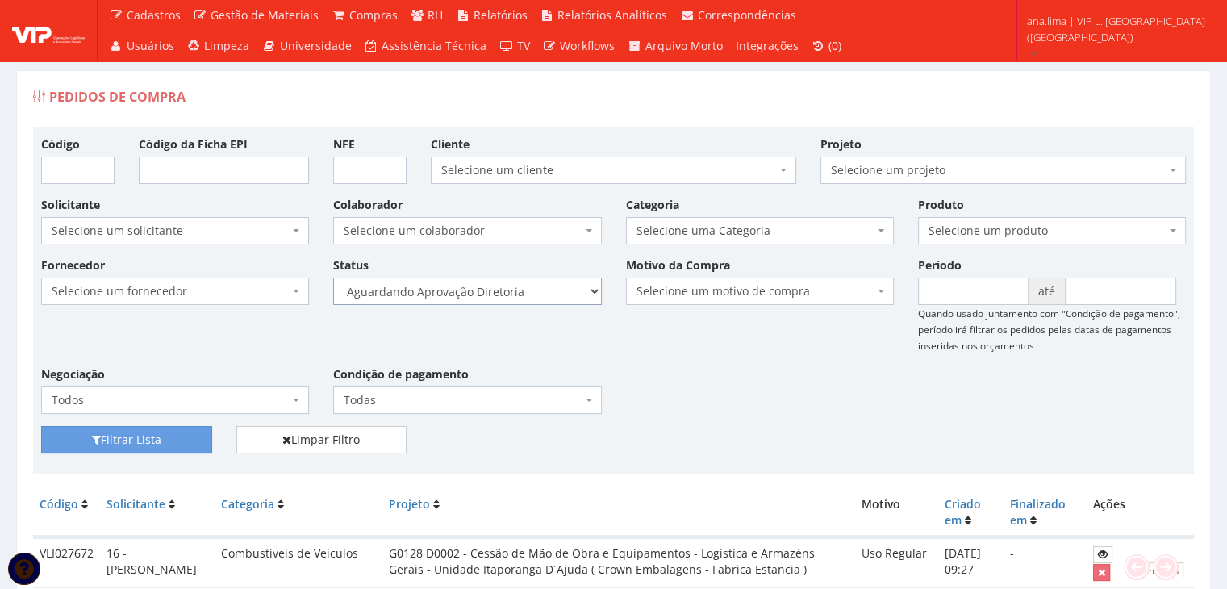
click at [521, 293] on select "Selecione um status Cancelado Aguardando Aprovação Diretoria Pedido Aprovado Ag…" at bounding box center [467, 290] width 268 height 27
select select "4"
click at [333, 277] on select "Selecione um status Cancelado Aguardando Aprovação Diretoria Pedido Aprovado Ag…" at bounding box center [467, 290] width 268 height 27
click at [171, 430] on button "Filtrar Lista" at bounding box center [126, 439] width 171 height 27
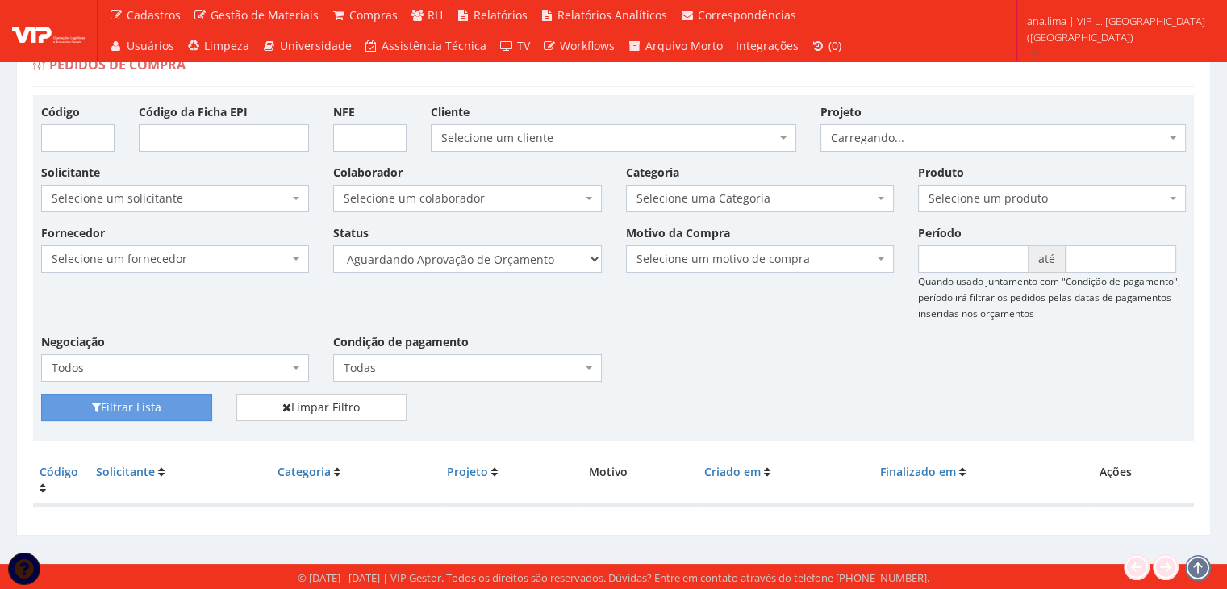
scroll to position [32, 0]
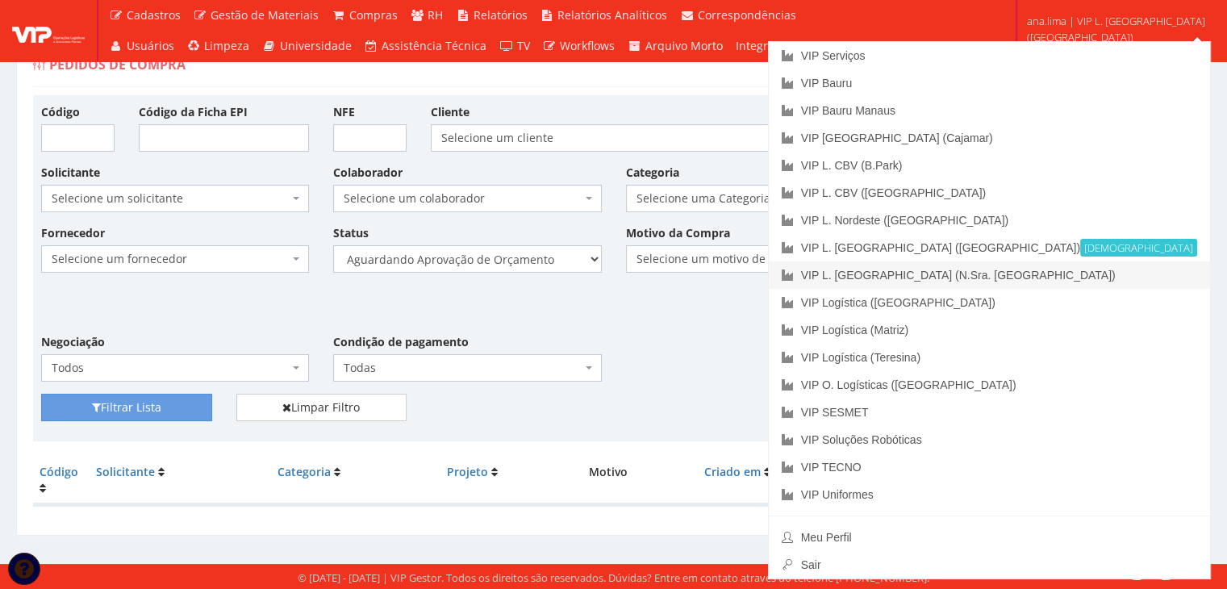
click at [1128, 279] on link "VIP L. [GEOGRAPHIC_DATA] (N.Sra. [GEOGRAPHIC_DATA])" at bounding box center [989, 274] width 441 height 27
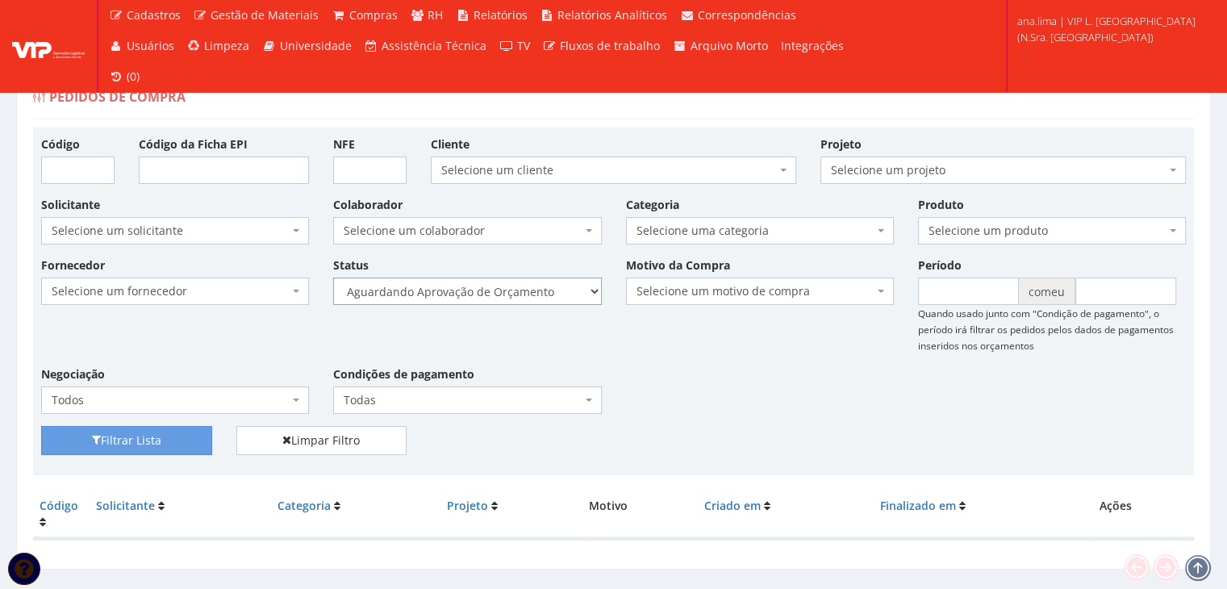
click at [499, 296] on select "Selecione um status Cancelado Aguardando Aprovação Diretoria Pedido Aprovado Ag…" at bounding box center [467, 290] width 268 height 27
select select "1"
click at [333, 277] on select "Selecione um status Cancelado Aguardando Aprovação Diretoria Pedido Aprovado Ag…" at bounding box center [467, 290] width 268 height 27
click at [160, 444] on button "Filtrar Lista" at bounding box center [126, 440] width 171 height 29
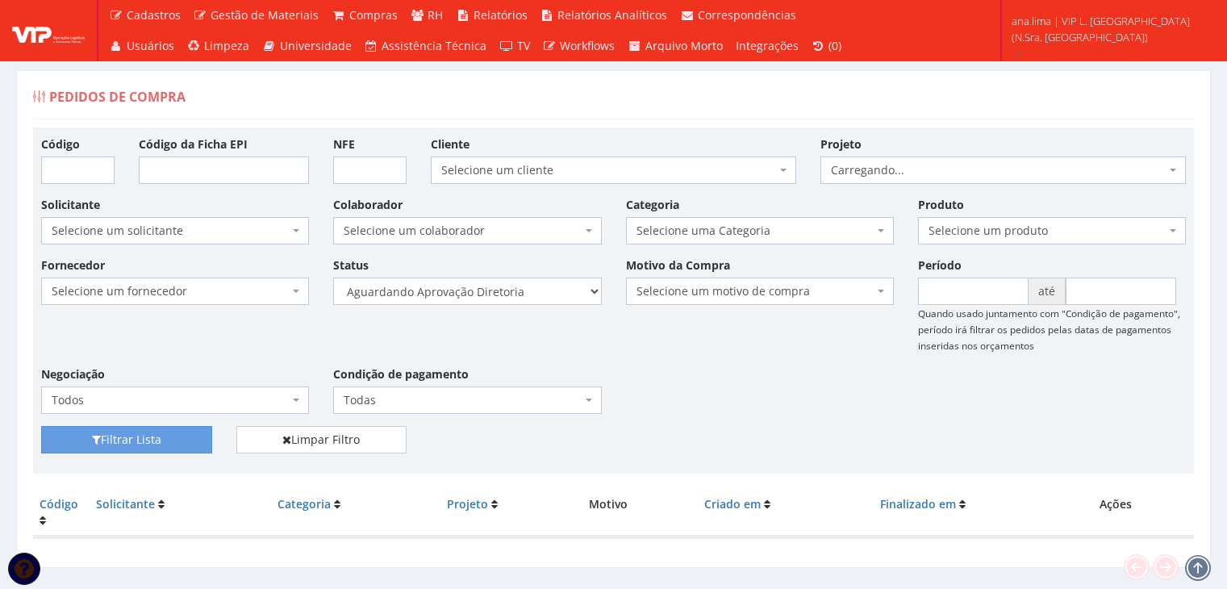
click at [514, 294] on select "Selecione um status Cancelado Aguardando Aprovação Diretoria Pedido Aprovado Ag…" at bounding box center [467, 290] width 268 height 27
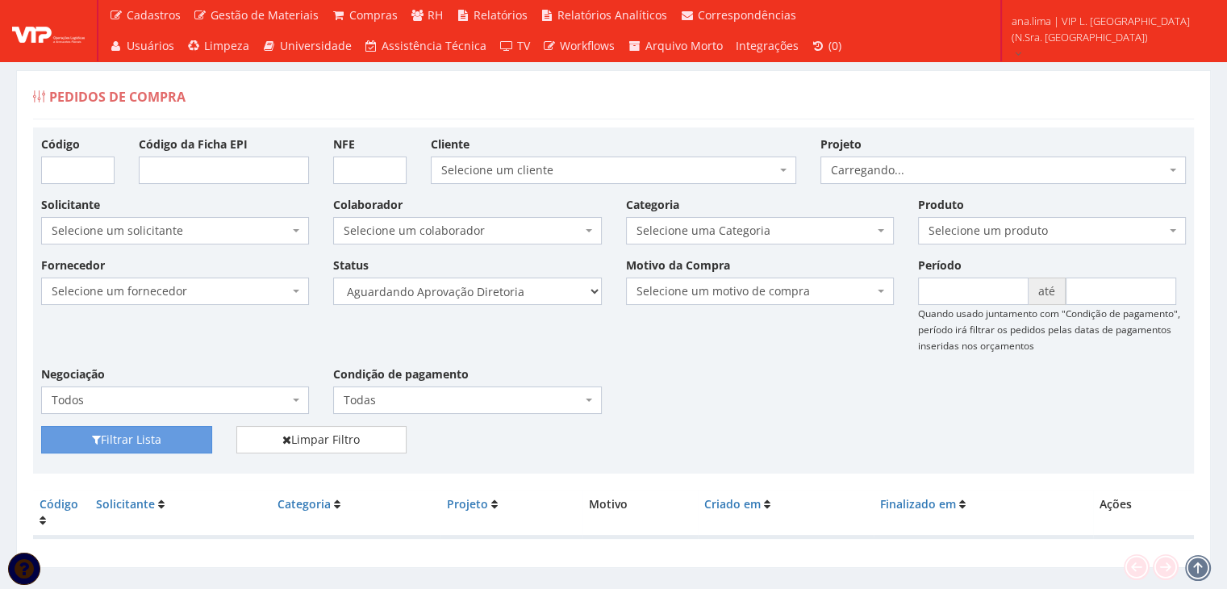
select select "4"
click at [333, 277] on select "Selecione um status Cancelado Aguardando Aprovação Diretoria Pedido Aprovado Ag…" at bounding box center [467, 290] width 268 height 27
click at [161, 436] on button "Filtrar Lista" at bounding box center [126, 439] width 171 height 27
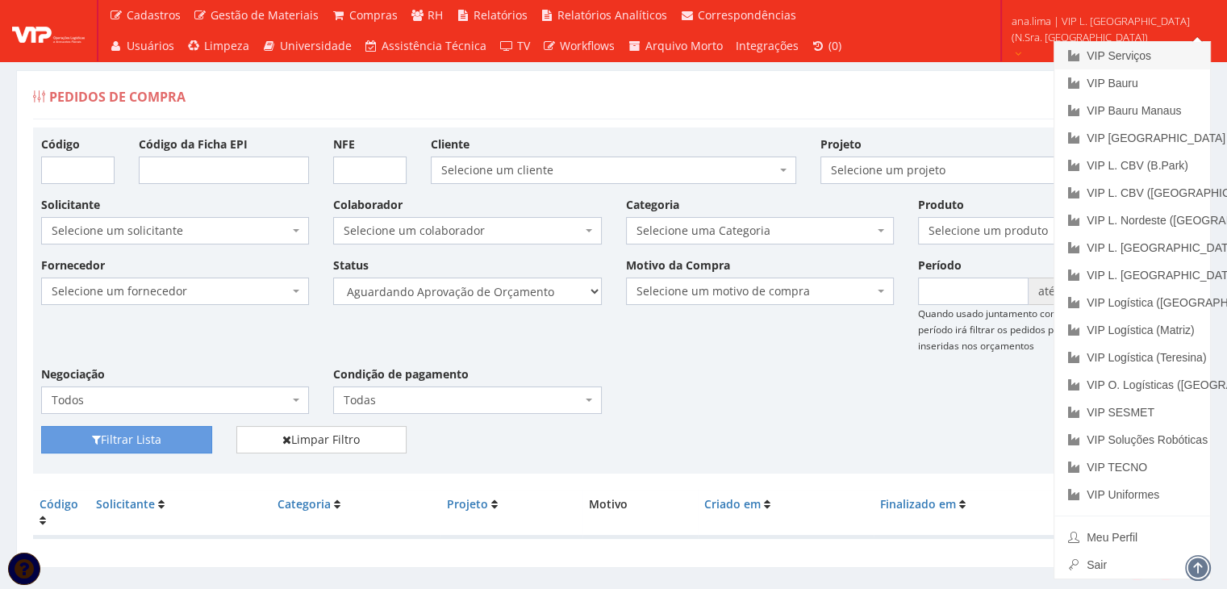
drag, startPoint x: 1100, startPoint y: 43, endPoint x: 1089, endPoint y: 53, distance: 15.4
click at [1100, 43] on link "VIP Serviços" at bounding box center [1132, 55] width 156 height 27
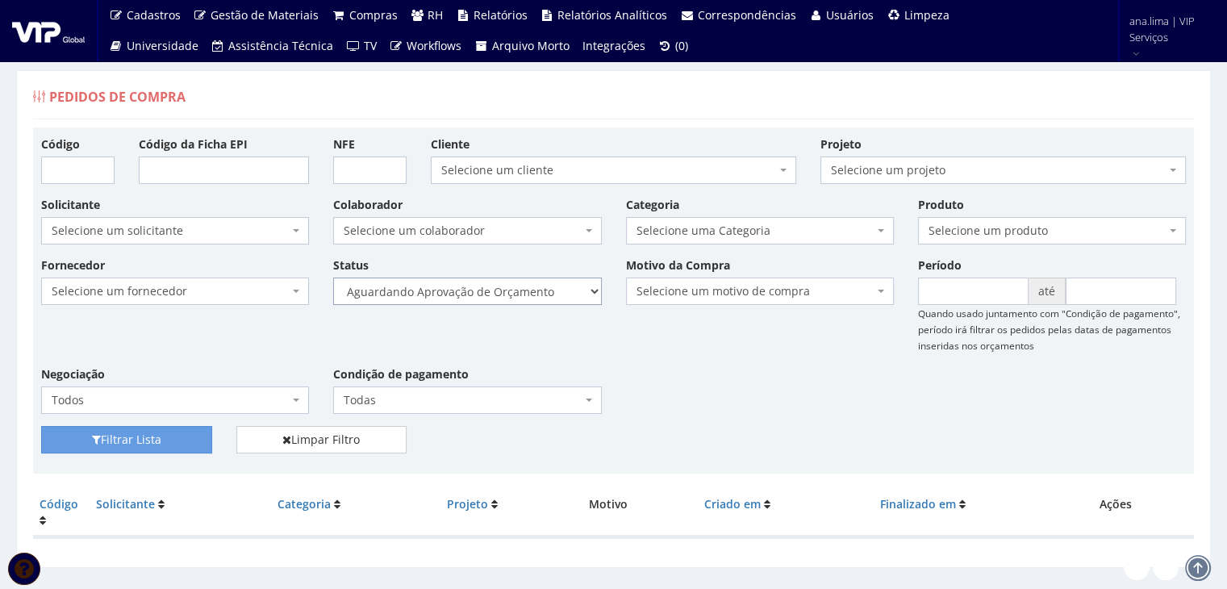
click at [498, 282] on select "Selecione um status Cancelado Aguardando Aprovação Diretoria Pedido Aprovado Ag…" at bounding box center [467, 290] width 268 height 27
select select "1"
click at [333, 277] on select "Selecione um status Cancelado Aguardando Aprovação Diretoria Pedido Aprovado Ag…" at bounding box center [467, 290] width 268 height 27
click at [177, 434] on button "Filtrar Lista" at bounding box center [126, 439] width 171 height 27
click at [503, 272] on div "Status Selecione um status Cancelado Aguardando Aprovação Diretoria Pedido Apro…" at bounding box center [467, 280] width 292 height 48
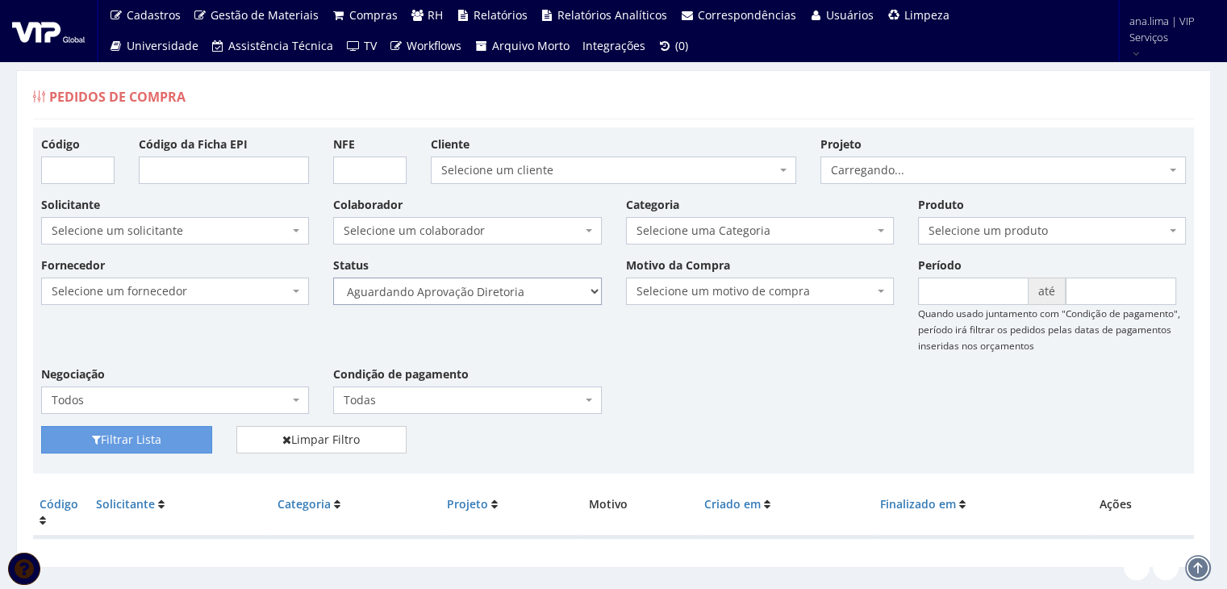
click at [500, 300] on select "Selecione um status Cancelado Aguardando Aprovação Diretoria Pedido Aprovado Ag…" at bounding box center [467, 290] width 268 height 27
select select "4"
click at [333, 277] on select "Selecione um status Cancelado Aguardando Aprovação Diretoria Pedido Aprovado Ag…" at bounding box center [467, 290] width 268 height 27
click at [148, 441] on button "Filtrar Lista" at bounding box center [126, 439] width 171 height 27
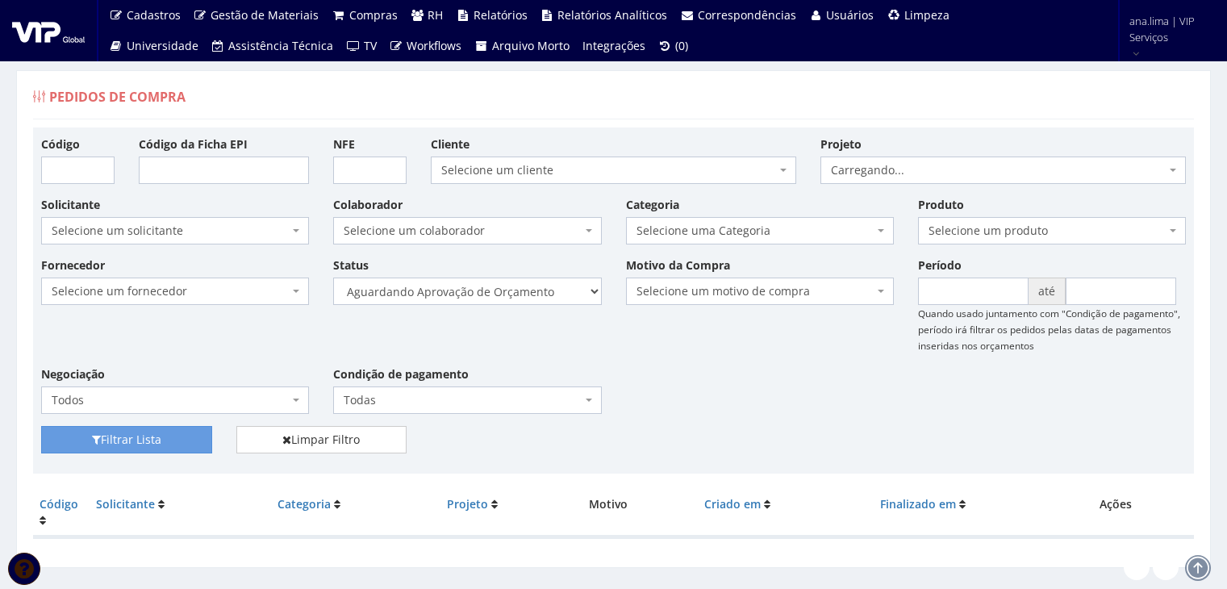
scroll to position [32, 0]
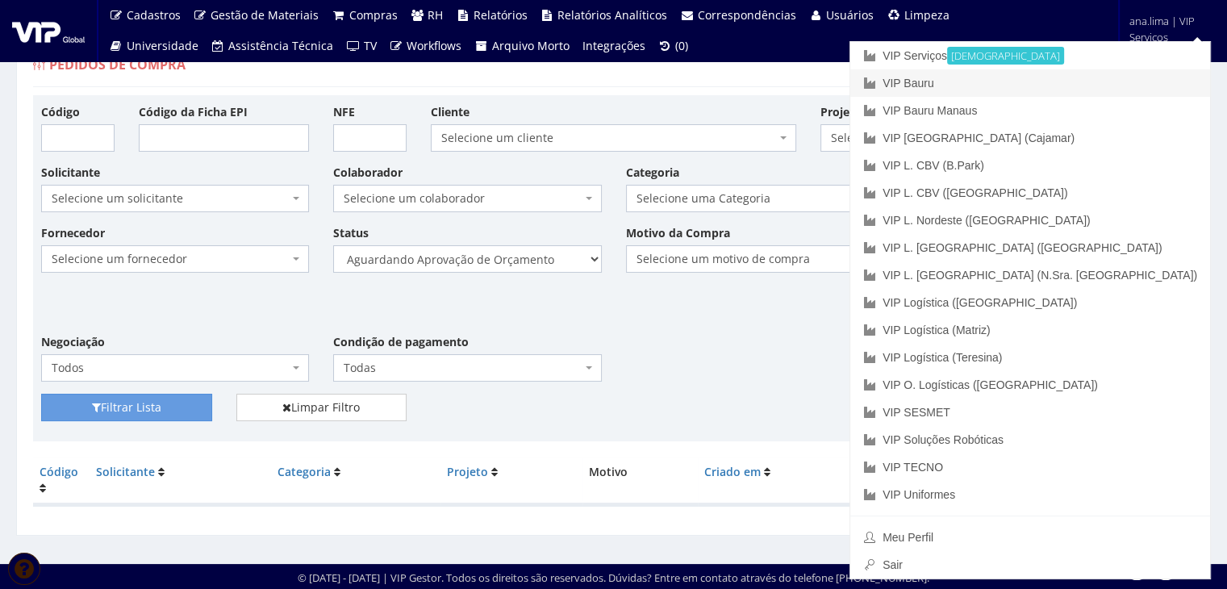
click at [1138, 79] on link "VIP Bauru" at bounding box center [1030, 82] width 360 height 27
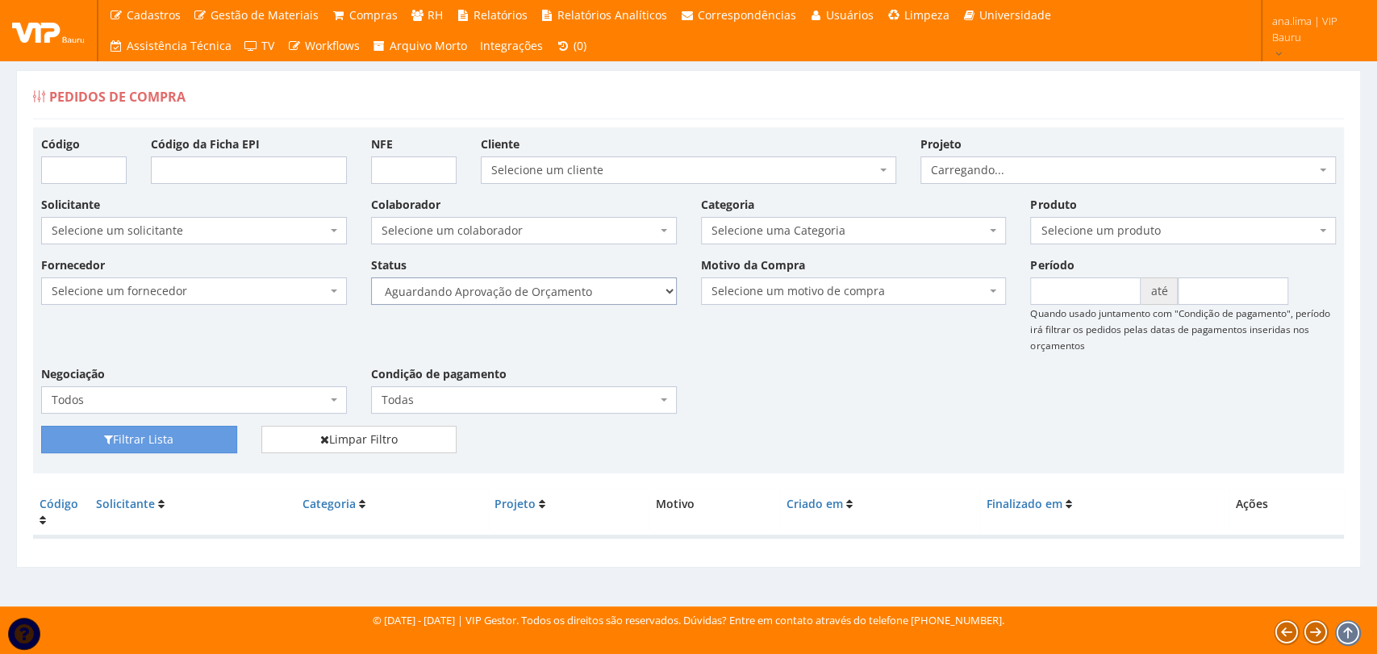
click at [590, 285] on select "Selecione um status Cancelado Aguardando Aprovação Diretoria Pedido Aprovado Ag…" at bounding box center [524, 290] width 306 height 27
select select "1"
click at [371, 277] on select "Selecione um status Cancelado Aguardando Aprovação Diretoria Pedido Aprovado Ag…" at bounding box center [524, 290] width 306 height 27
click at [182, 438] on button "Filtrar Lista" at bounding box center [139, 439] width 196 height 27
click at [564, 282] on select "Selecione um status Cancelado Aguardando Aprovação Diretoria Pedido Aprovado Ag…" at bounding box center [524, 290] width 306 height 27
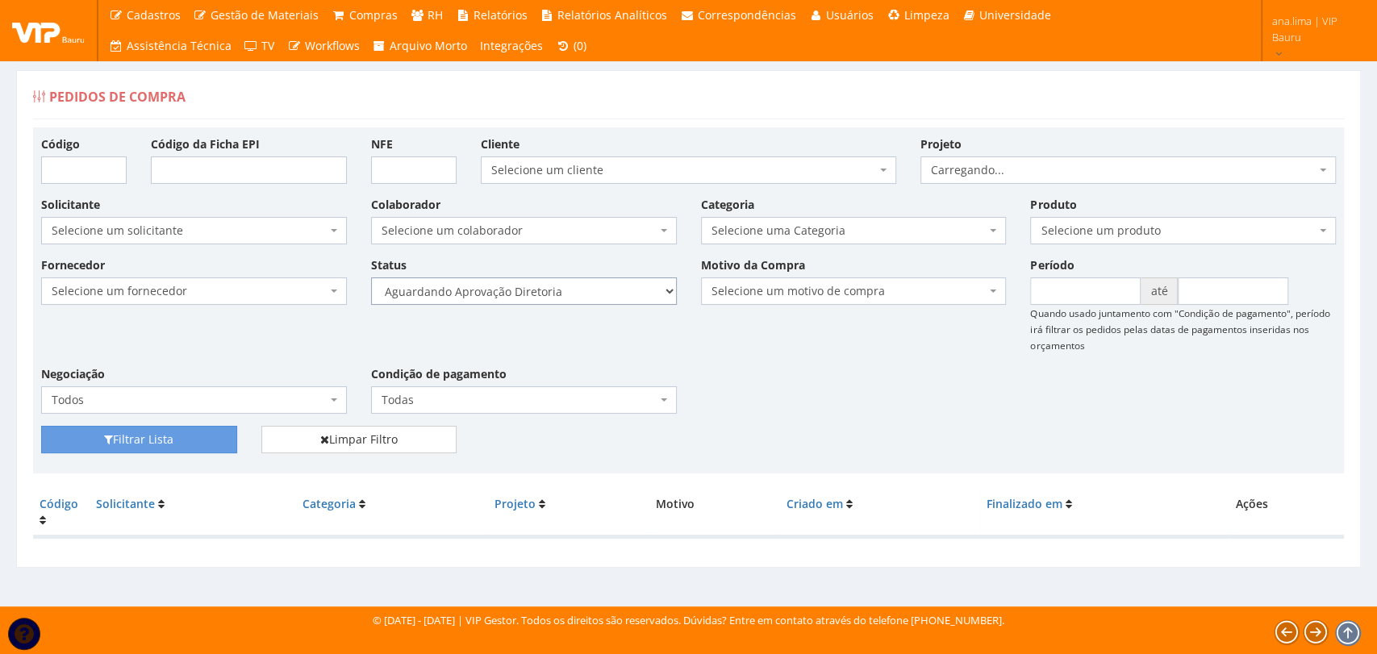
select select "4"
click at [371, 277] on select "Selecione um status Cancelado Aguardando Aprovação Diretoria Pedido Aprovado Ag…" at bounding box center [524, 290] width 306 height 27
click at [181, 433] on button "Filtrar Lista" at bounding box center [139, 439] width 196 height 27
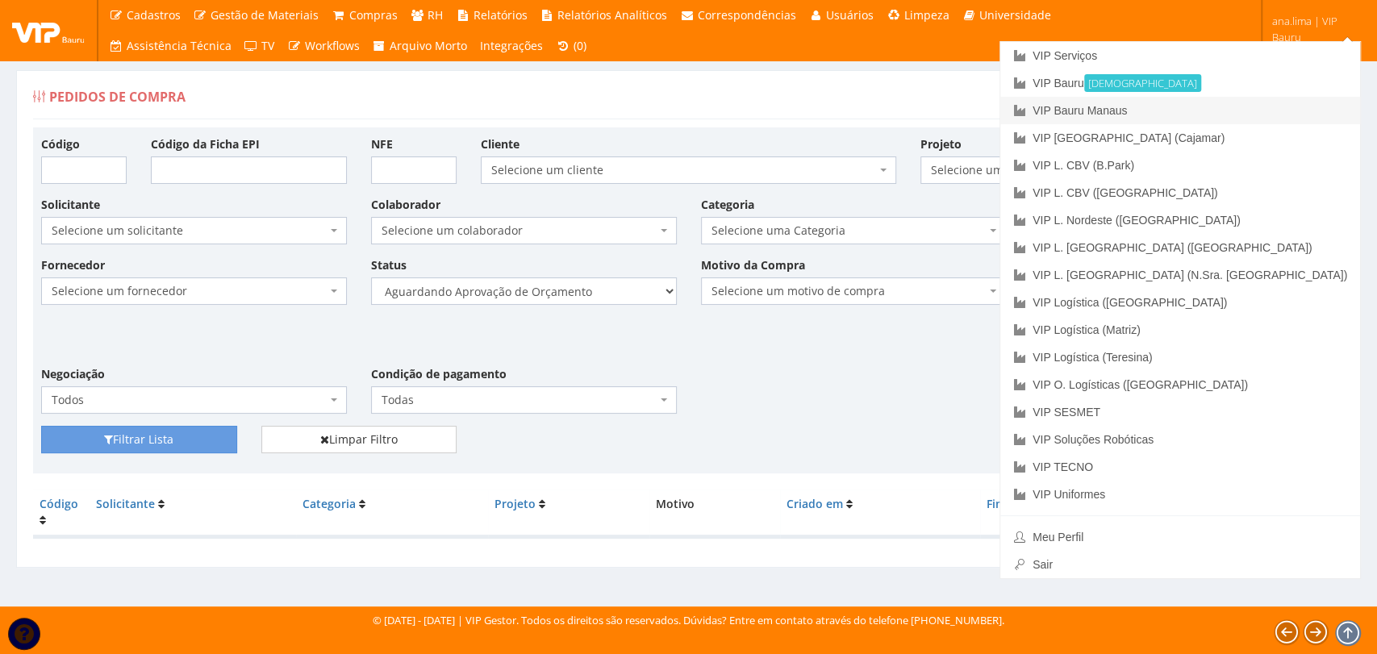
click at [1244, 118] on link "VIP Bauru Manaus" at bounding box center [1180, 110] width 360 height 27
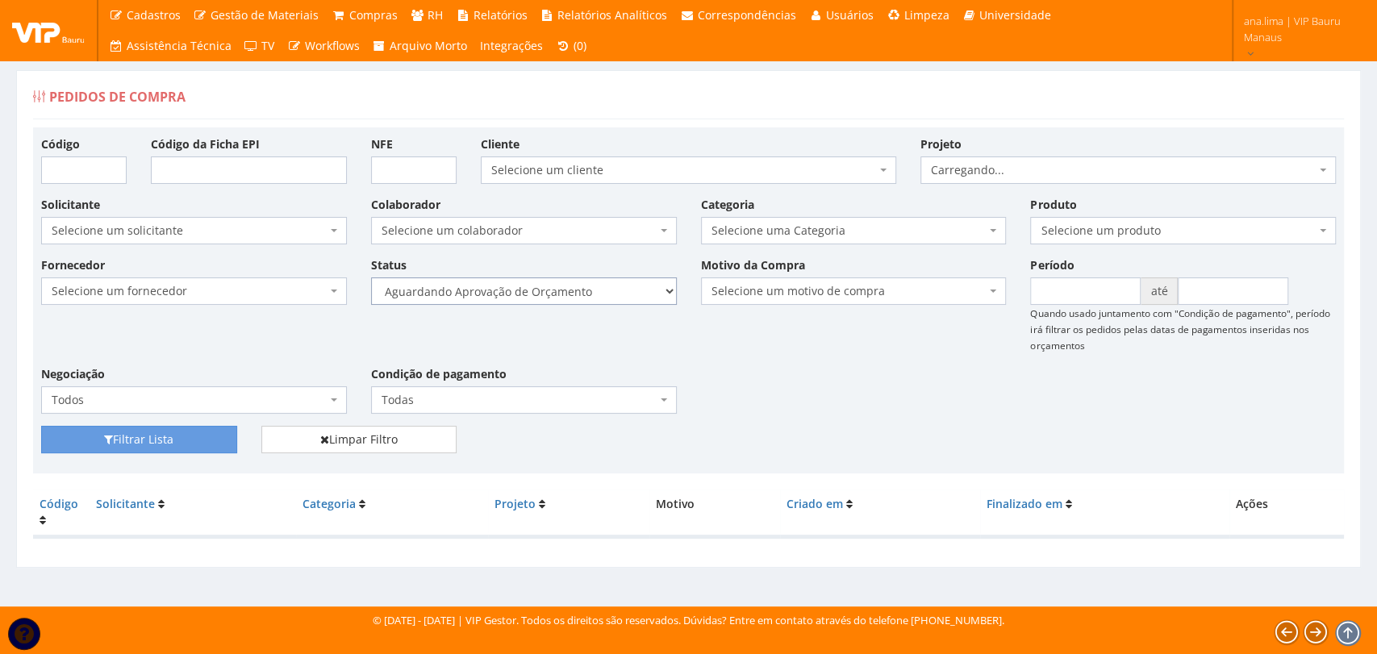
drag, startPoint x: 0, startPoint y: 0, endPoint x: 609, endPoint y: 297, distance: 677.3
click at [608, 285] on select "Selecione um status Cancelado Aguardando Aprovação Diretoria Pedido Aprovado Ag…" at bounding box center [524, 290] width 306 height 27
select select "1"
click at [371, 277] on select "Selecione um status Cancelado Aguardando Aprovação Diretoria Pedido Aprovado Ag…" at bounding box center [524, 290] width 306 height 27
click at [210, 435] on button "Filtrar Lista" at bounding box center [139, 439] width 196 height 27
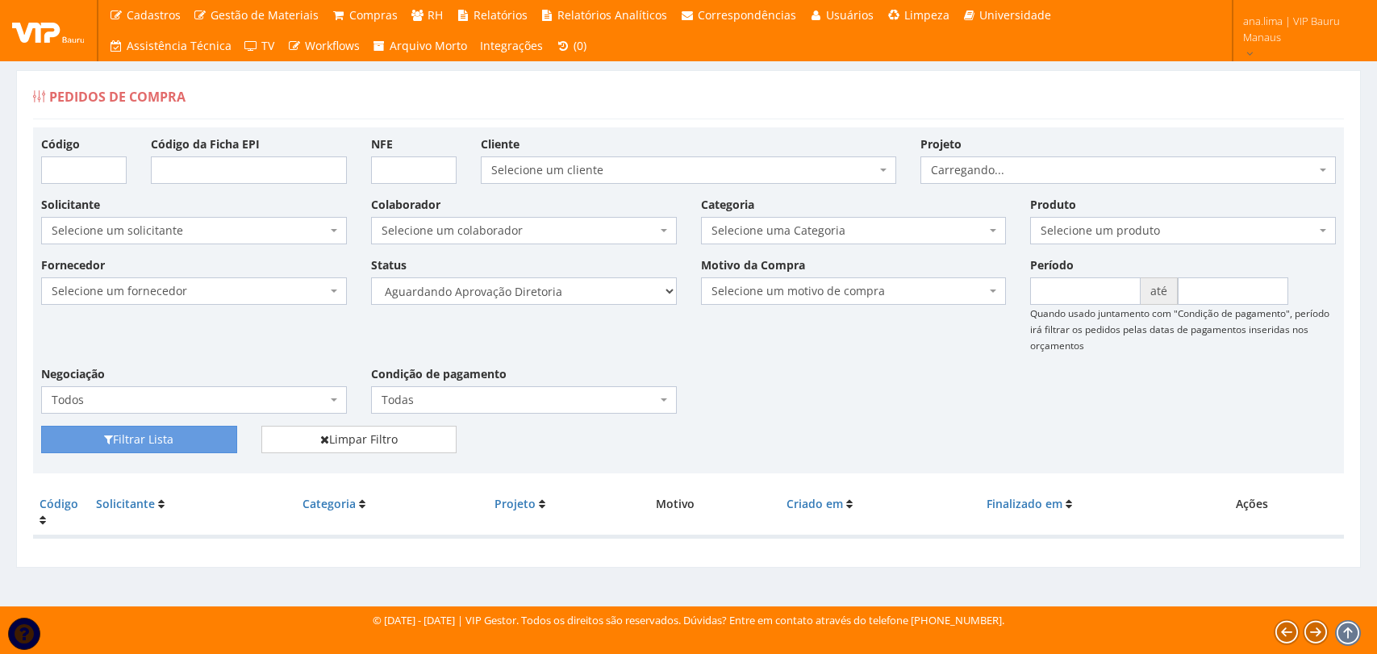
click at [613, 300] on select "Selecione um status Cancelado Aguardando Aprovação Diretoria Pedido Aprovado Ag…" at bounding box center [524, 290] width 306 height 27
select select "4"
click at [371, 277] on select "Selecione um status Cancelado Aguardando Aprovação Diretoria Pedido Aprovado Ag…" at bounding box center [524, 290] width 306 height 27
drag, startPoint x: 214, startPoint y: 428, endPoint x: 523, endPoint y: 367, distance: 314.9
click at [214, 427] on button "Filtrar Lista" at bounding box center [139, 439] width 196 height 27
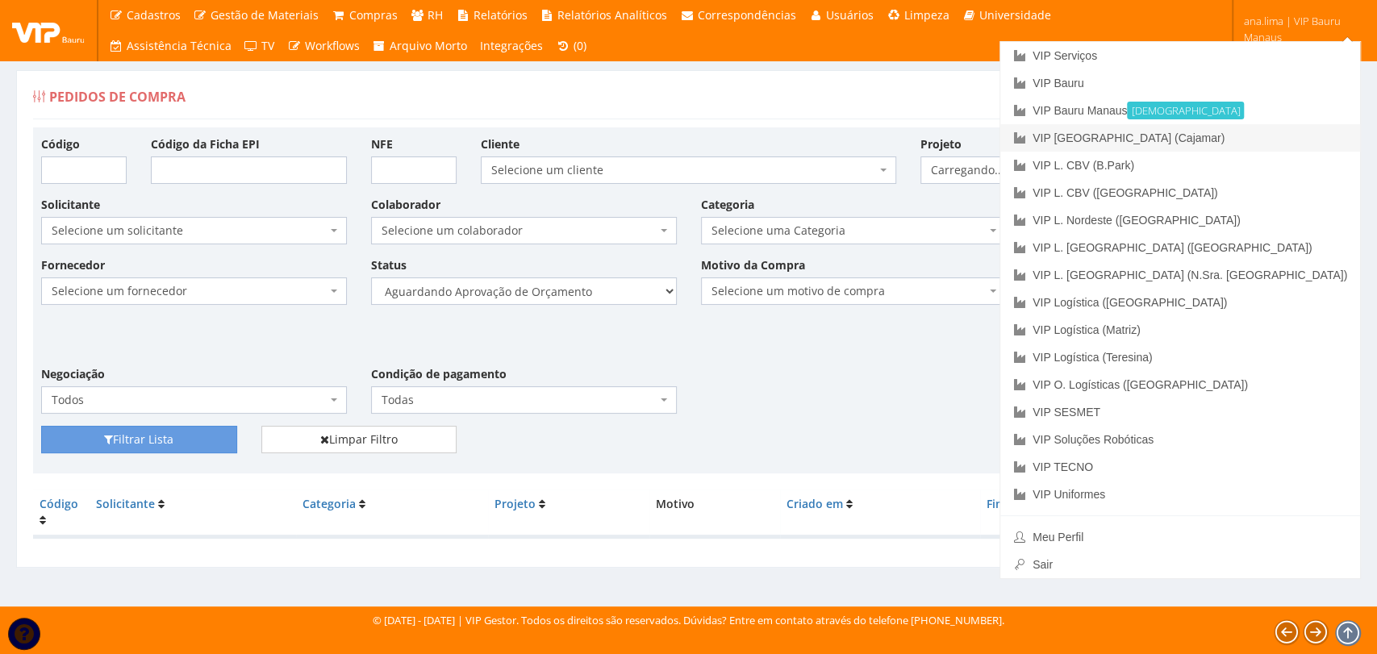
click at [1278, 141] on link "VIP [GEOGRAPHIC_DATA] (Cajamar)" at bounding box center [1180, 137] width 360 height 27
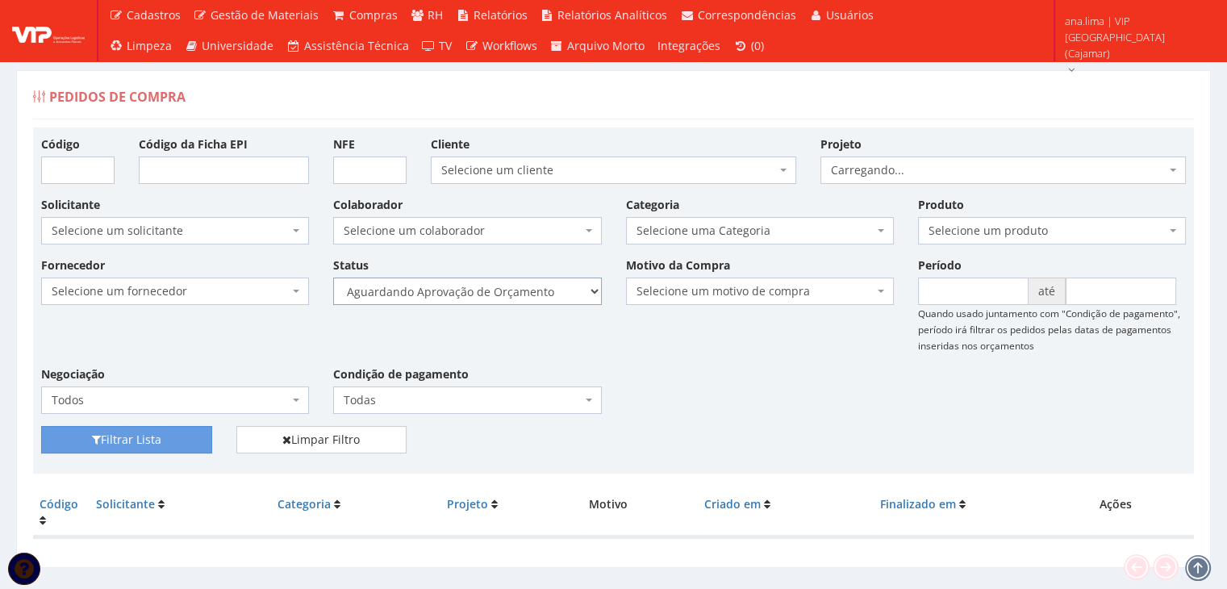
click at [490, 289] on select "Selecione um status Cancelado Aguardando Aprovação Diretoria Pedido Aprovado Ag…" at bounding box center [467, 290] width 268 height 27
select select "1"
click at [333, 277] on select "Selecione um status Cancelado Aguardando Aprovação Diretoria Pedido Aprovado Ag…" at bounding box center [467, 290] width 268 height 27
click at [178, 430] on button "Filtrar Lista" at bounding box center [126, 439] width 171 height 27
select select "4"
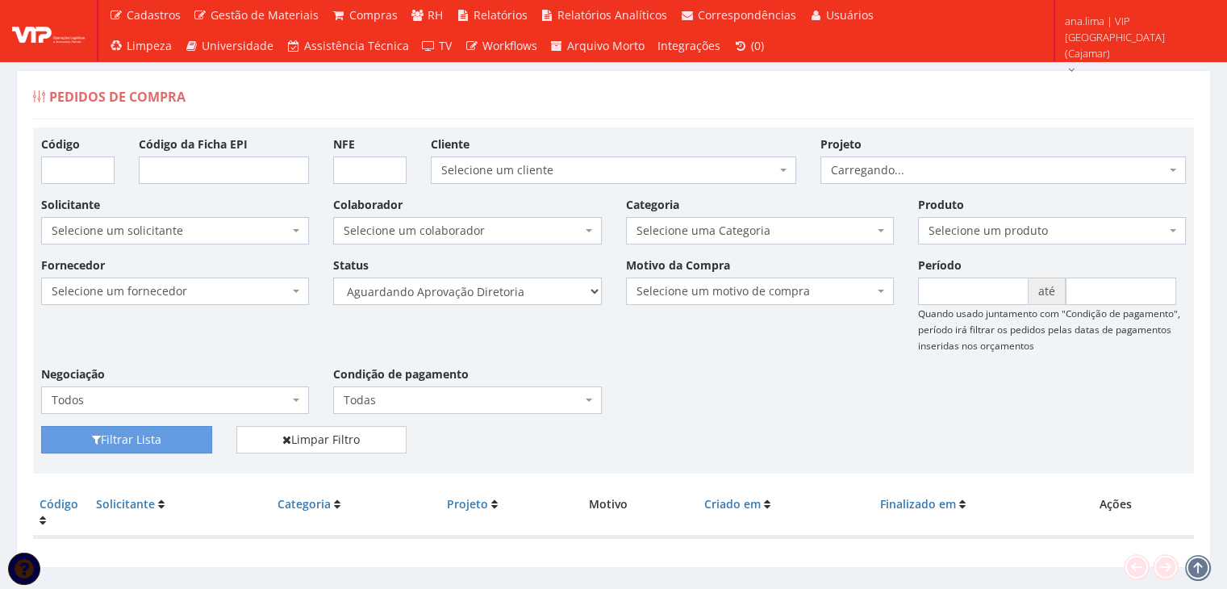
click at [333, 277] on select "Selecione um status Cancelado Aguardando Aprovação Diretoria Pedido Aprovado Ag…" at bounding box center [467, 290] width 268 height 27
click at [176, 441] on button "Filtrar Lista" at bounding box center [126, 439] width 171 height 27
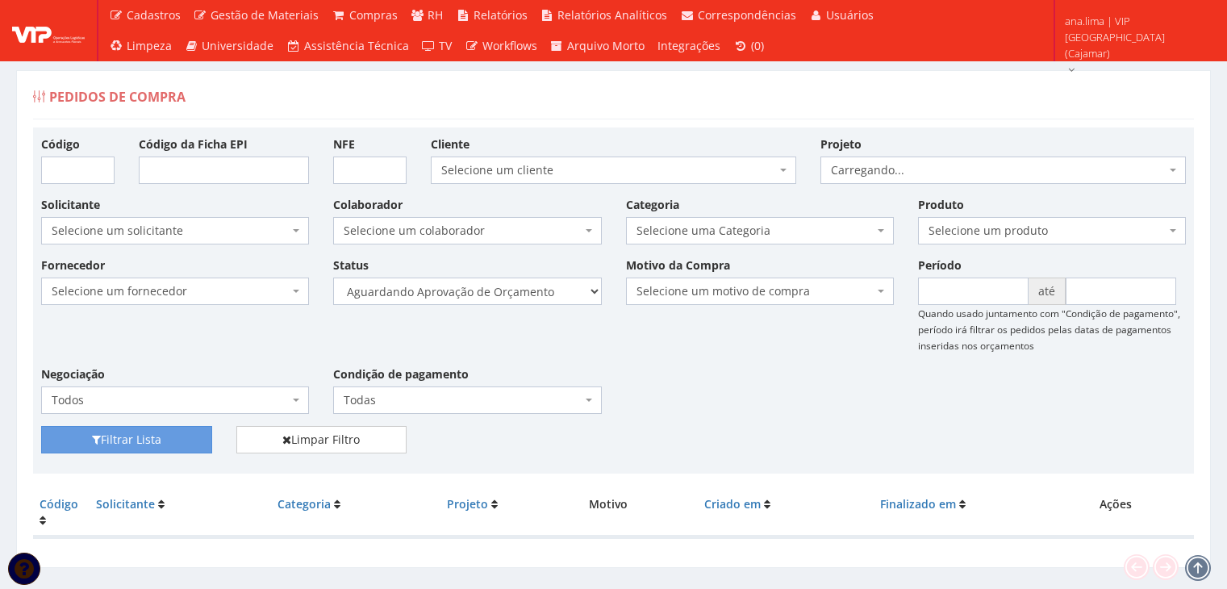
scroll to position [32, 0]
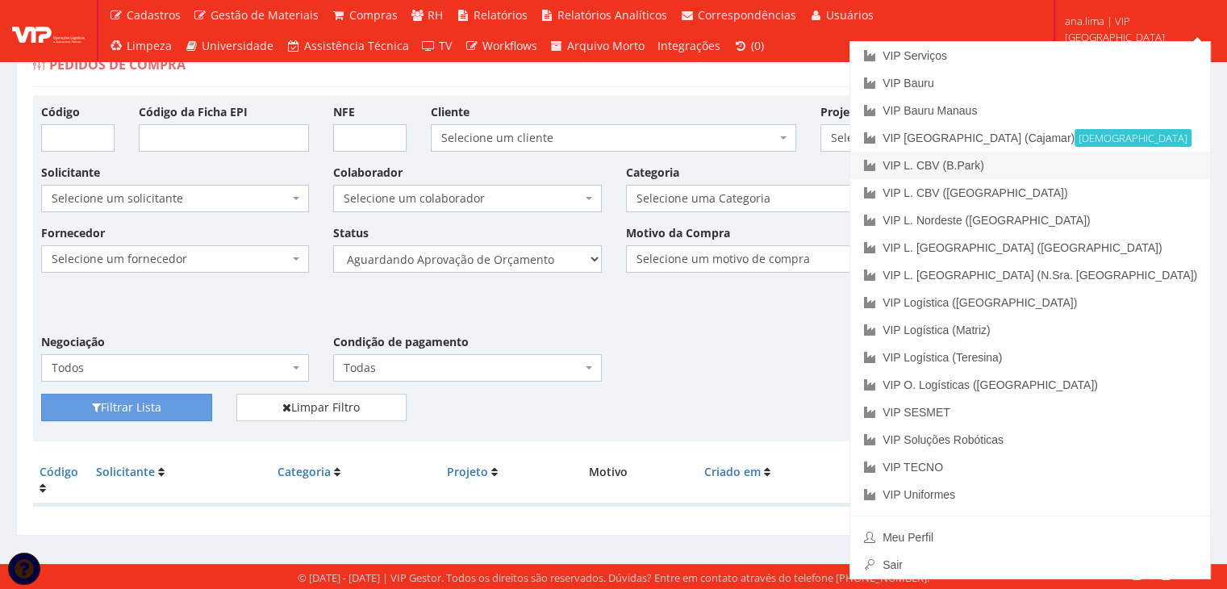
click at [1152, 161] on link "VIP L. CBV (B.Park)" at bounding box center [1030, 165] width 360 height 27
